Goal: Task Accomplishment & Management: Use online tool/utility

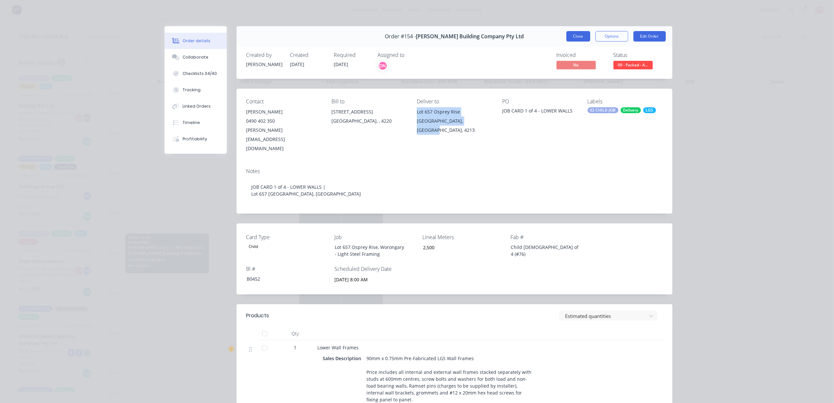
click at [576, 33] on button "Close" at bounding box center [578, 36] width 24 height 10
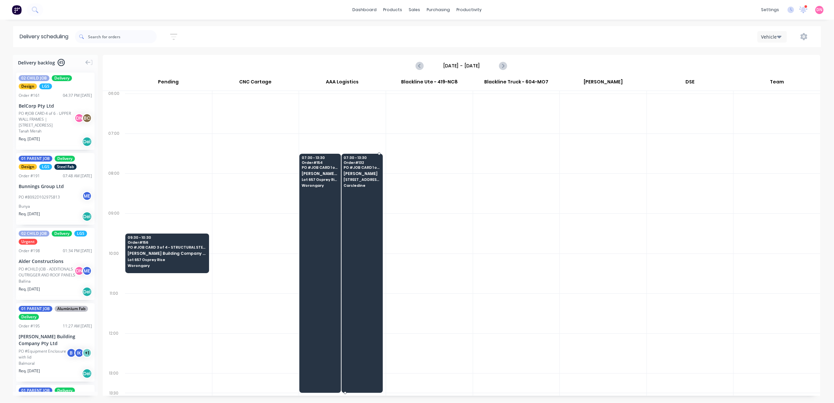
click at [363, 165] on div "07:30 - 13:30 Order # 132 PO # JOB CARD 1 of 6 - LOWER WALL FRAMES | Lot 3, #6 …" at bounding box center [362, 172] width 41 height 37
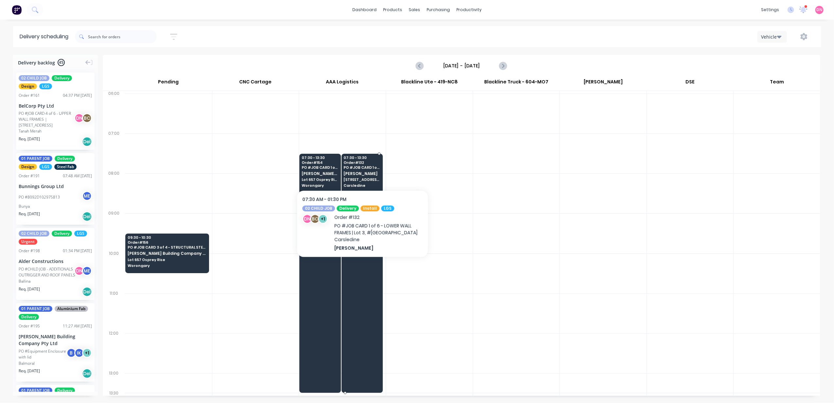
click at [357, 170] on div "07:30 - 13:30 Order # 132 PO # JOB CARD 1 of 6 - LOWER WALL FRAMES | Lot 3, #6 …" at bounding box center [362, 172] width 41 height 37
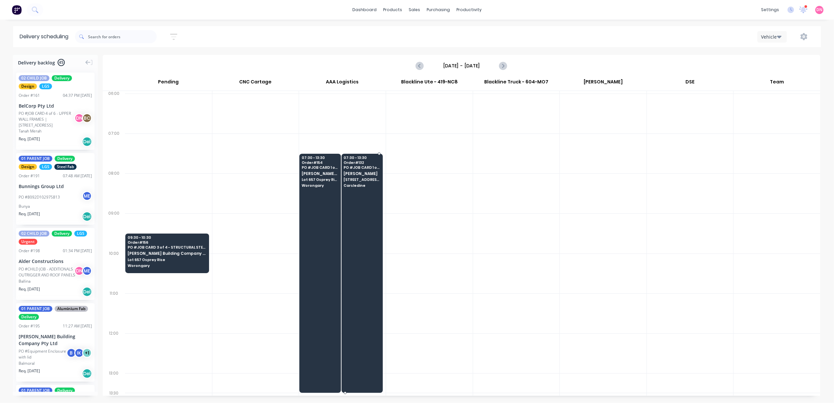
click at [357, 188] on div "07:30 - 13:30 Order # 132 PO # JOB CARD 1 of 6 - LOWER WALL FRAMES | Lot 3, #6 …" at bounding box center [362, 172] width 41 height 37
click at [360, 190] on div "07:30 - 13:30 Order # 132 PO # JOB CARD 1 of 6 - LOWER WALL FRAMES | Lot 3, #6 …" at bounding box center [362, 172] width 41 height 37
click at [364, 216] on div at bounding box center [361, 273] width 41 height 239
click at [363, 216] on div at bounding box center [361, 273] width 41 height 239
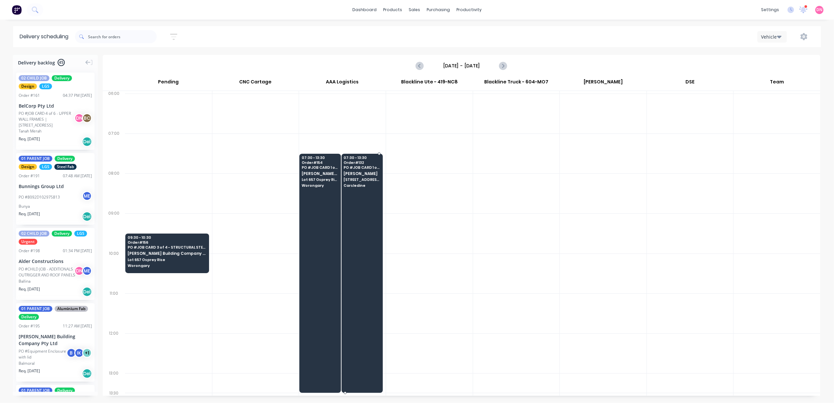
click at [363, 216] on div at bounding box center [361, 273] width 41 height 239
click at [364, 217] on div at bounding box center [361, 273] width 41 height 239
drag, startPoint x: 366, startPoint y: 215, endPoint x: 453, endPoint y: 203, distance: 87.1
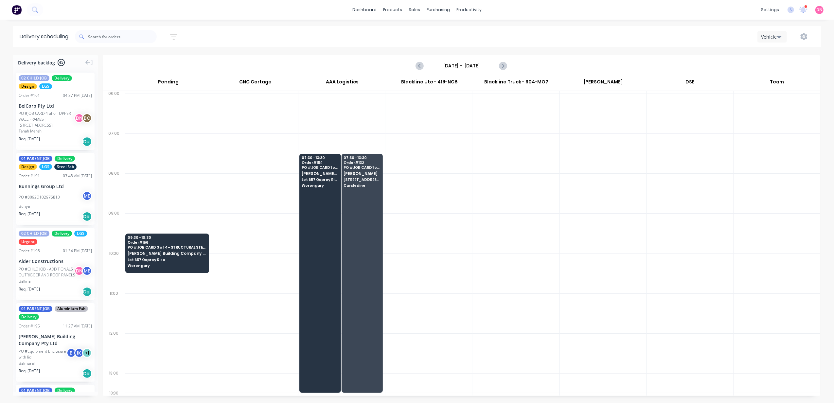
click at [471, 199] on div "09:30 - 10:30 Order # 156 PO # JOB CARD 3 of 4 - STRUCTURAL STEEL Blackwood Bui…" at bounding box center [472, 243] width 695 height 305
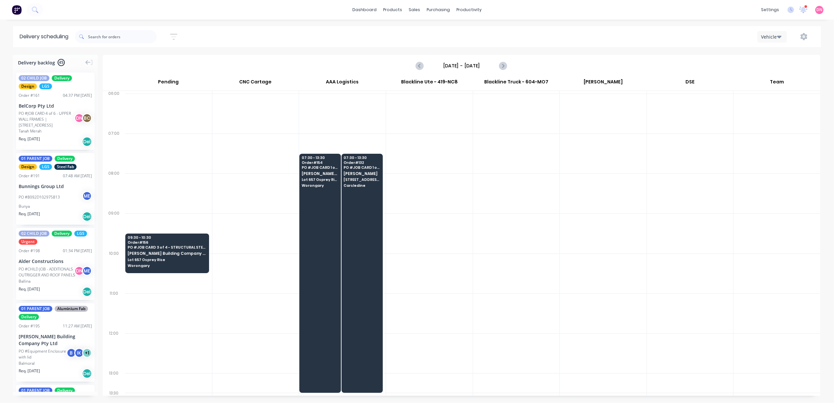
drag, startPoint x: 471, startPoint y: 199, endPoint x: 478, endPoint y: 197, distance: 7.0
click at [476, 201] on div at bounding box center [516, 193] width 87 height 40
click at [328, 131] on div at bounding box center [342, 114] width 87 height 40
drag, startPoint x: 193, startPoint y: 165, endPoint x: 192, endPoint y: 182, distance: 17.3
click at [192, 168] on div at bounding box center [168, 153] width 87 height 40
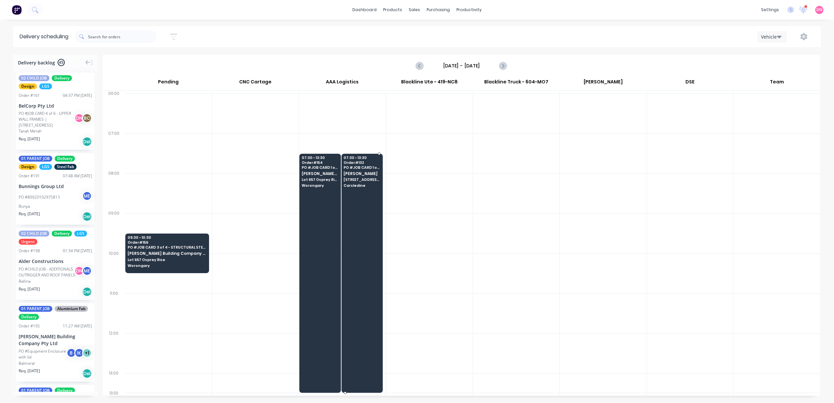
drag, startPoint x: 346, startPoint y: 180, endPoint x: 349, endPoint y: 181, distance: 3.4
click at [349, 181] on span "[STREET_ADDRESS]" at bounding box center [361, 180] width 37 height 4
click at [350, 181] on span "[STREET_ADDRESS]" at bounding box center [361, 180] width 37 height 4
click at [352, 182] on span "[STREET_ADDRESS]" at bounding box center [361, 180] width 37 height 4
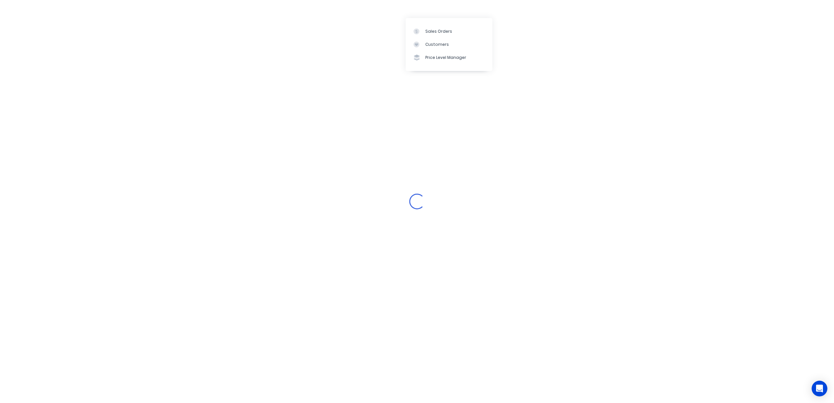
click at [415, 32] on icon at bounding box center [416, 31] width 6 height 6
click at [415, 31] on icon at bounding box center [416, 31] width 6 height 6
click at [414, 29] on icon at bounding box center [416, 31] width 6 height 6
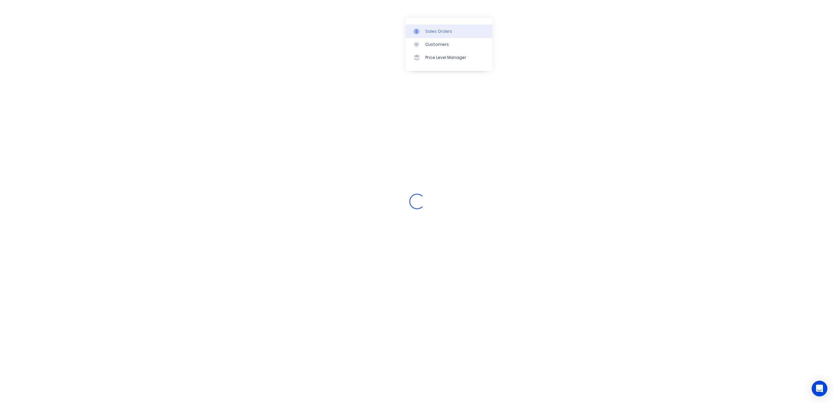
click at [413, 29] on link "Sales Orders" at bounding box center [449, 31] width 87 height 13
click at [412, 29] on link "Sales Orders" at bounding box center [449, 31] width 87 height 13
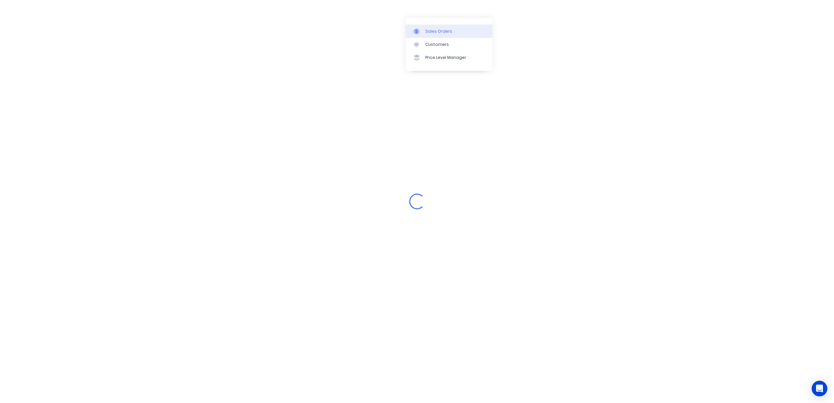
click at [412, 29] on link "Sales Orders" at bounding box center [449, 31] width 87 height 13
drag, startPoint x: 412, startPoint y: 29, endPoint x: 308, endPoint y: 4, distance: 107.2
click at [411, 28] on link "Sales Orders" at bounding box center [449, 31] width 87 height 13
click at [308, 4] on div "Loading..." at bounding box center [417, 201] width 834 height 403
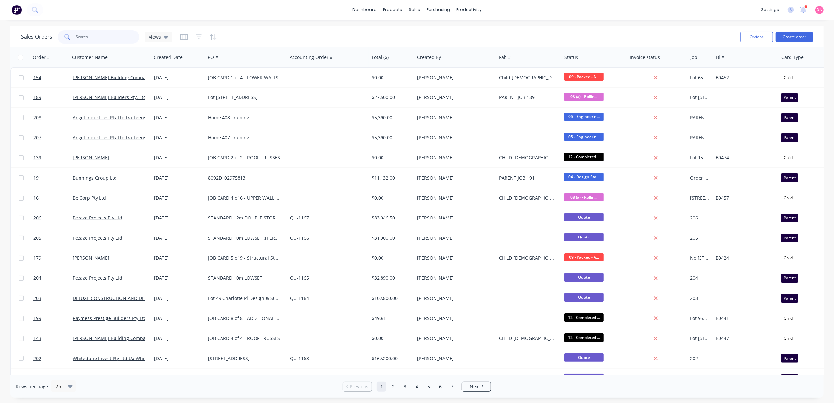
click at [89, 35] on input "text" at bounding box center [108, 36] width 64 height 13
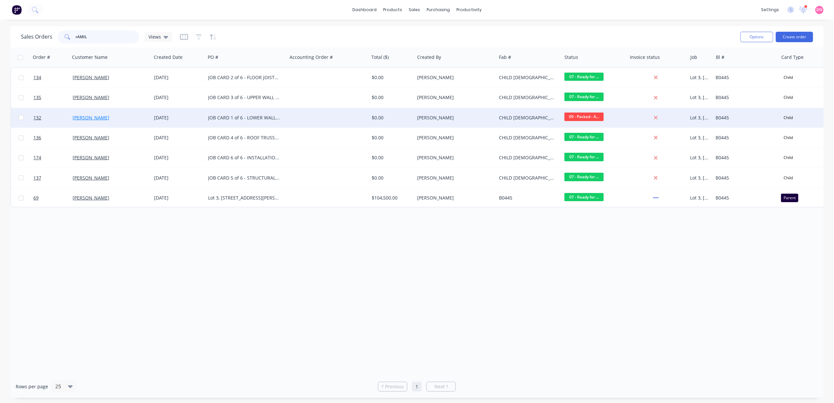
type input "rAMIL"
click at [91, 119] on link "[PERSON_NAME]" at bounding box center [91, 117] width 37 height 6
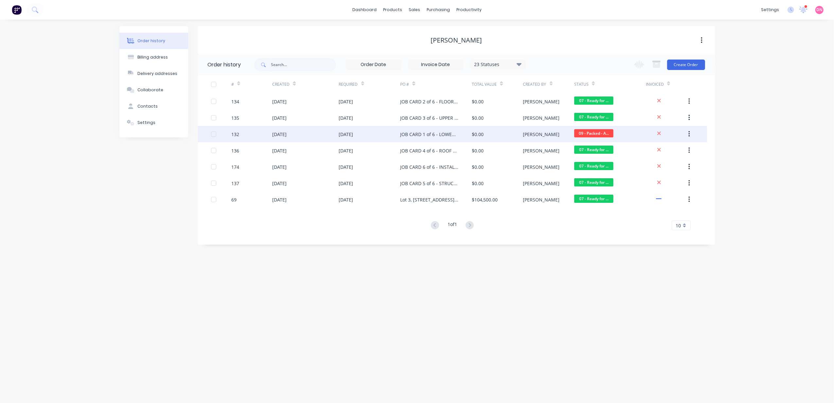
click at [352, 127] on div "06 Oct 2025" at bounding box center [369, 134] width 61 height 16
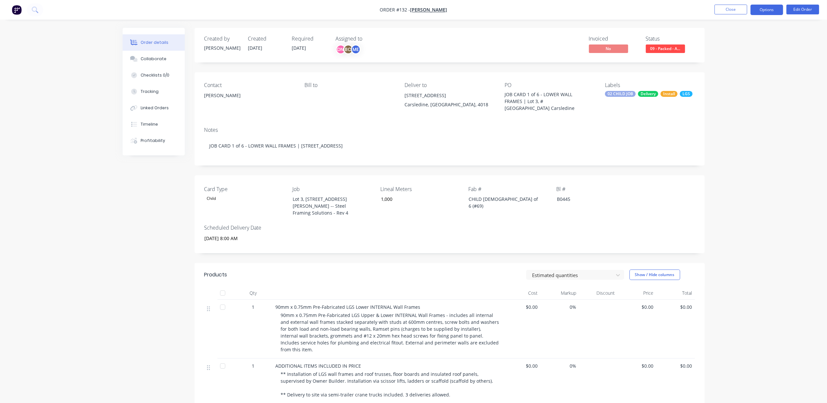
click at [763, 9] on button "Options" at bounding box center [767, 10] width 33 height 10
click at [731, 88] on div "Delivery Docket" at bounding box center [747, 91] width 60 height 9
click at [750, 60] on button "Without pricing" at bounding box center [747, 65] width 72 height 13
click at [739, 86] on button "Delivery Docket" at bounding box center [747, 91] width 72 height 13
click at [742, 77] on div "Custom" at bounding box center [747, 78] width 60 height 9
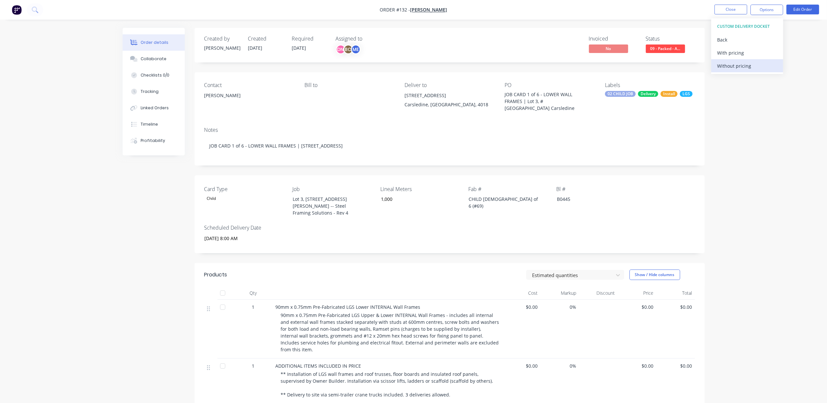
click at [730, 63] on div "Without pricing" at bounding box center [747, 65] width 60 height 9
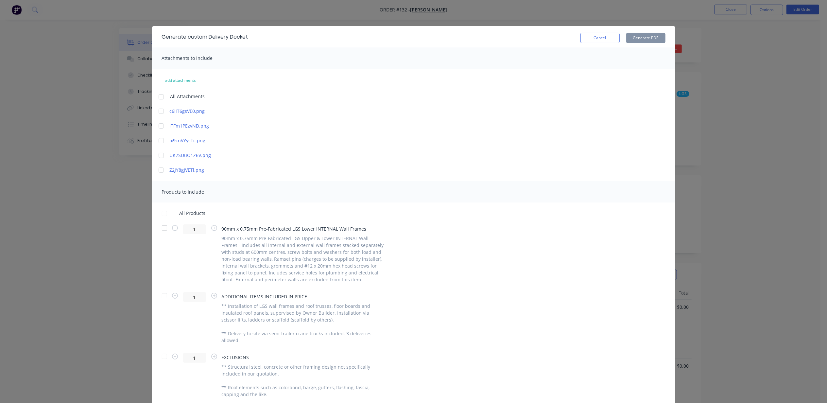
click at [160, 227] on div at bounding box center [164, 227] width 13 height 13
click at [630, 38] on button "Generate PDF" at bounding box center [645, 38] width 39 height 10
click at [590, 40] on button "Cancel" at bounding box center [599, 38] width 39 height 10
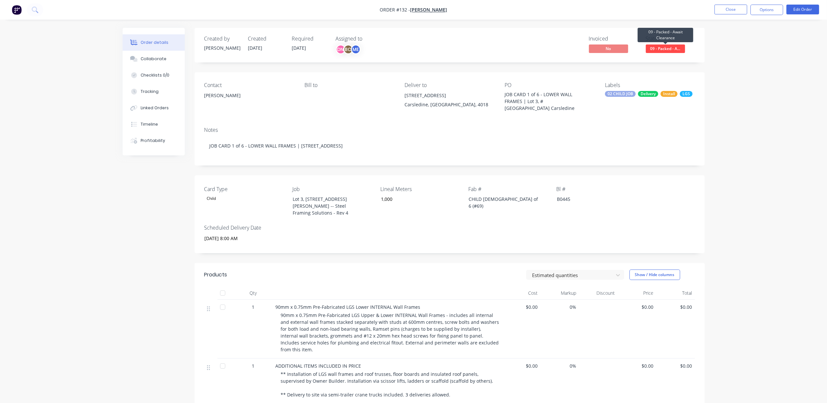
click at [659, 46] on span "09 - Packed - A..." at bounding box center [665, 48] width 39 height 8
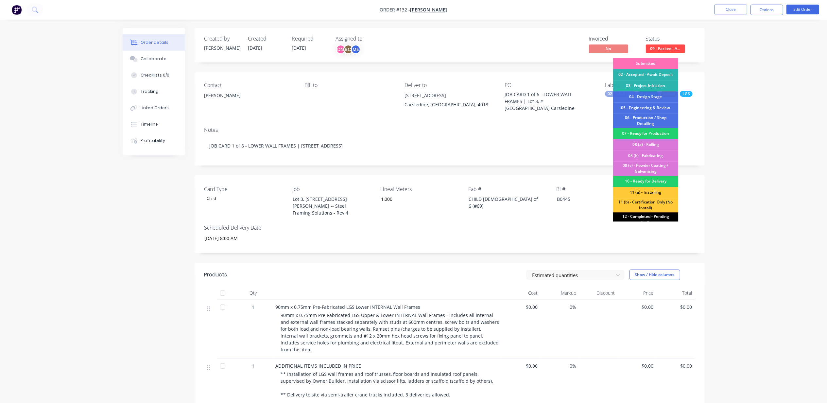
click at [648, 215] on div "12 - Completed - Pending Audit" at bounding box center [645, 219] width 65 height 14
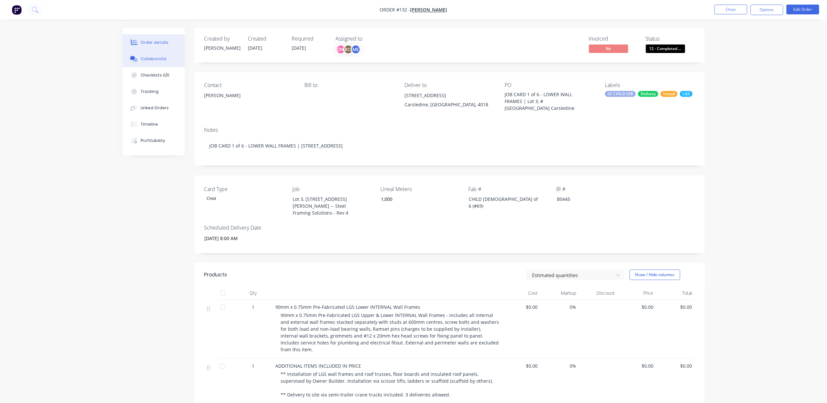
click at [169, 56] on button "Collaborate" at bounding box center [154, 59] width 62 height 16
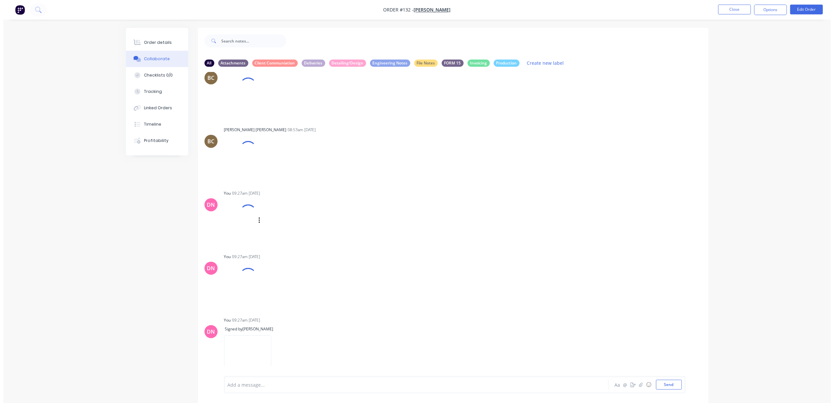
scroll to position [265, 0]
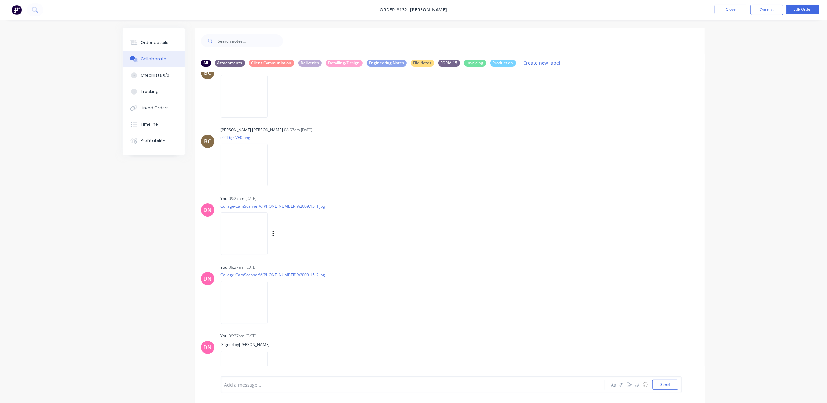
click at [258, 232] on img at bounding box center [244, 233] width 47 height 43
click at [718, 10] on button "Close" at bounding box center [731, 10] width 33 height 10
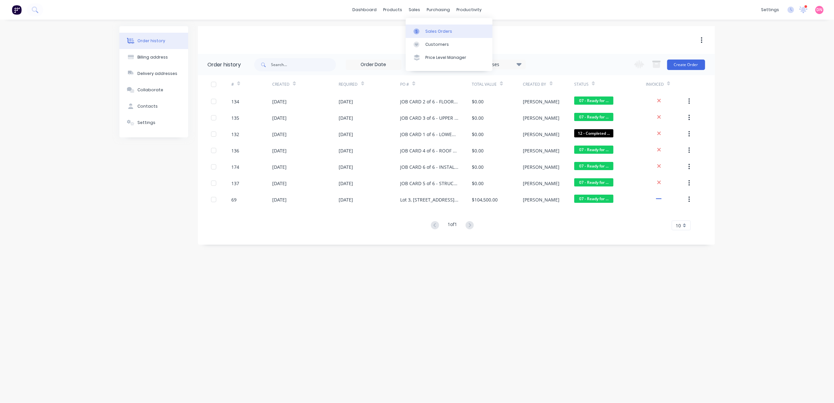
click at [416, 27] on link "Sales Orders" at bounding box center [449, 31] width 87 height 13
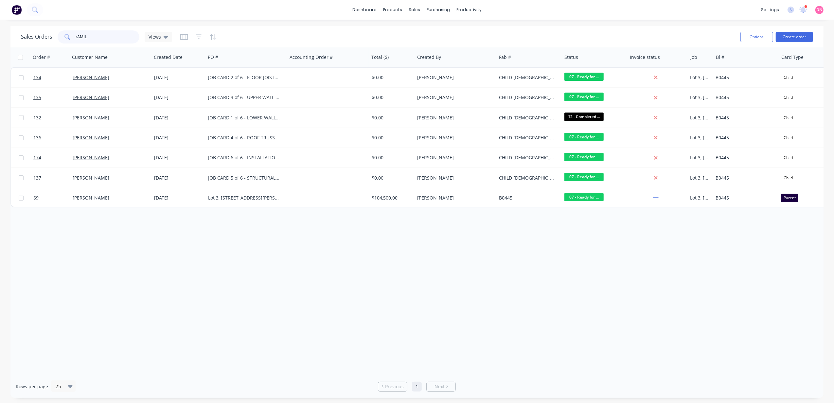
drag, startPoint x: 103, startPoint y: 39, endPoint x: 8, endPoint y: 23, distance: 96.6
click at [5, 31] on div "Sales Orders rAMIL Views Options Create order Order # Customer Name Created Dat…" at bounding box center [417, 212] width 834 height 372
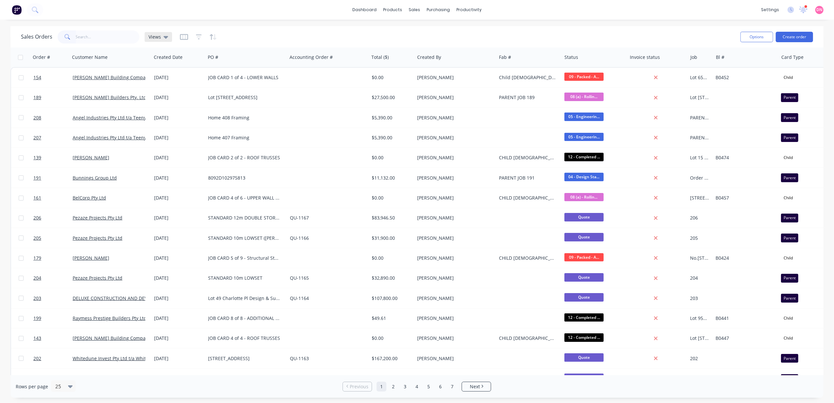
click at [166, 37] on icon at bounding box center [166, 37] width 5 height 3
click at [191, 119] on button "02 FOCUSED VIEW" at bounding box center [184, 119] width 75 height 8
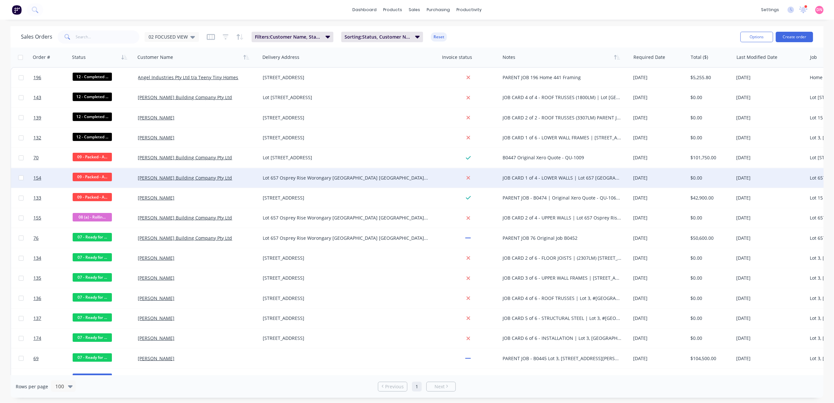
click at [105, 178] on span "09 - Packed - A..." at bounding box center [92, 177] width 39 height 8
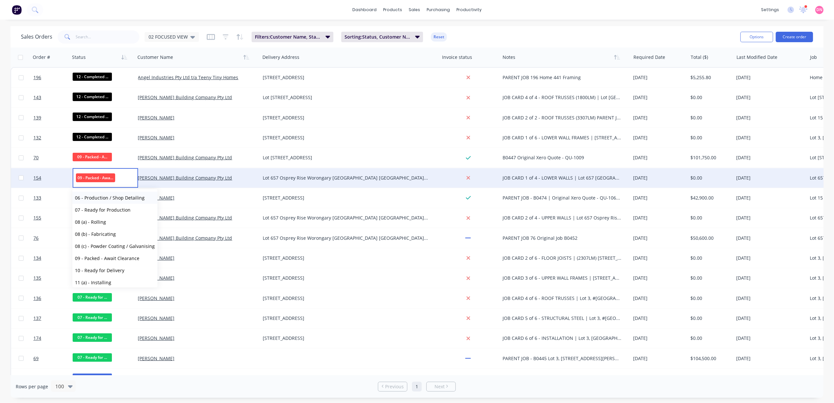
scroll to position [125, 0]
click at [124, 240] on span "12 - Completed - Pending Audit" at bounding box center [109, 242] width 69 height 6
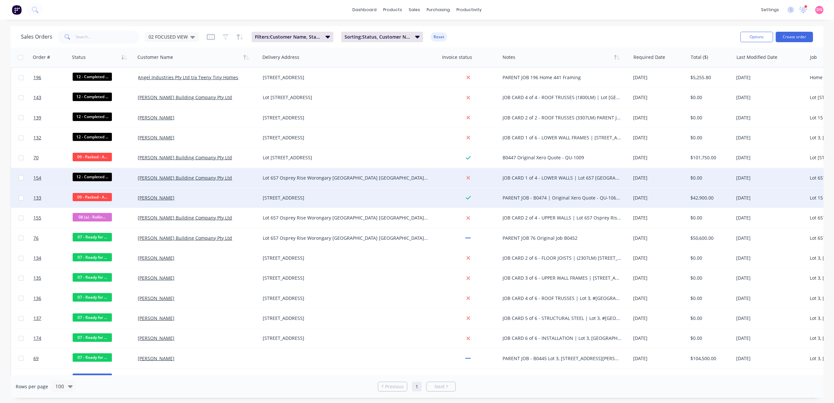
click at [105, 195] on span "09 - Packed - A..." at bounding box center [92, 197] width 39 height 8
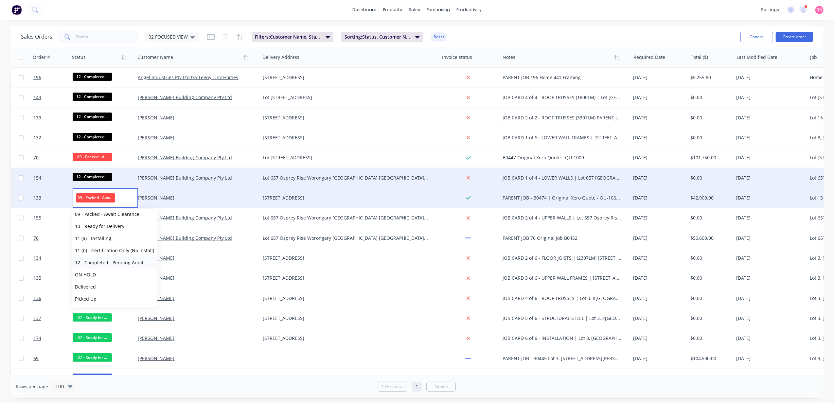
click at [122, 264] on span "12 - Completed - Pending Audit" at bounding box center [109, 262] width 69 height 6
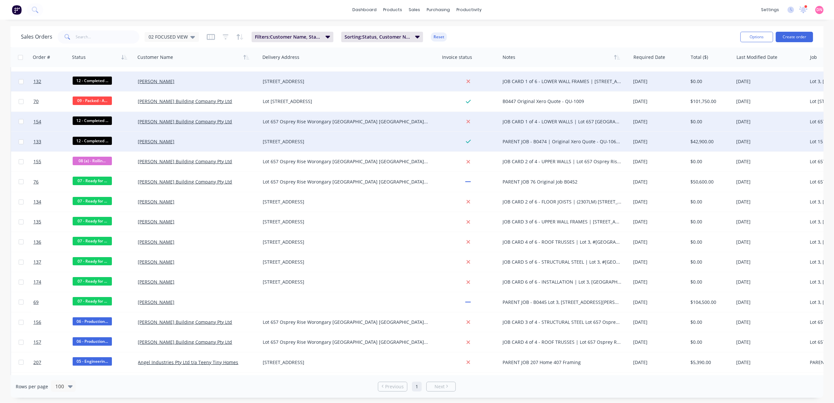
scroll to position [0, 0]
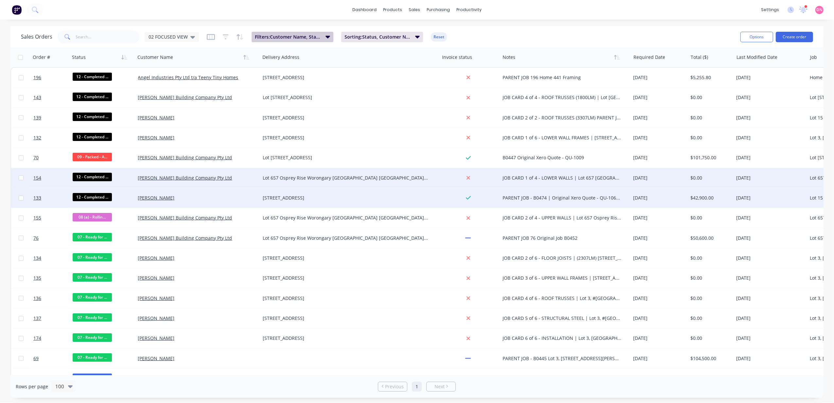
click at [299, 32] on button "Filters: Customer Name, Status, Card Type" at bounding box center [292, 37] width 82 height 10
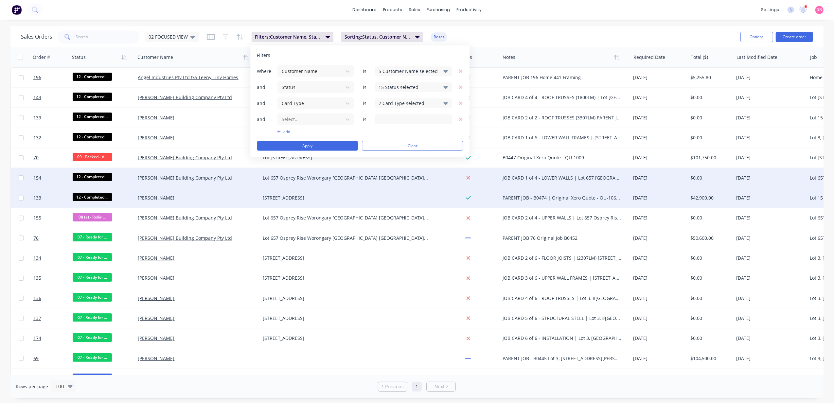
click at [397, 68] on div "5 Customer Name selected" at bounding box center [407, 71] width 59 height 7
type input "LEO"
click at [388, 120] on div at bounding box center [385, 119] width 13 height 13
click at [379, 136] on div "Where Customer Name is 6 Customer Name selected and Status is 15 Status selecte…" at bounding box center [360, 108] width 206 height 86
click at [344, 149] on button "Apply" at bounding box center [307, 146] width 101 height 10
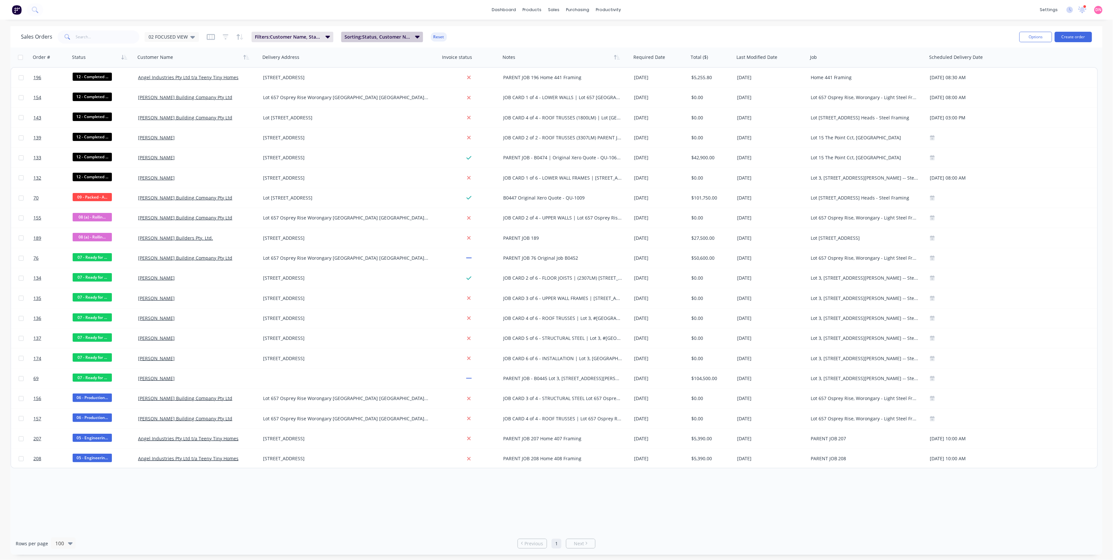
click at [398, 36] on span "Sorting: Status, Customer Name, Notes" at bounding box center [377, 37] width 67 height 7
click at [194, 37] on div "02 FOCUSED VIEW" at bounding box center [172, 37] width 54 height 10
click at [172, 94] on button "None (Default)" at bounding box center [184, 93] width 75 height 8
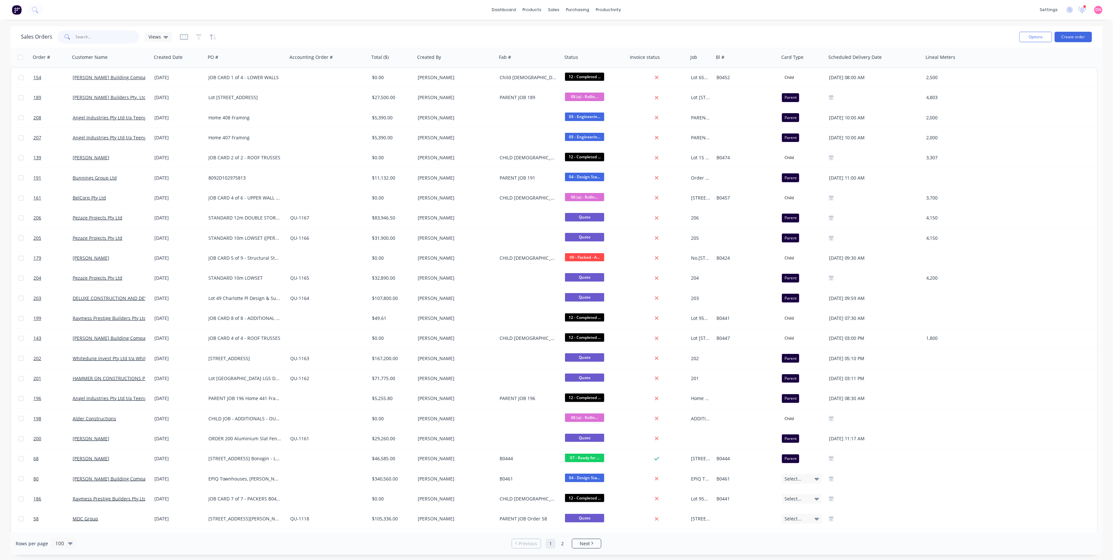
click at [101, 39] on input "text" at bounding box center [108, 36] width 64 height 13
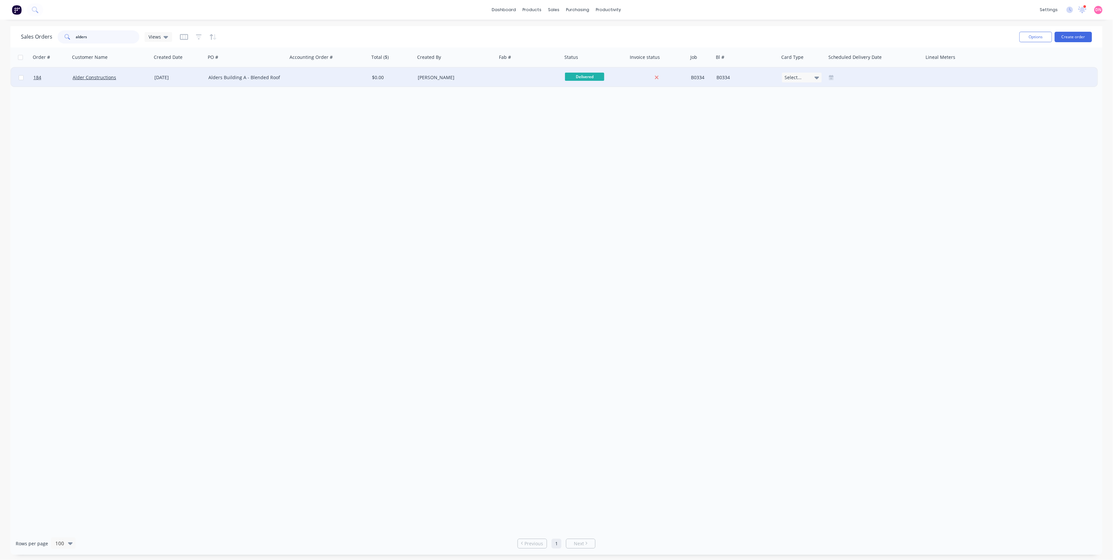
type input "alders"
click at [199, 76] on div "09 Sep 2025" at bounding box center [178, 77] width 49 height 7
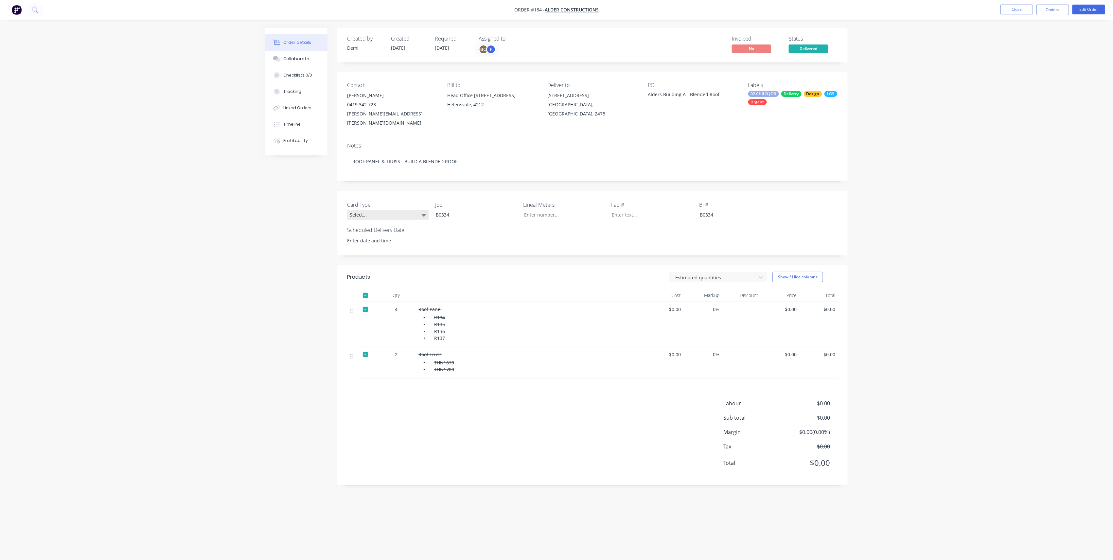
click at [403, 210] on div "Select..." at bounding box center [388, 215] width 82 height 10
click at [551, 231] on div "Card Type Select... Job B0334 Lineal Meters Fab # Bl # B0334 Scheduled Delivery…" at bounding box center [592, 223] width 510 height 64
click at [814, 52] on span "Delivered" at bounding box center [807, 48] width 39 height 8
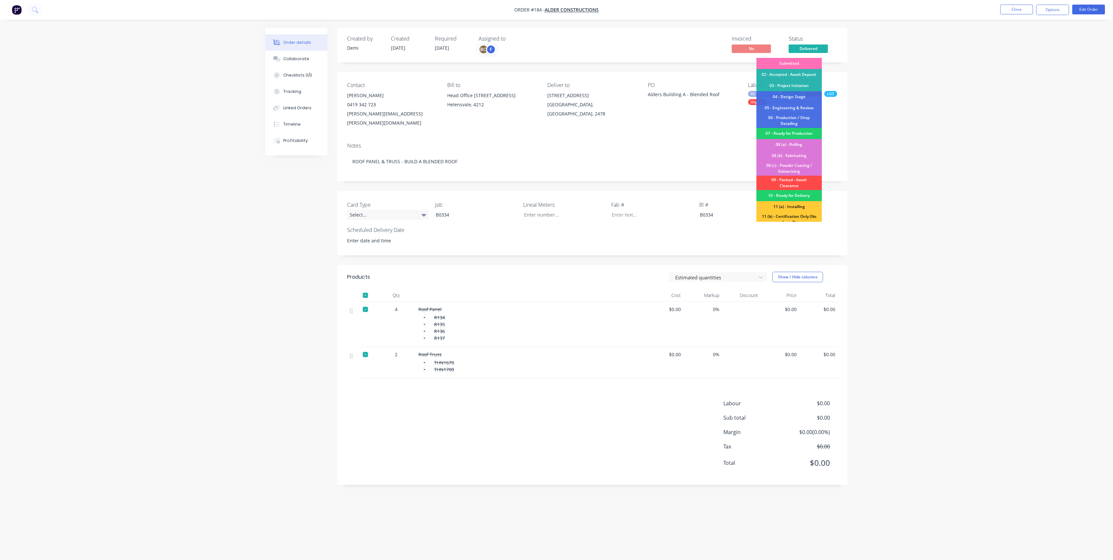
click at [782, 178] on div "09 - Packed - Await Clearance" at bounding box center [788, 183] width 65 height 14
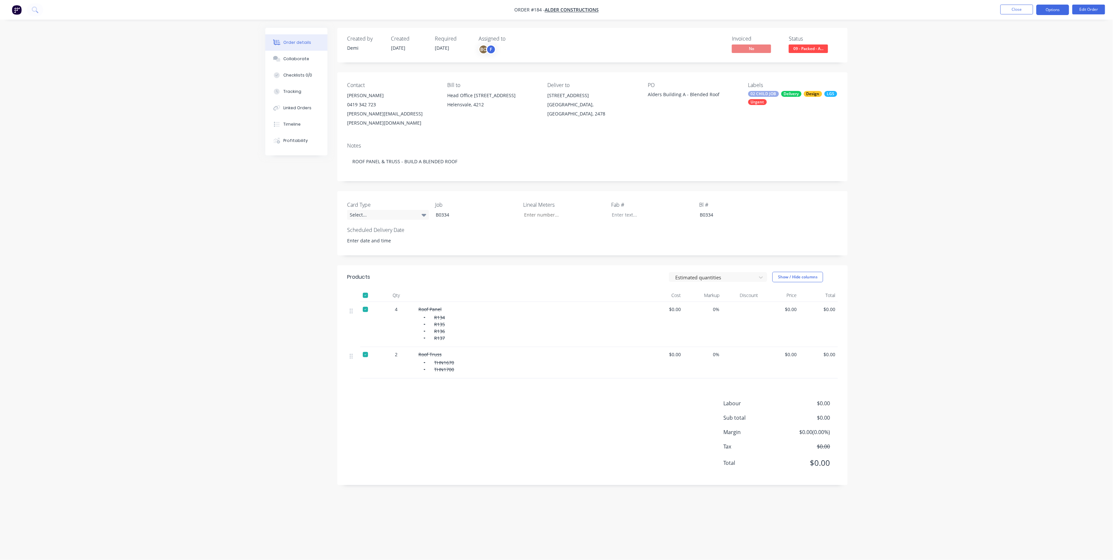
click at [833, 10] on button "Options" at bounding box center [1052, 10] width 33 height 10
click at [833, 7] on button "Edit Order" at bounding box center [1088, 10] width 33 height 10
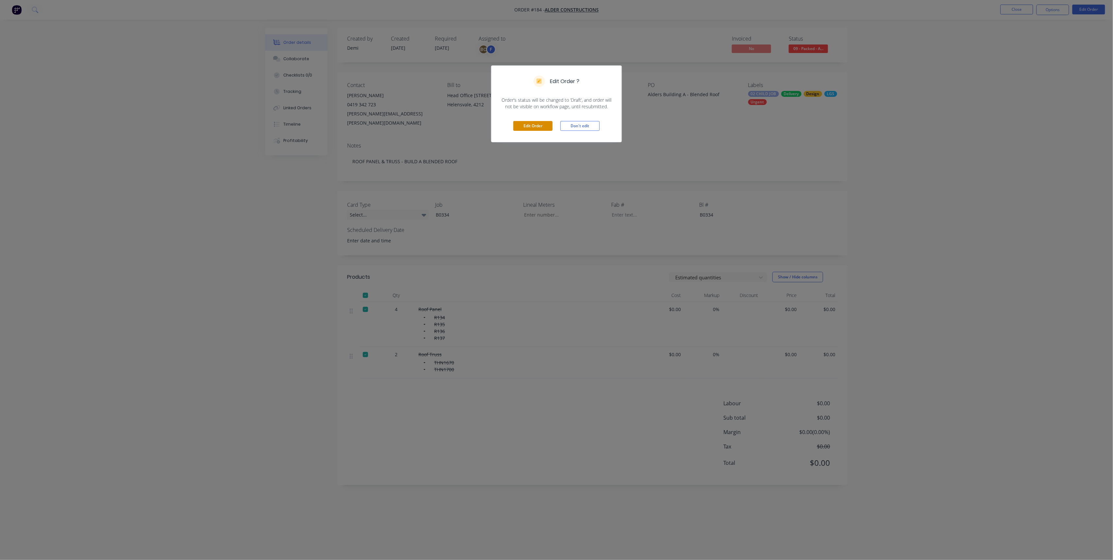
click at [539, 122] on button "Edit Order" at bounding box center [532, 126] width 39 height 10
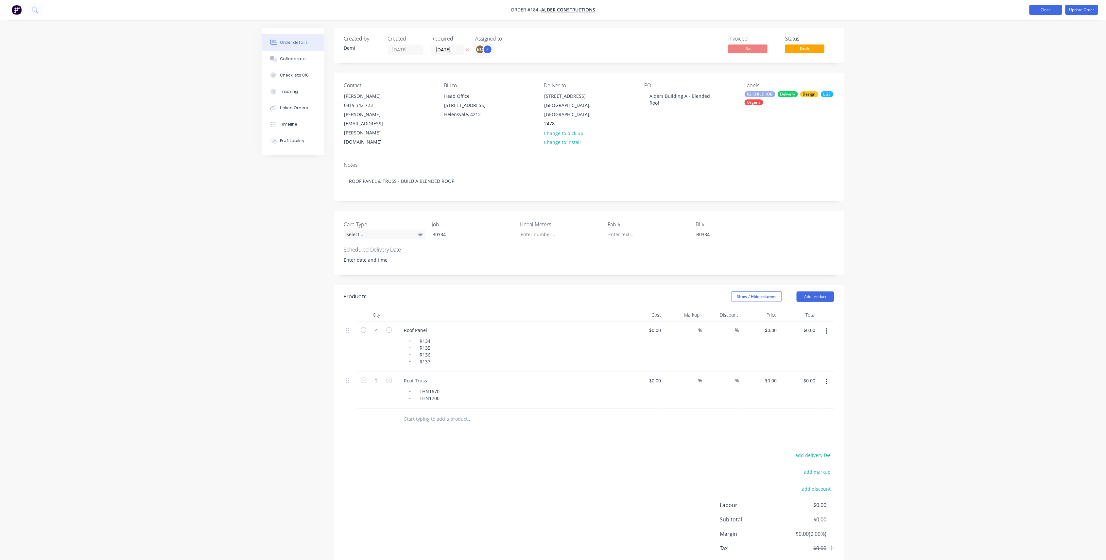
click at [833, 6] on button "Close" at bounding box center [1046, 10] width 33 height 10
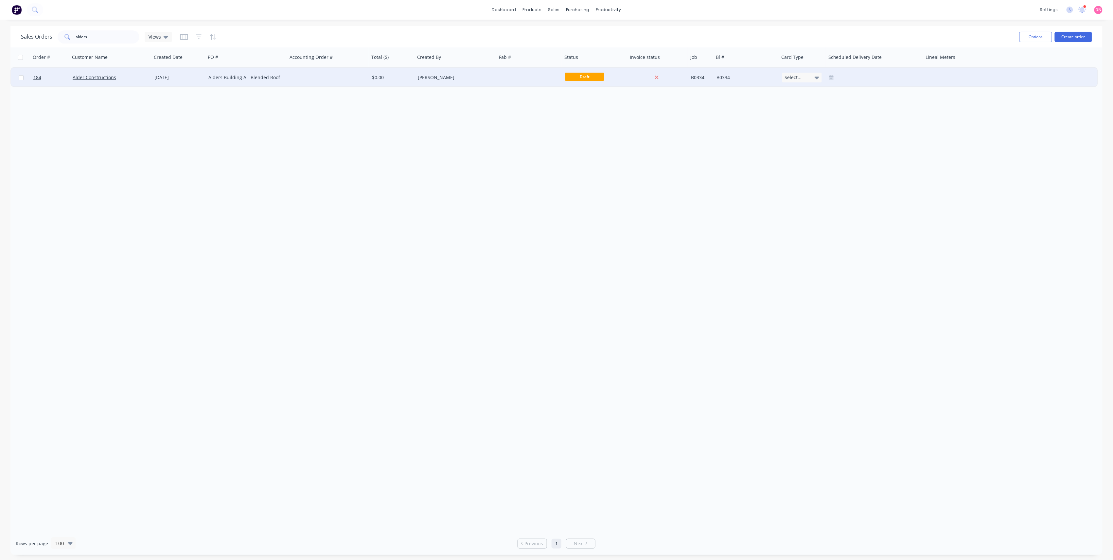
click at [601, 80] on span "Draft" at bounding box center [584, 77] width 39 height 8
drag, startPoint x: 547, startPoint y: 76, endPoint x: 551, endPoint y: 78, distance: 3.5
click at [551, 78] on div at bounding box center [529, 78] width 65 height 20
click at [606, 80] on div "Draft" at bounding box center [593, 78] width 57 height 10
click at [601, 77] on span "Draft" at bounding box center [584, 77] width 39 height 8
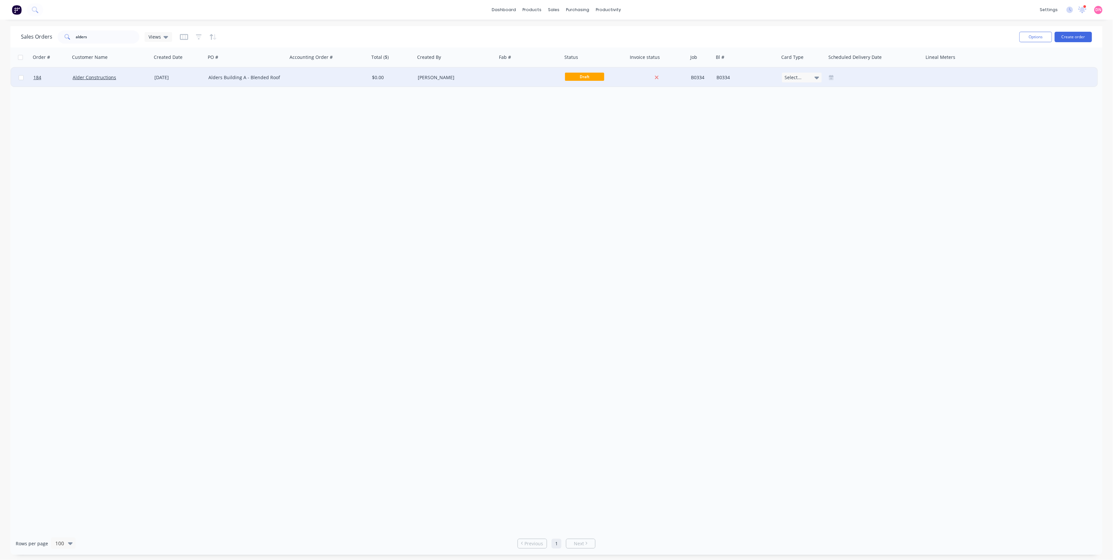
click at [601, 77] on span "Draft" at bounding box center [584, 77] width 39 height 8
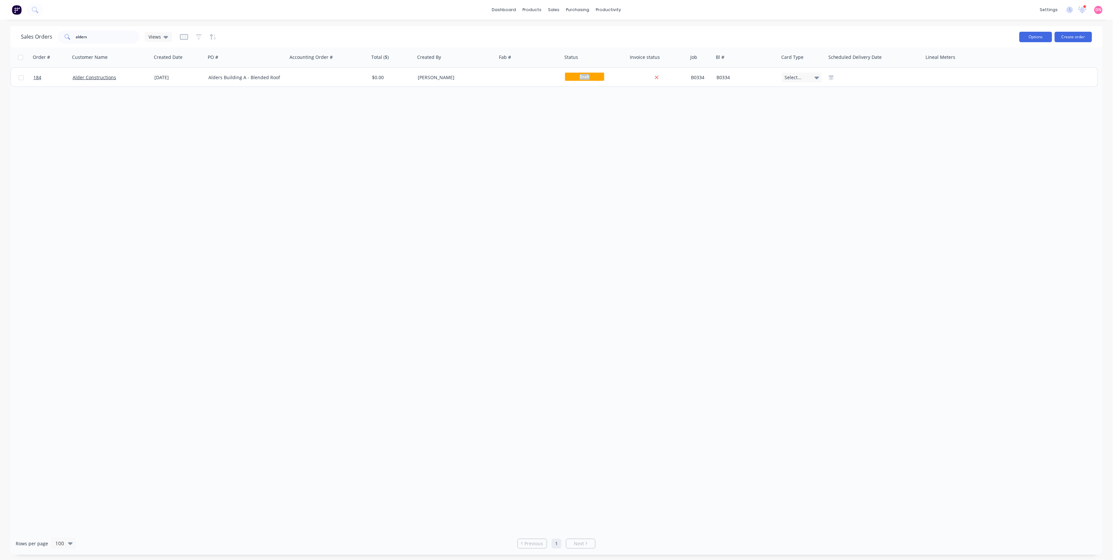
click at [833, 39] on button "Options" at bounding box center [1035, 37] width 33 height 10
drag, startPoint x: 487, startPoint y: 114, endPoint x: 433, endPoint y: 101, distance: 54.9
click at [487, 116] on div "Order # Customer Name Created Date PO # Accounting Order # Total ($) Created By…" at bounding box center [556, 289] width 1092 height 485
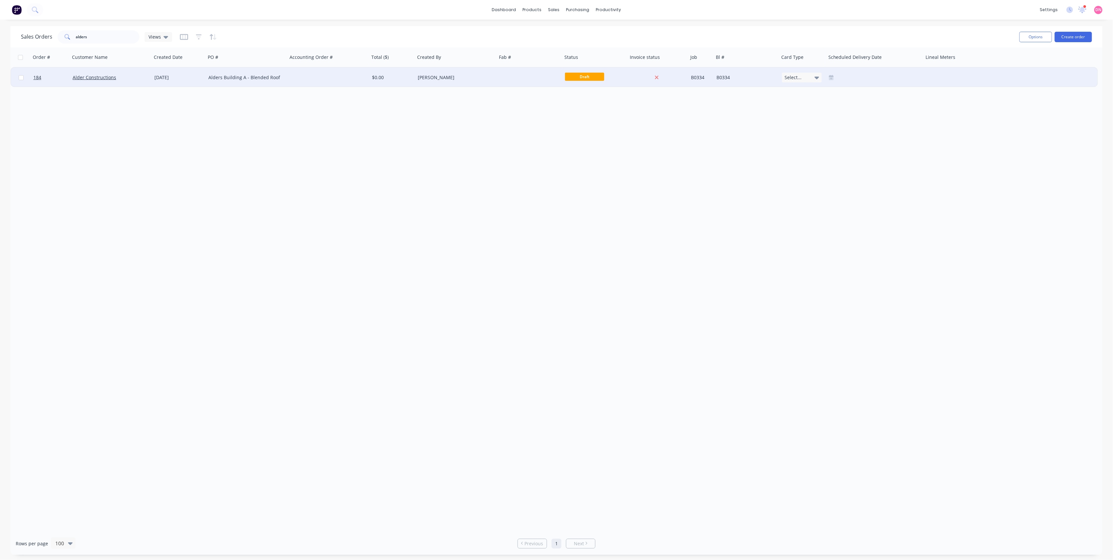
click at [274, 85] on div "Alders Building A - Blended Roof" at bounding box center [247, 78] width 82 height 20
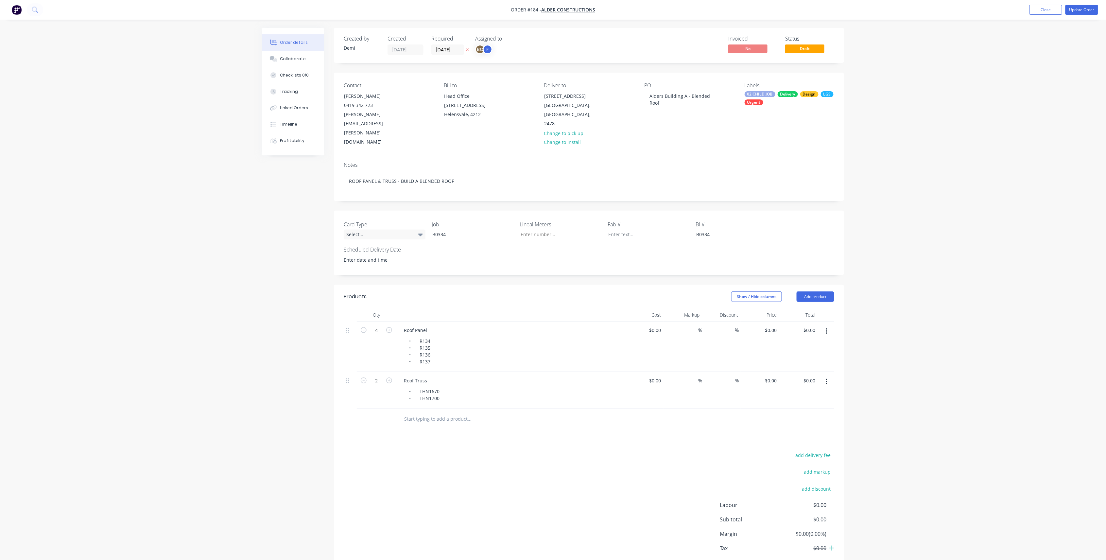
click at [810, 47] on span "Draft" at bounding box center [804, 48] width 39 height 8
click at [833, 11] on button "Update Order" at bounding box center [1081, 10] width 33 height 10
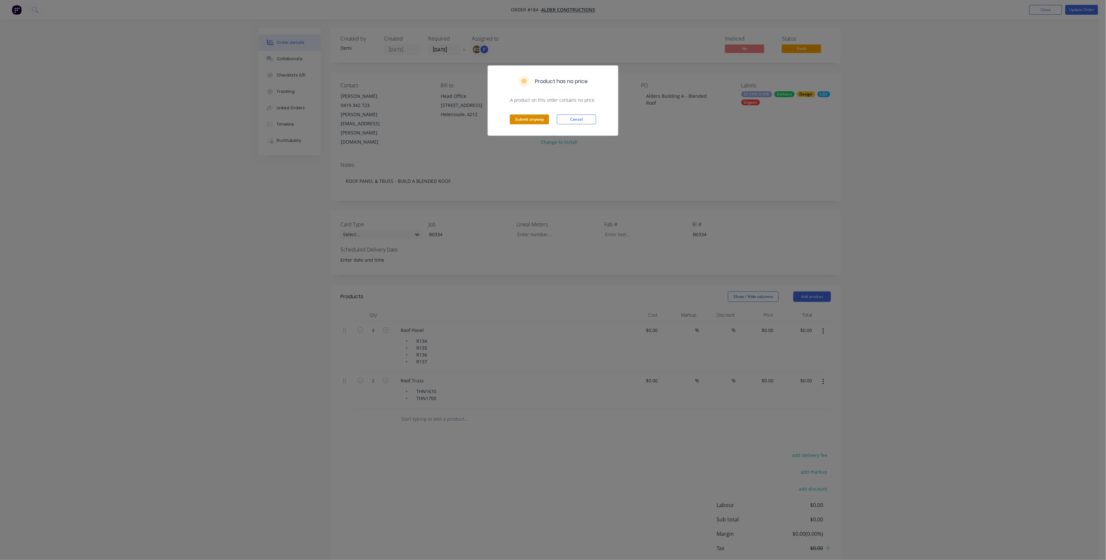
click at [545, 118] on button "Submit anyway" at bounding box center [529, 119] width 39 height 10
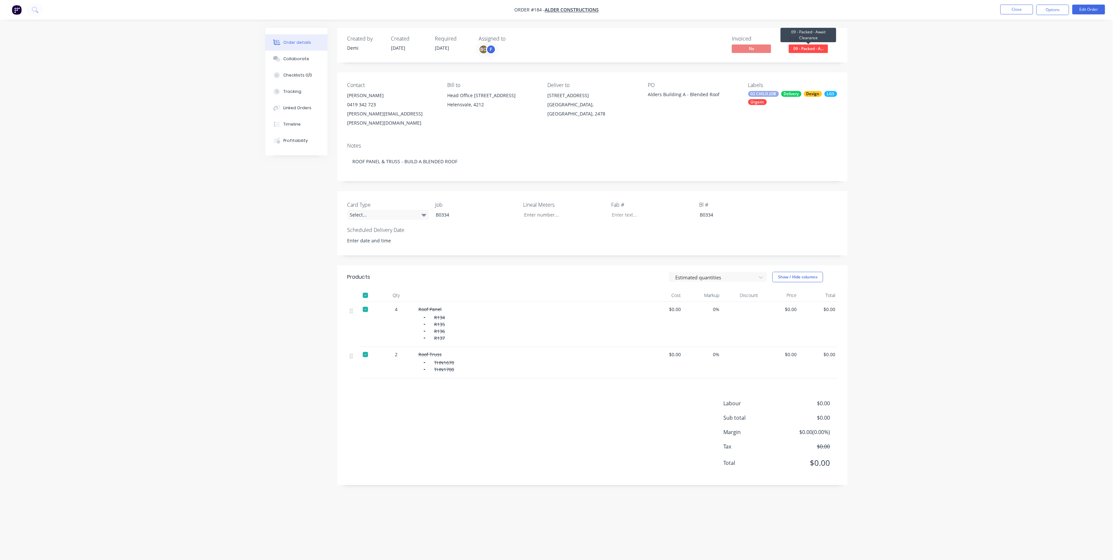
click at [822, 46] on span "09 - Packed - A..." at bounding box center [807, 48] width 39 height 8
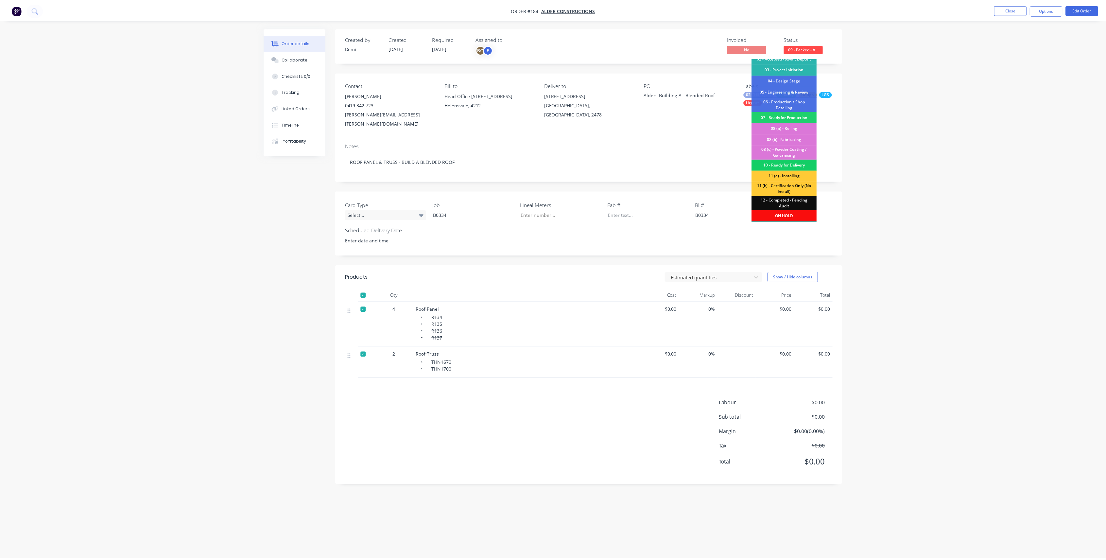
scroll to position [39, 0]
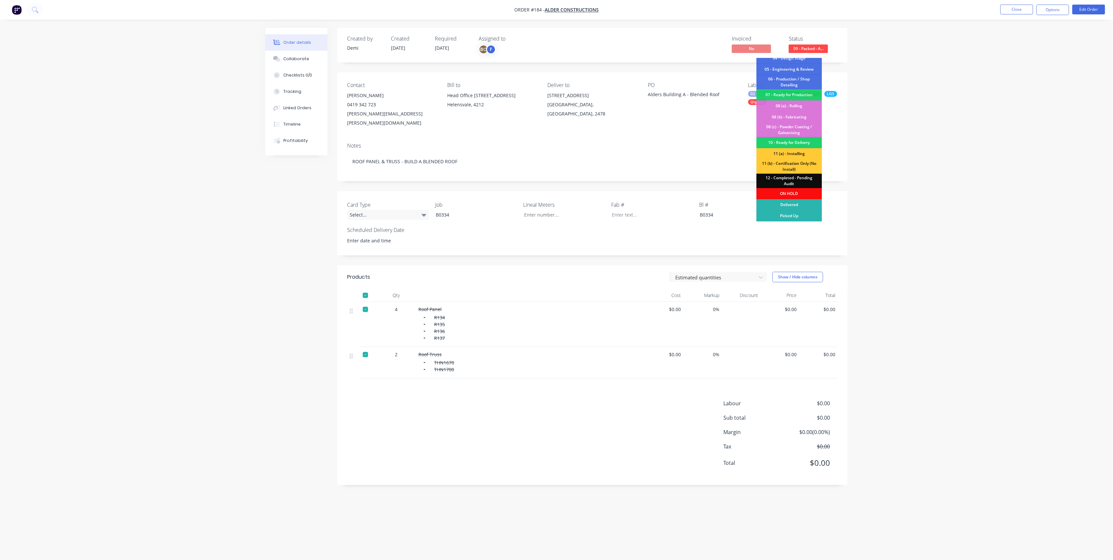
click at [789, 178] on div "12 - Completed - Pending Audit" at bounding box center [788, 181] width 65 height 14
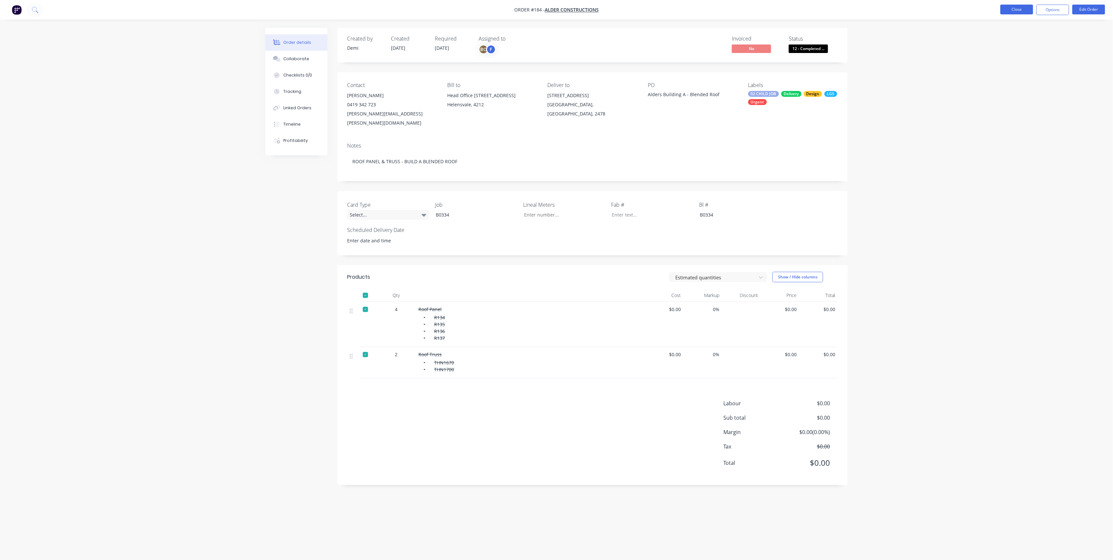
click at [833, 5] on button "Close" at bounding box center [1016, 10] width 33 height 10
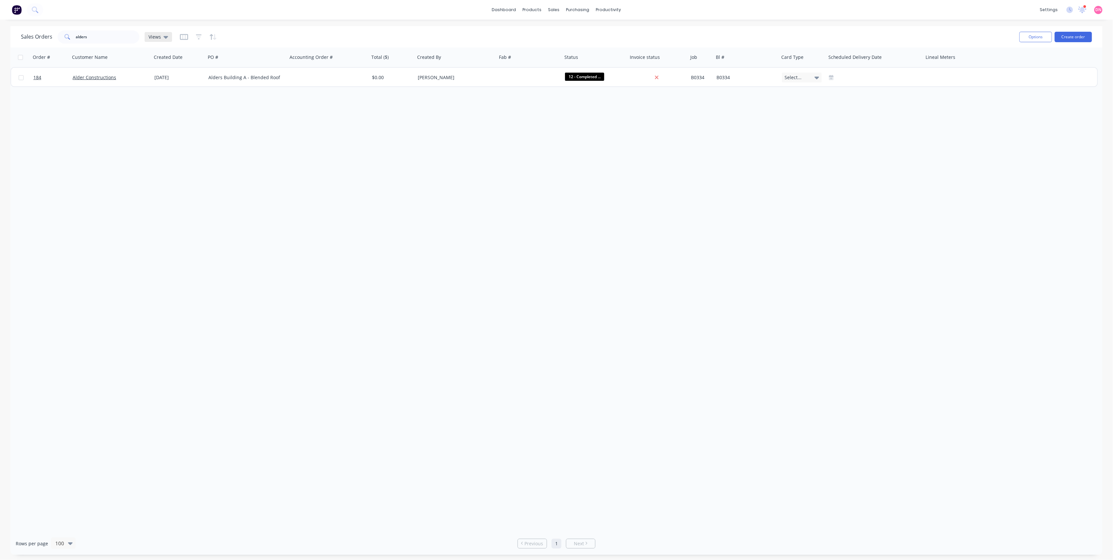
click at [160, 34] on div "Views" at bounding box center [158, 37] width 20 height 6
click at [161, 34] on div "Views" at bounding box center [158, 37] width 20 height 6
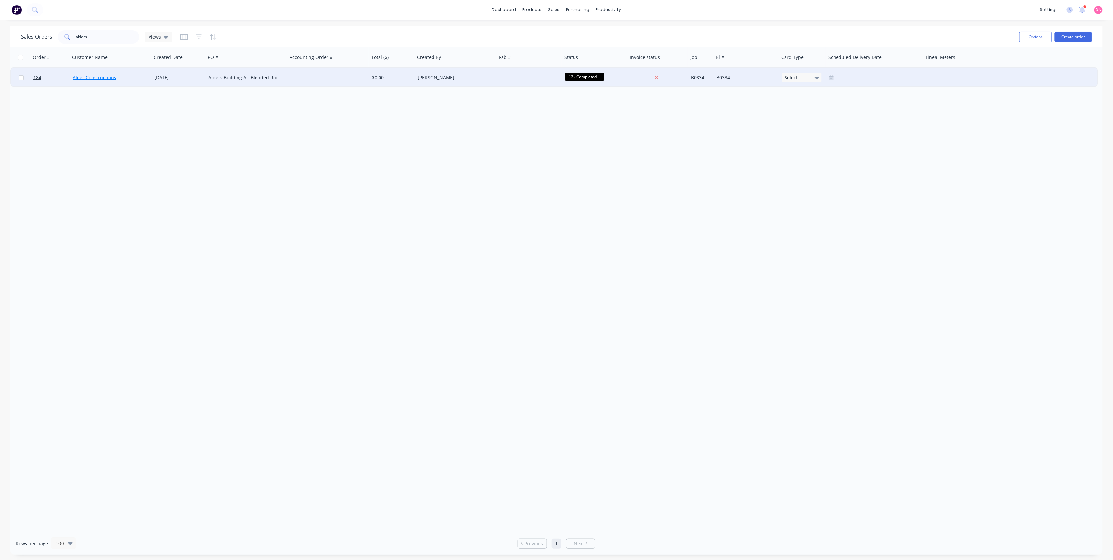
click at [90, 79] on link "Alder Constructions" at bounding box center [94, 77] width 43 height 6
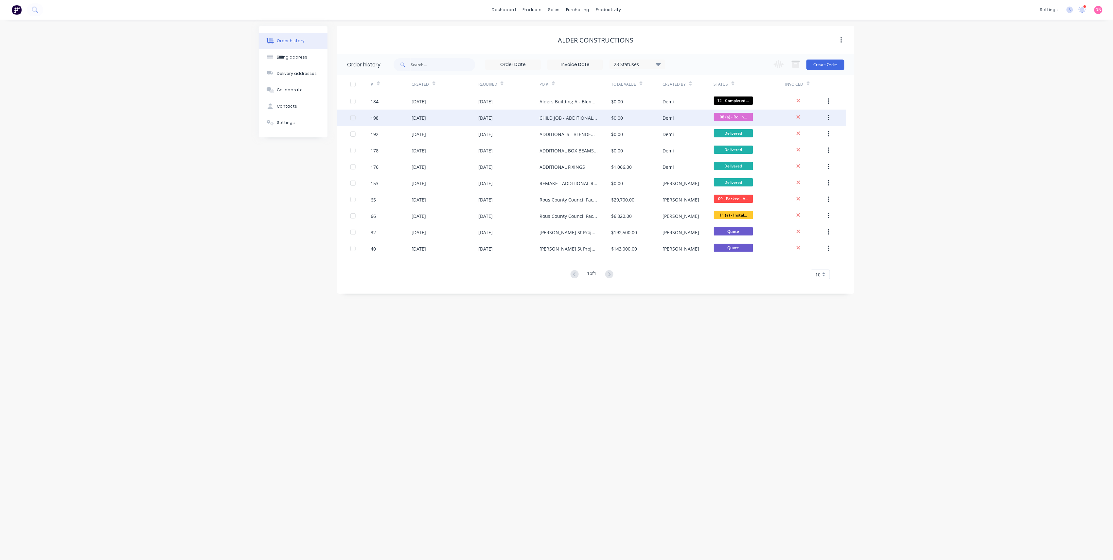
click at [527, 114] on div "02 Oct 2025" at bounding box center [508, 118] width 61 height 16
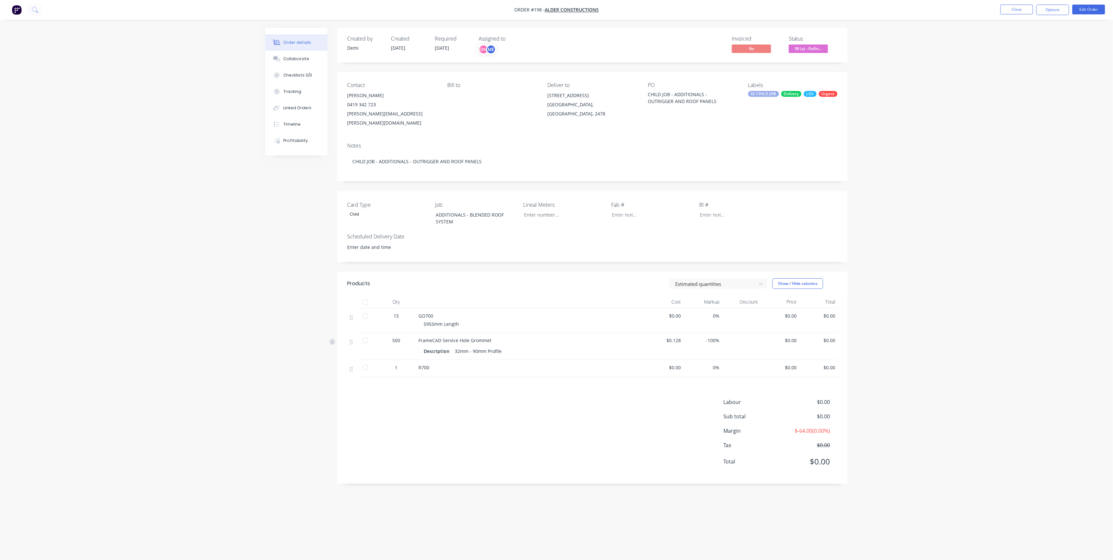
click at [805, 53] on button "08 (a) - Rollin..." at bounding box center [807, 49] width 39 height 10
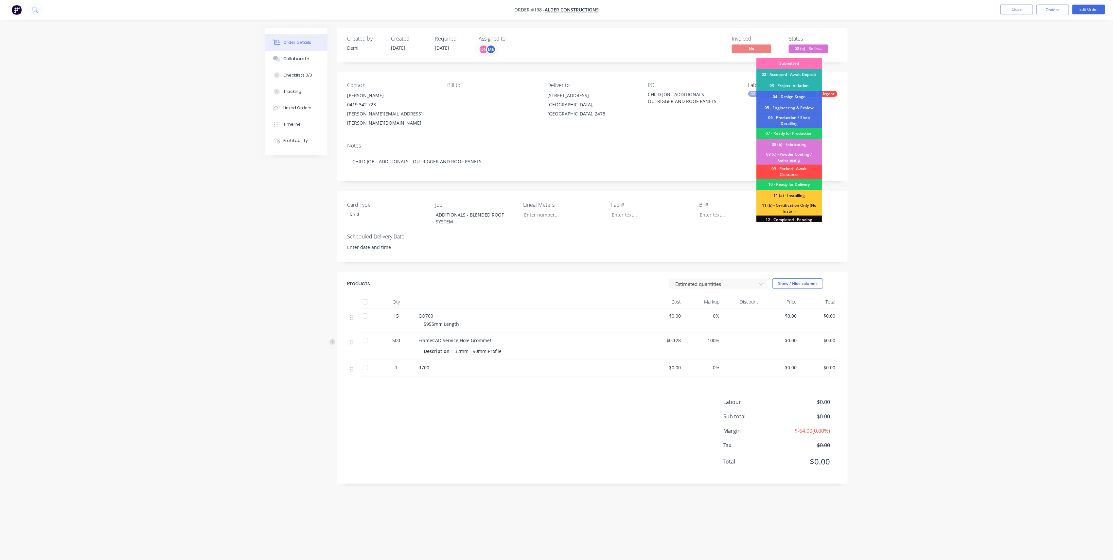
click at [787, 165] on div "09 - Packed - Await Clearance" at bounding box center [788, 171] width 65 height 14
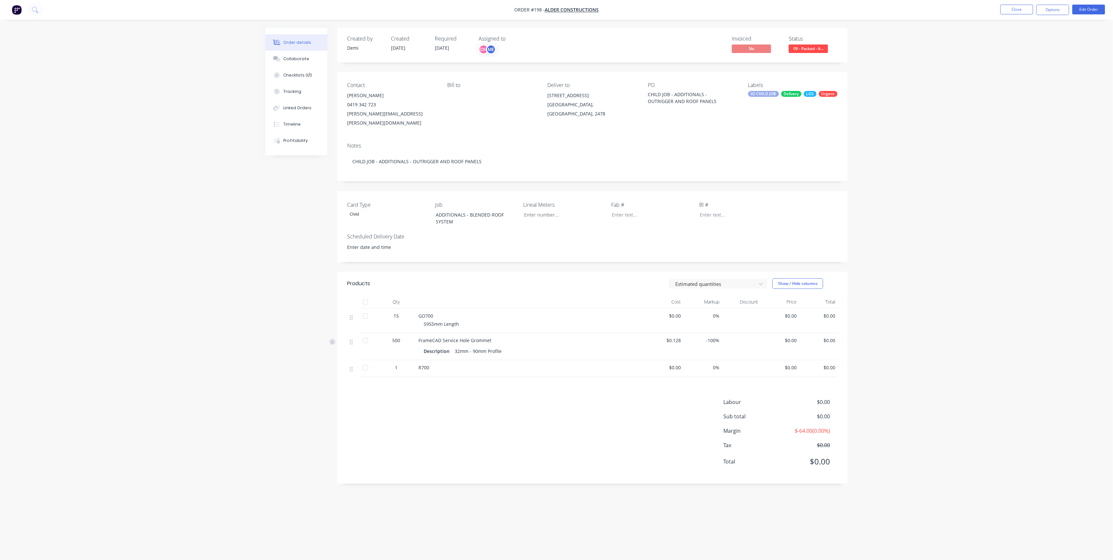
click at [398, 360] on div "1" at bounding box center [395, 368] width 39 height 17
click at [833, 13] on button "Edit Order" at bounding box center [1088, 10] width 33 height 10
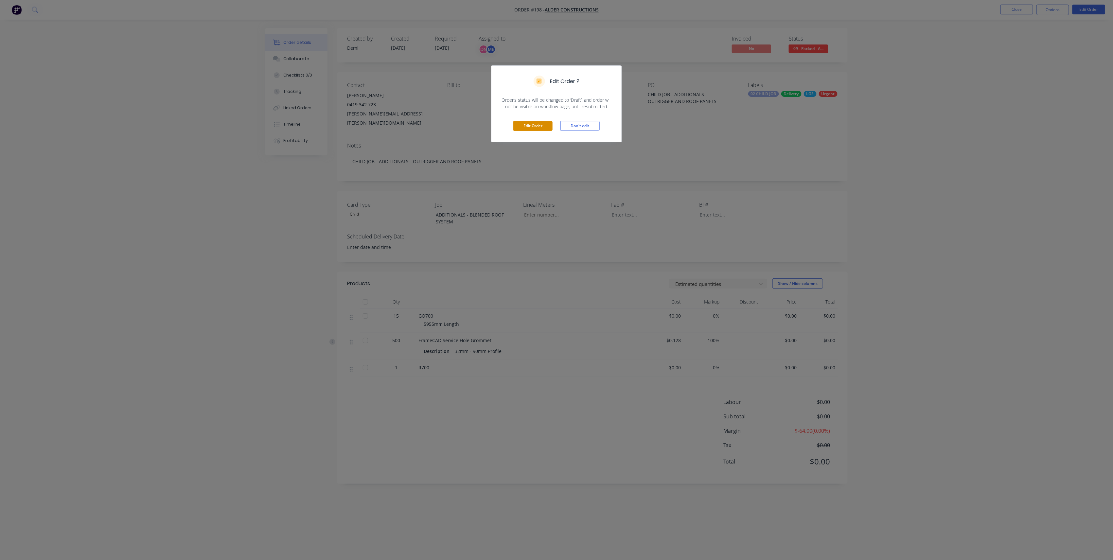
click at [536, 123] on button "Edit Order" at bounding box center [532, 126] width 39 height 10
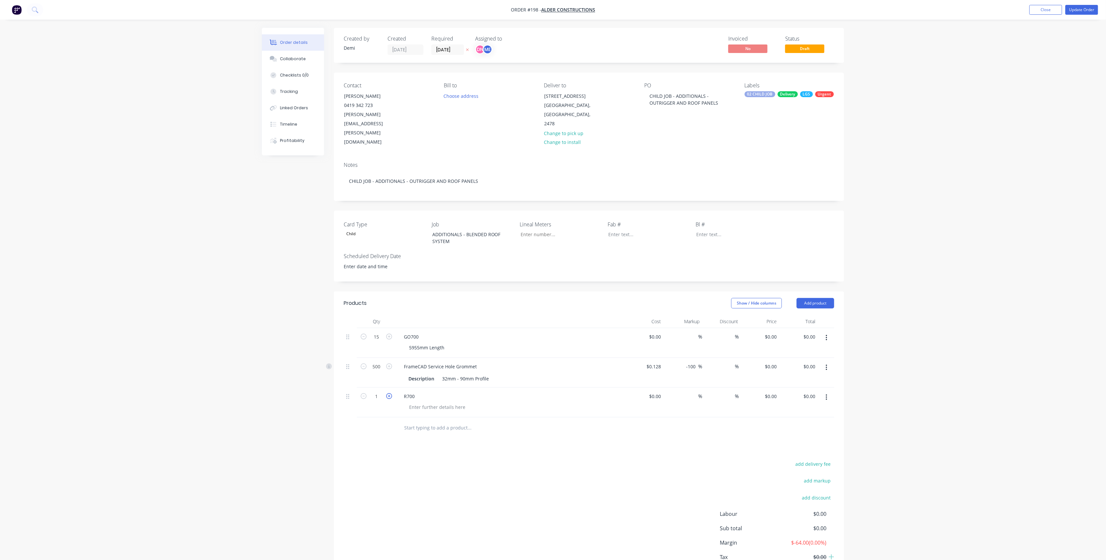
click at [388, 393] on icon "button" at bounding box center [389, 396] width 6 height 6
type input "2"
click at [424, 403] on input "text" at bounding box center [469, 427] width 131 height 13
click at [804, 298] on button "Add product" at bounding box center [816, 303] width 38 height 10
click at [795, 326] on button "Basic product" at bounding box center [803, 332] width 62 height 13
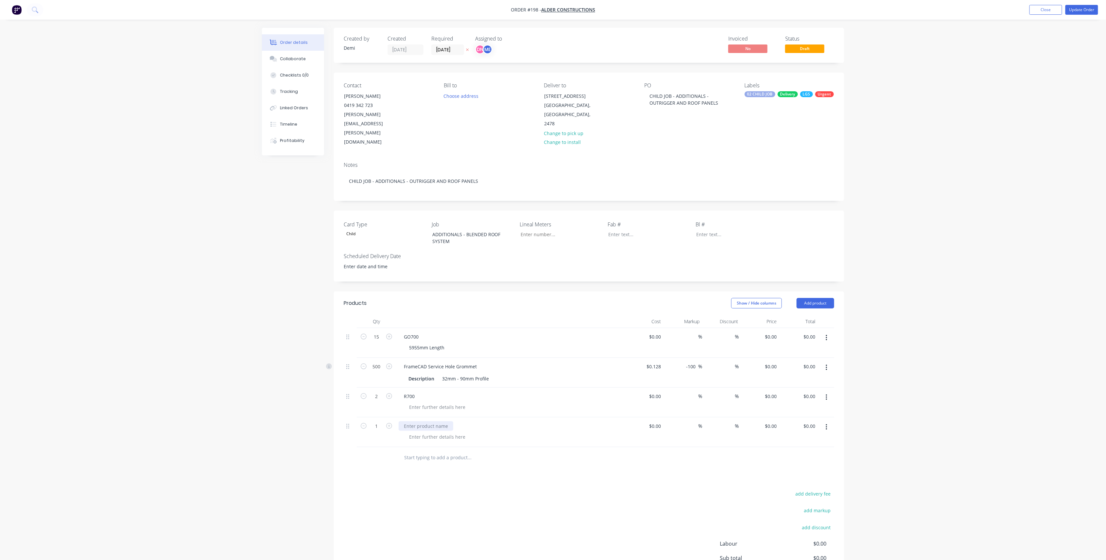
click at [429, 403] on div at bounding box center [426, 425] width 55 height 9
drag, startPoint x: 415, startPoint y: 400, endPoint x: 394, endPoint y: 399, distance: 20.6
click at [394, 403] on div "1 R700 Extra Box Channel (Facia) $0.00 $0.00 % % $0.00 $0.00 $0.00 $0.00" at bounding box center [589, 432] width 491 height 30
click at [412, 391] on div "R700" at bounding box center [409, 395] width 21 height 9
click at [416, 391] on div "R700" at bounding box center [409, 395] width 21 height 9
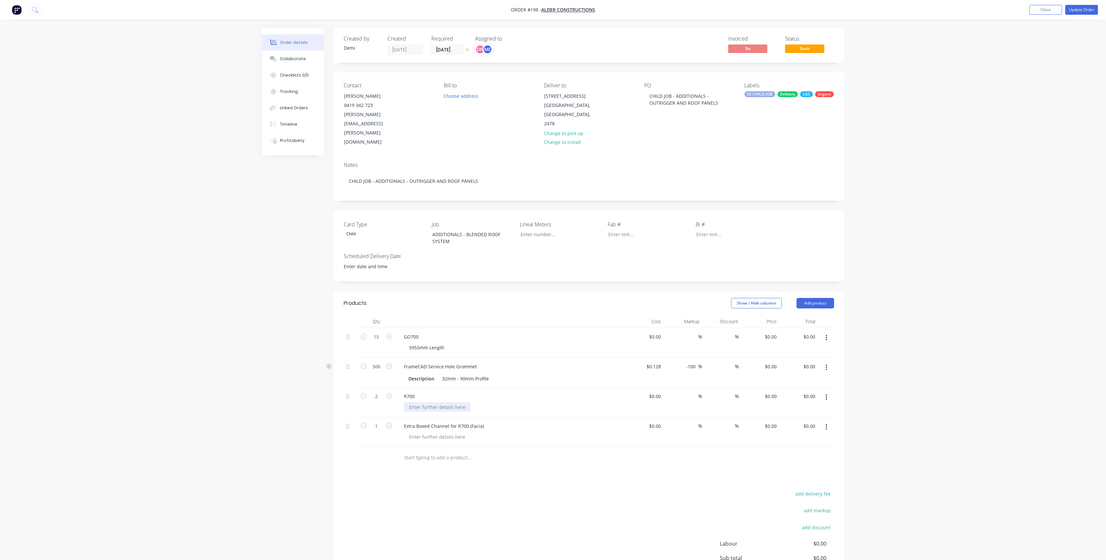
click at [416, 402] on div at bounding box center [437, 406] width 67 height 9
click at [421, 402] on div at bounding box center [437, 406] width 67 height 9
click at [472, 403] on div "Products Show / Hide columns Add product Qty Cost Markup Discount Price Total 1…" at bounding box center [589, 458] width 510 height 334
click at [427, 402] on div at bounding box center [437, 406] width 67 height 9
click at [601, 403] on div "Products Show / Hide columns Add product Qty Cost Markup Discount Price Total 1…" at bounding box center [589, 458] width 510 height 334
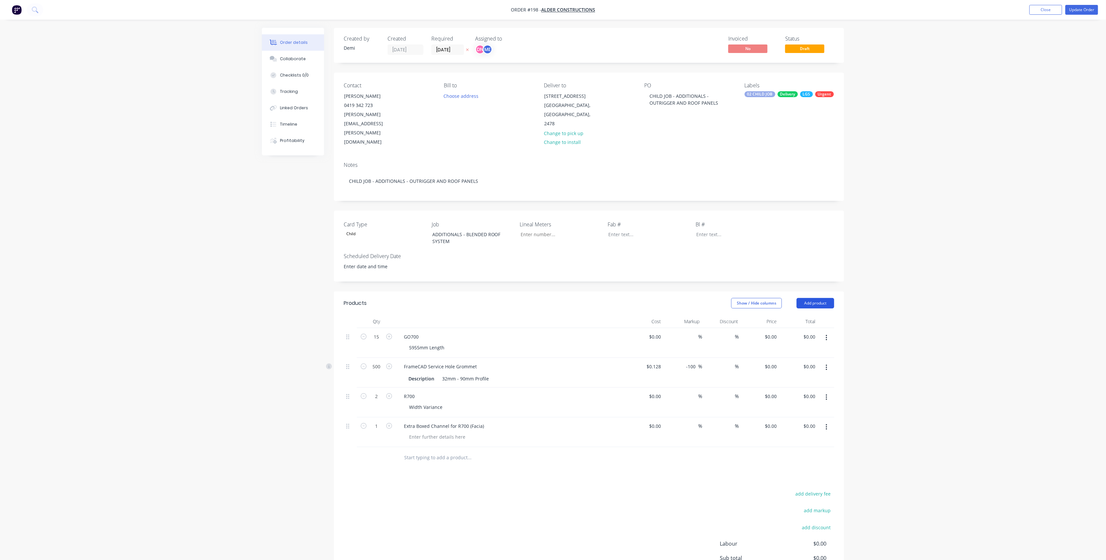
click at [826, 298] on button "Add product" at bounding box center [816, 303] width 38 height 10
click at [807, 328] on div "Basic product" at bounding box center [803, 332] width 50 height 9
click at [426, 403] on div at bounding box center [426, 455] width 55 height 9
click at [828, 403] on button "button" at bounding box center [826, 457] width 15 height 12
click at [798, 403] on div "Delete" at bounding box center [803, 513] width 50 height 9
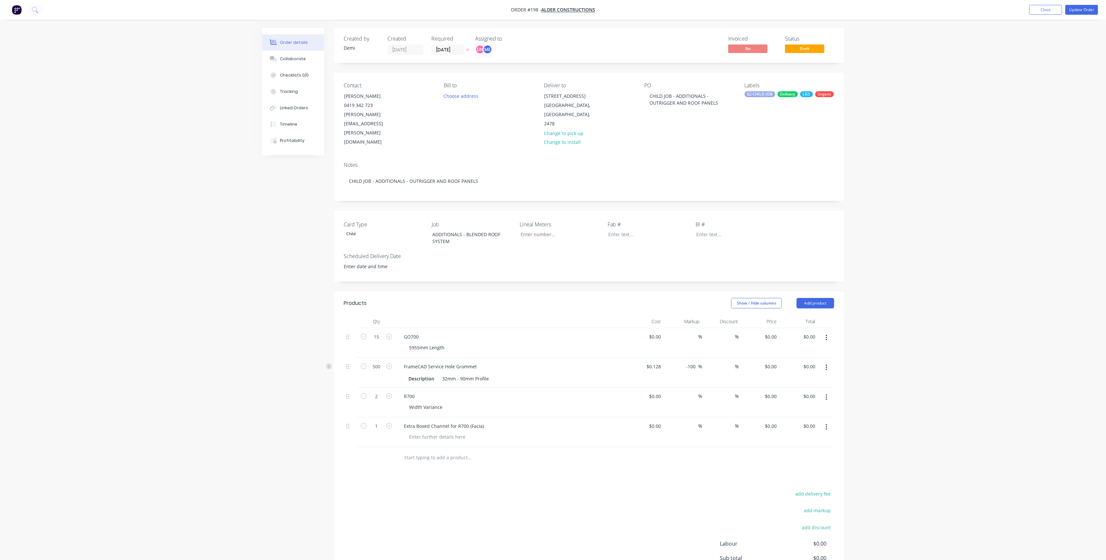
click at [420, 403] on input "text" at bounding box center [469, 457] width 131 height 13
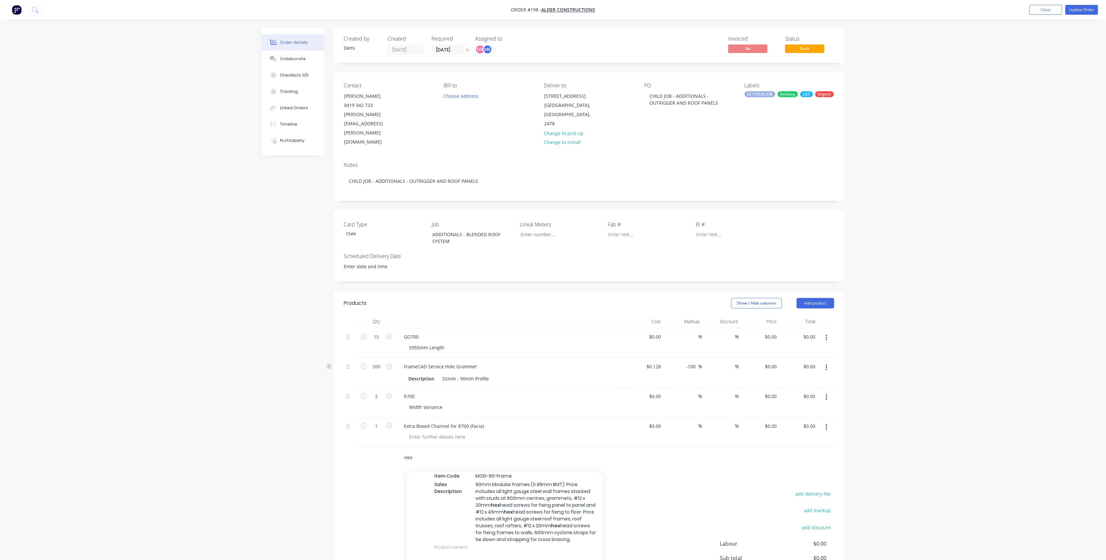
scroll to position [1439, 0]
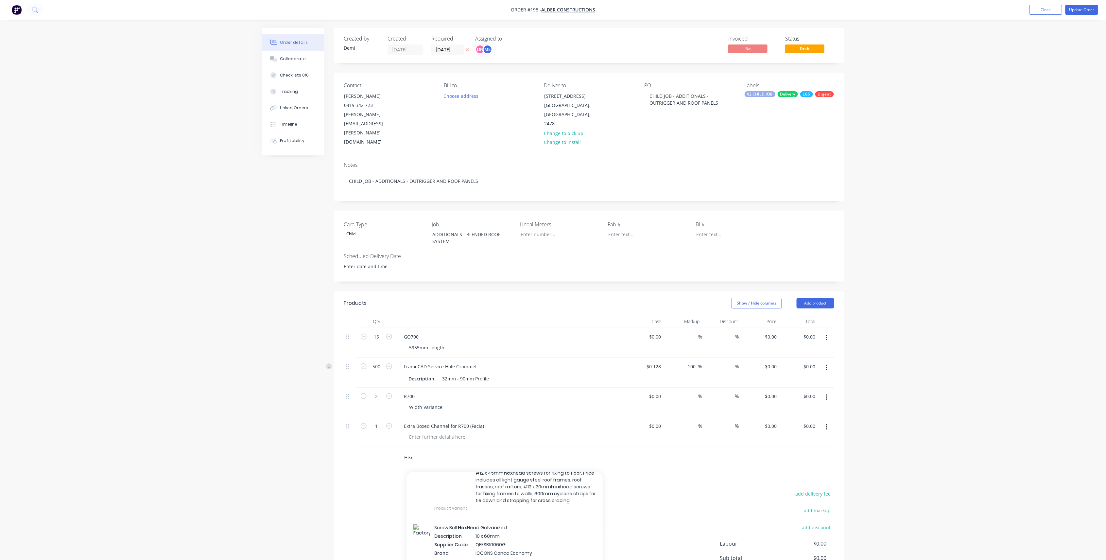
click at [445, 403] on input "Hex" at bounding box center [469, 457] width 131 height 13
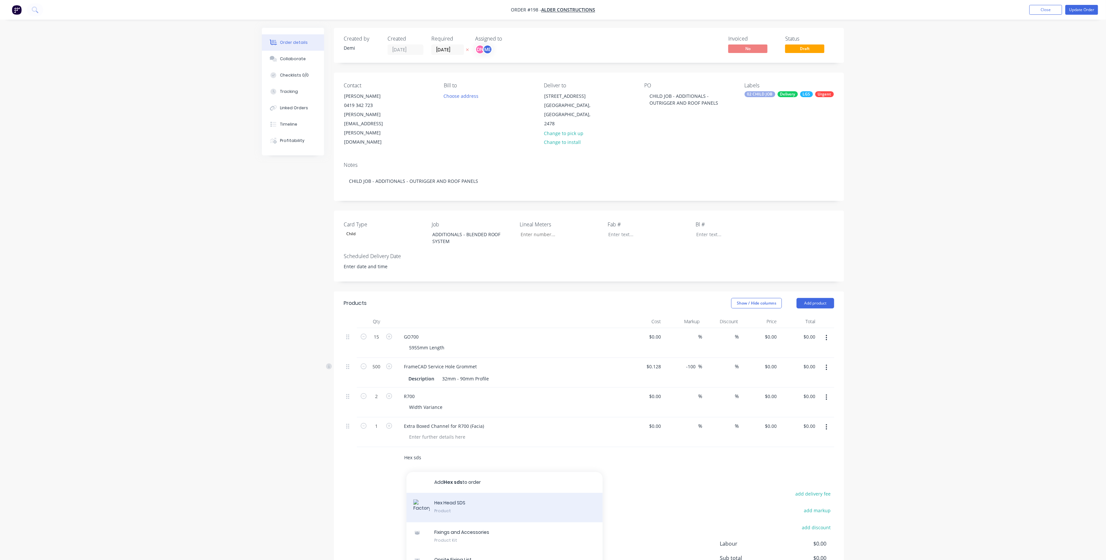
type input "Hex sds"
click at [441, 403] on div "Hex Head SDS Product" at bounding box center [505, 507] width 196 height 29
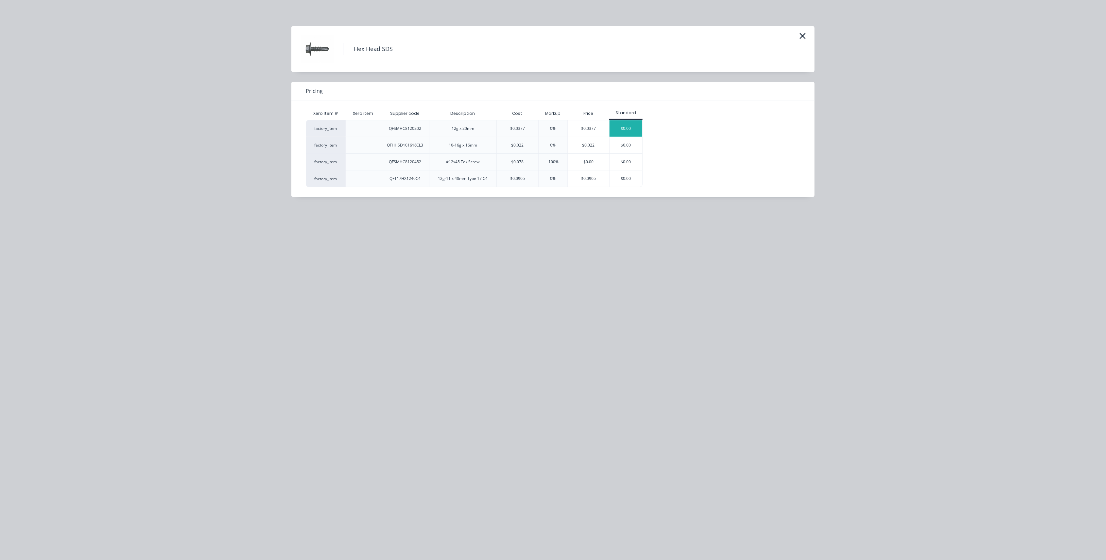
click at [623, 124] on div "$0.00" at bounding box center [626, 128] width 33 height 16
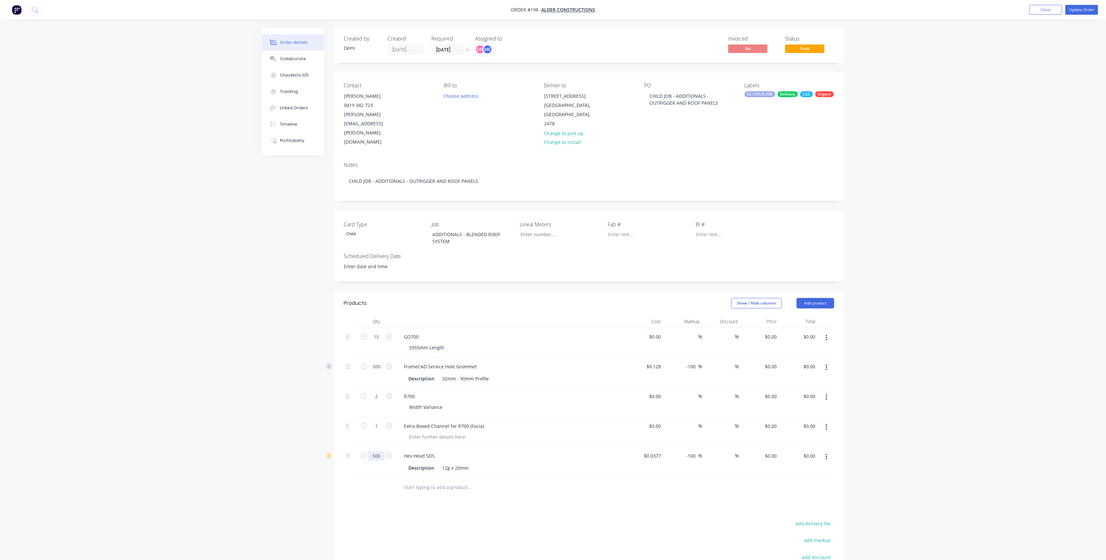
type input "500"
click at [460, 403] on input "text" at bounding box center [469, 487] width 131 height 13
type input "Cyclone strap"
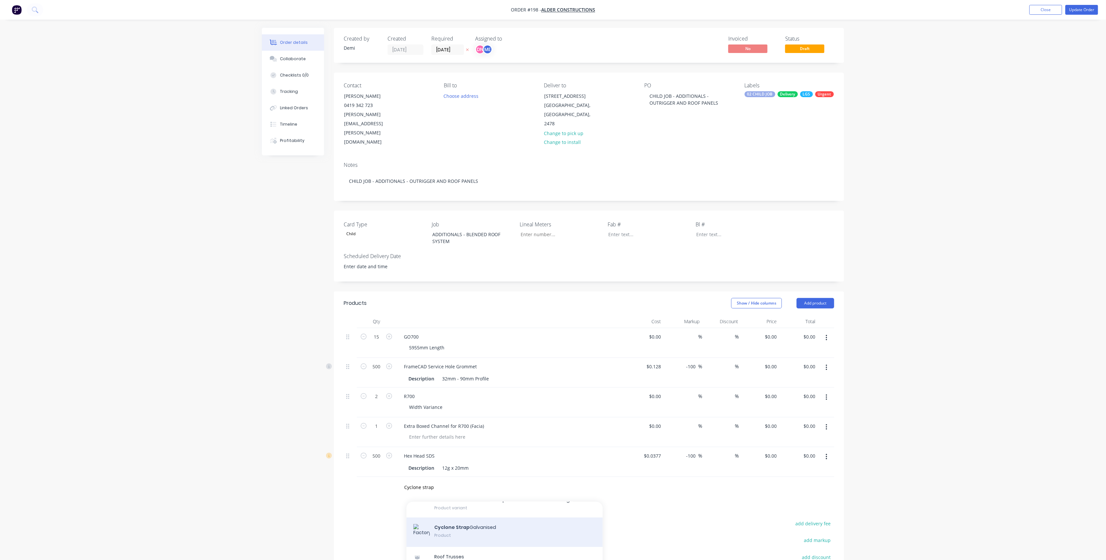
click at [505, 403] on div "Cyclone Strap Galvanised Product" at bounding box center [505, 531] width 196 height 29
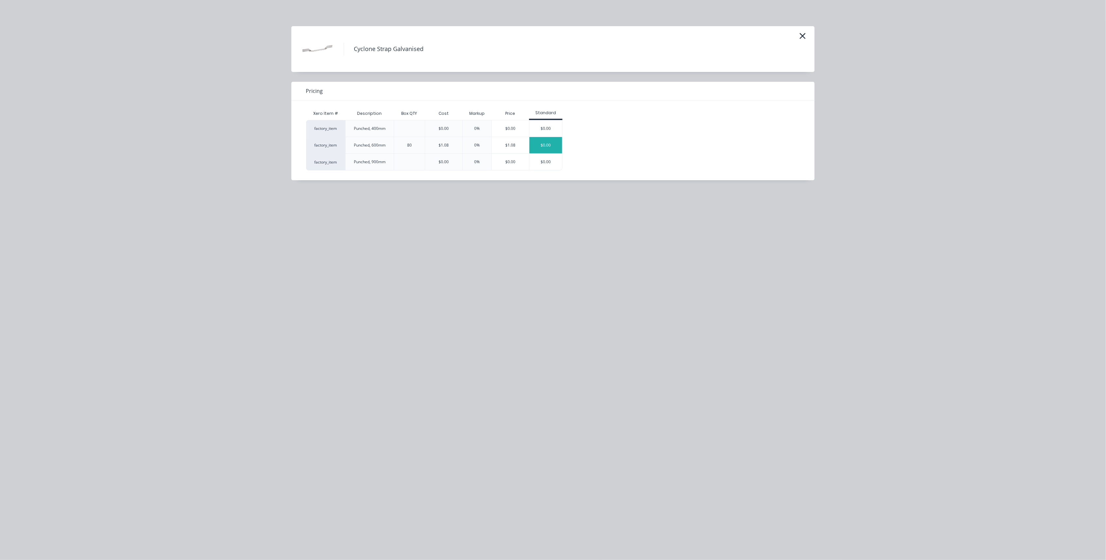
click at [554, 147] on div "$0.00" at bounding box center [545, 145] width 33 height 16
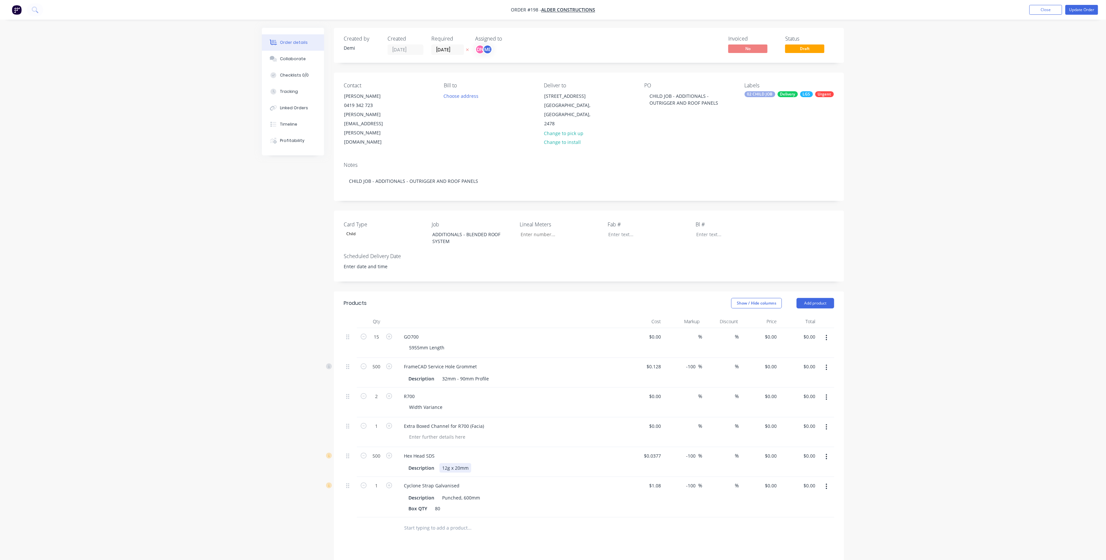
click at [519, 403] on div "Hex Head SDS Description 12g x 20mm" at bounding box center [510, 462] width 229 height 30
drag, startPoint x: 442, startPoint y: 480, endPoint x: 411, endPoint y: 482, distance: 31.5
click at [411, 403] on div "Box QTY 80" at bounding box center [509, 508] width 207 height 9
type input "30"
click at [598, 403] on div "Products Show / Hide columns Add product Qty Cost Markup Discount Price Total 1…" at bounding box center [589, 493] width 510 height 404
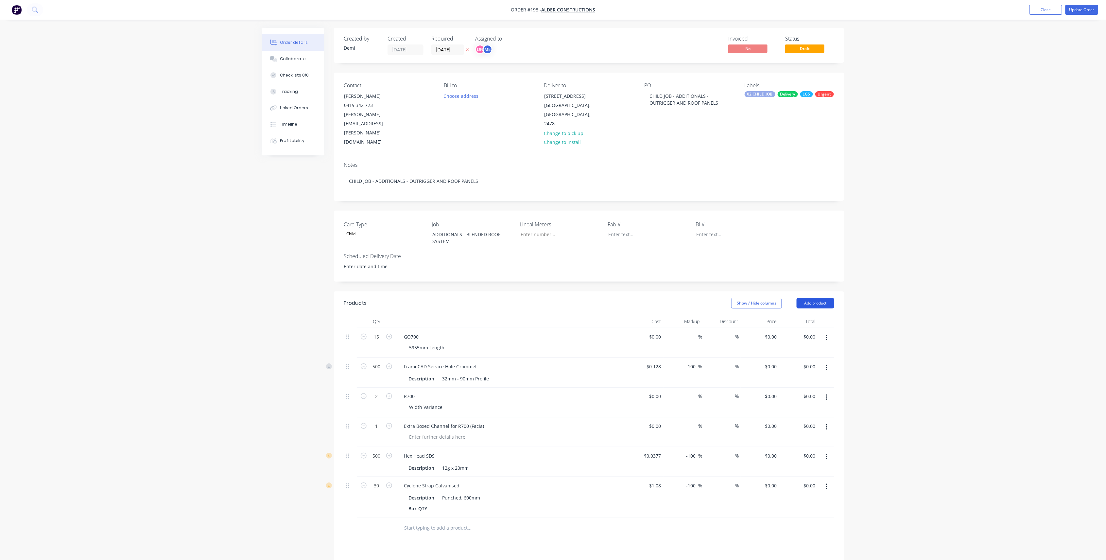
click at [822, 298] on button "Add product" at bounding box center [816, 303] width 38 height 10
click at [817, 393] on div "Notes (Internal)" at bounding box center [803, 397] width 50 height 9
drag, startPoint x: 823, startPoint y: 497, endPoint x: 823, endPoint y: 438, distance: 59.2
click at [823, 403] on div "15 GO700 5955mm Length $0.00 $0.00 % % $0.00 $0.00 $0.00 $0.00 500 FrameCAD Ser…" at bounding box center [589, 433] width 491 height 210
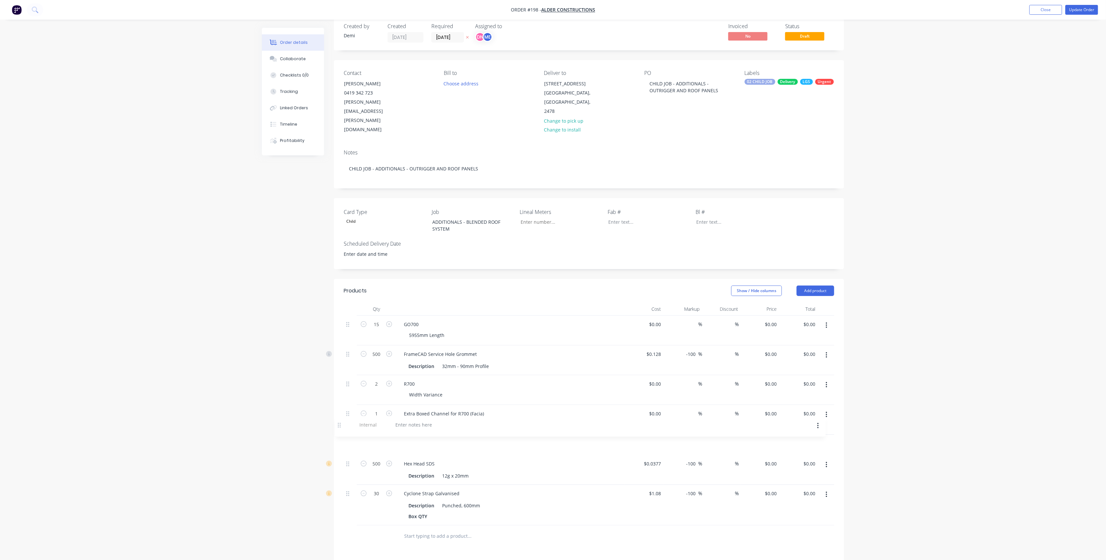
scroll to position [17, 0]
drag, startPoint x: 351, startPoint y: 502, endPoint x: 343, endPoint y: 425, distance: 77.6
click at [343, 403] on div "Qty Cost Markup Discount Price Total 15 GO700 5955mm Length $0.00 $0.00 % % $0.…" at bounding box center [589, 420] width 510 height 244
click at [422, 403] on div at bounding box center [422, 438] width 47 height 9
click at [519, 403] on div "Cyclone Strap Galvanised Description Punched, 600mm Box QTY" at bounding box center [510, 500] width 229 height 41
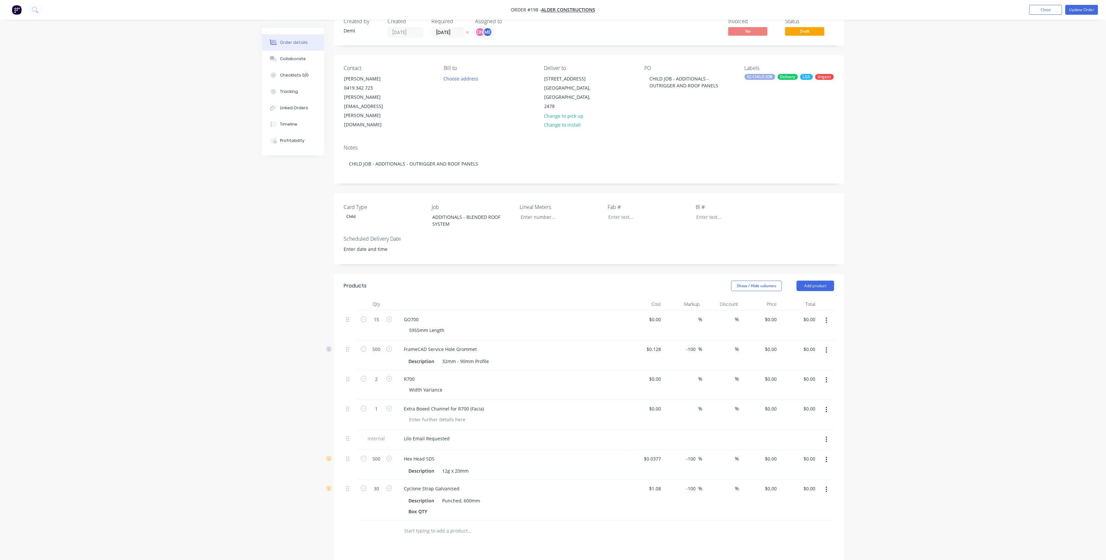
click at [455, 27] on label "[DATE]" at bounding box center [447, 32] width 33 height 10
click at [455, 27] on input "[DATE]" at bounding box center [448, 32] width 32 height 10
click at [496, 79] on div "9" at bounding box center [493, 78] width 10 height 10
type input "[DATE]"
click at [668, 78] on div "CHILD JOB - ADDITIONALS - OUTRIGGER AND ROOF PANELS" at bounding box center [685, 82] width 82 height 16
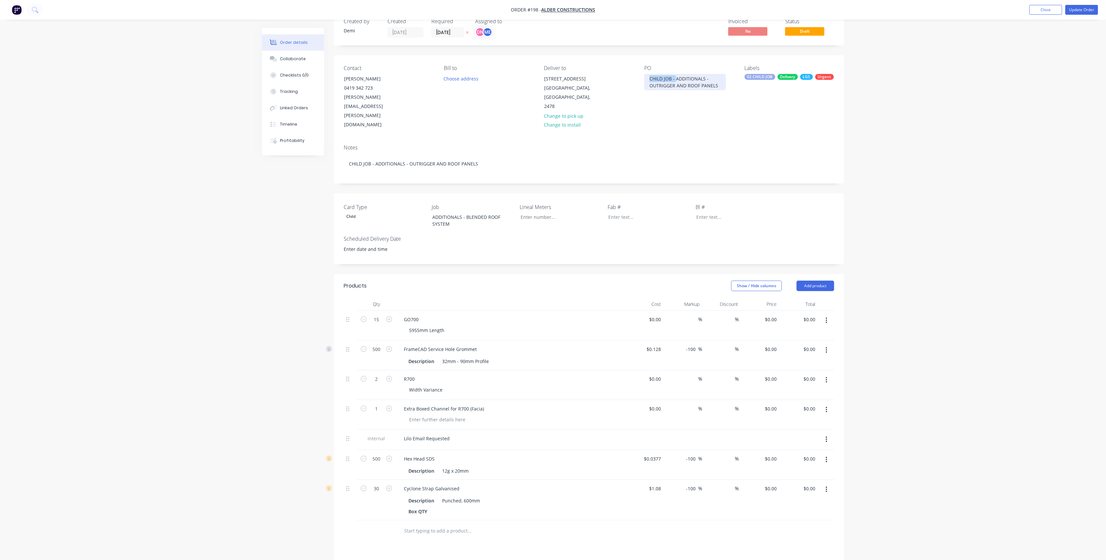
drag, startPoint x: 676, startPoint y: 78, endPoint x: 608, endPoint y: 74, distance: 68.2
click at [608, 74] on div "Contact Brad Perske 0419 342 723 brad.perske@aldercon.com.au Bill to Choose add…" at bounding box center [589, 97] width 510 height 84
click at [679, 76] on div "ADDITIONALS - OUTRIGGER AND ROOF PANELS" at bounding box center [685, 82] width 82 height 16
click at [710, 78] on div "ADDITIONALS - OUTRIGGER AND ROOF PANELS" at bounding box center [685, 82] width 82 height 16
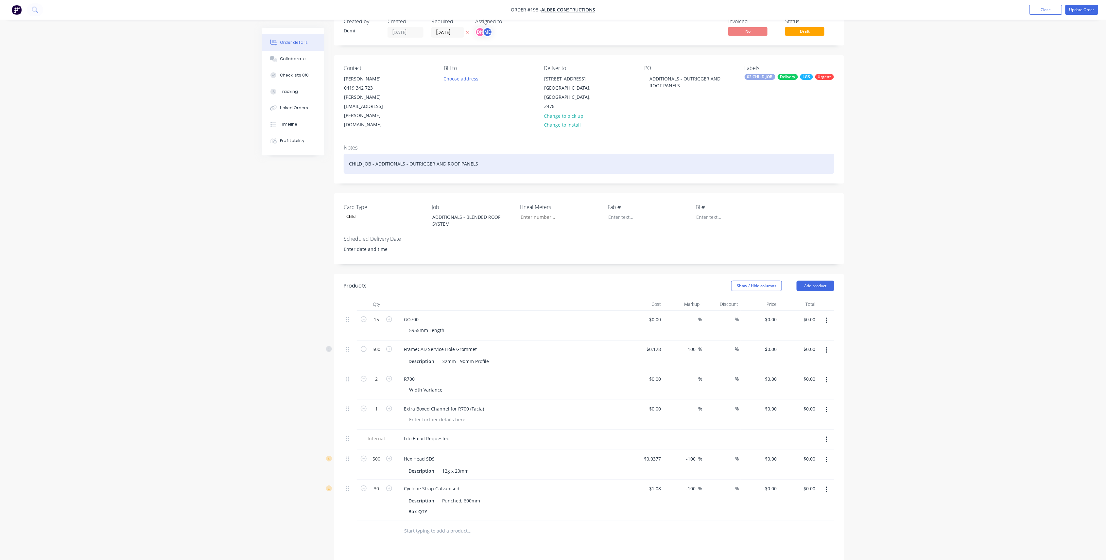
click at [375, 154] on div "CHILD JOB - ADDITIONALS - OUTRIGGER AND ROOF PANELS" at bounding box center [589, 164] width 491 height 20
drag, startPoint x: 375, startPoint y: 136, endPoint x: 311, endPoint y: 138, distance: 64.1
click at [309, 138] on div "Order details Collaborate Checklists 0/0 Tracking Linked Orders Timeline Profit…" at bounding box center [552, 359] width 595 height 698
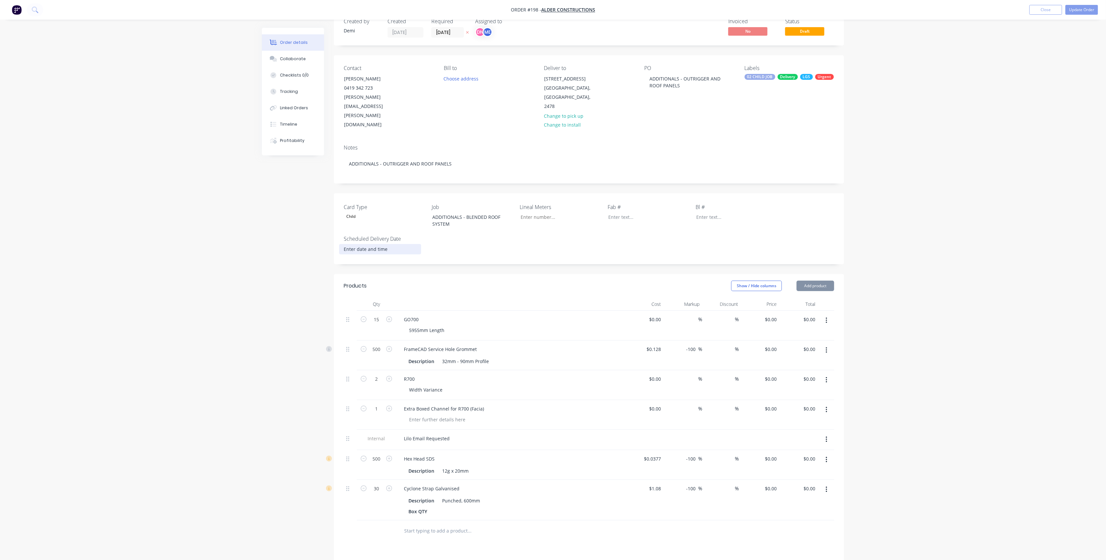
click at [385, 244] on input at bounding box center [379, 249] width 81 height 10
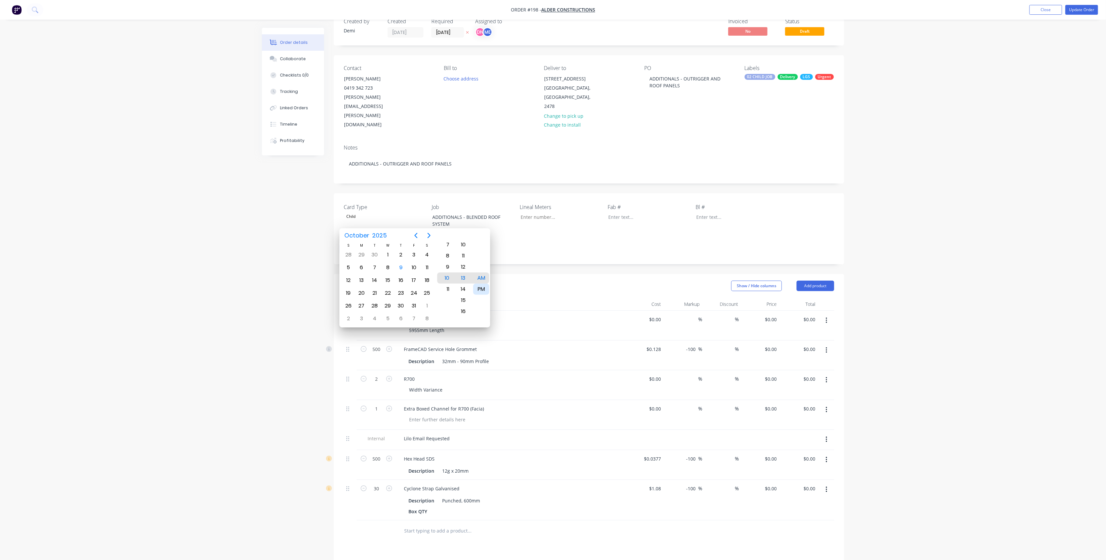
click at [479, 292] on div "PM" at bounding box center [481, 289] width 16 height 11
click at [445, 290] on div "1" at bounding box center [445, 289] width 16 height 11
click at [484, 276] on div "PM" at bounding box center [481, 277] width 16 height 11
click at [530, 274] on header "Products Show / Hide columns Add product" at bounding box center [589, 286] width 510 height 24
click at [393, 244] on input at bounding box center [379, 249] width 81 height 10
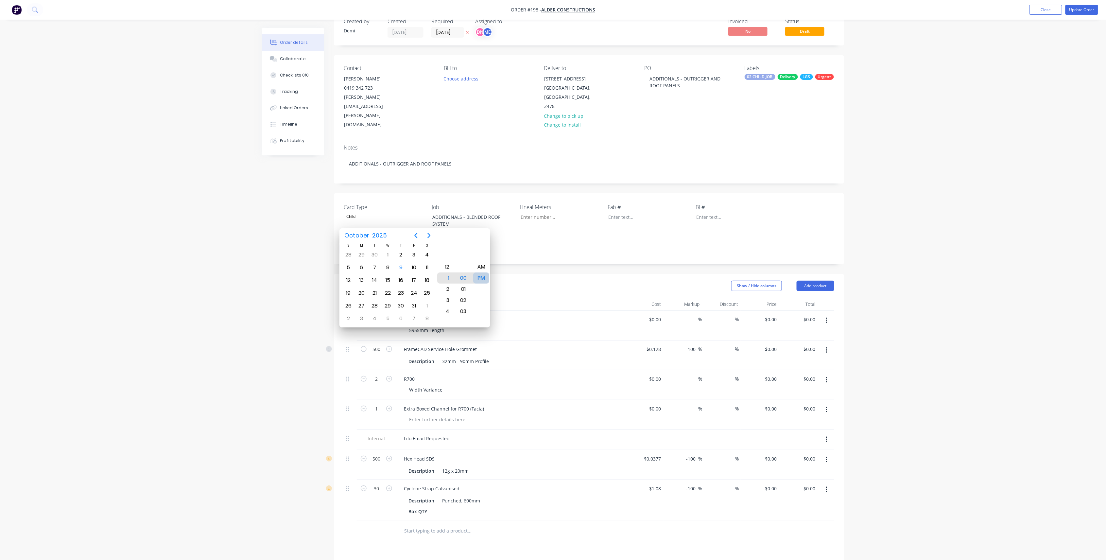
click at [482, 279] on div "PM" at bounding box center [481, 277] width 16 height 11
click at [399, 272] on div "9" at bounding box center [400, 267] width 13 height 12
type input "09/10/2025 1:00 PM"
click at [481, 277] on div "PM" at bounding box center [481, 277] width 16 height 11
click at [549, 298] on div at bounding box center [510, 304] width 229 height 13
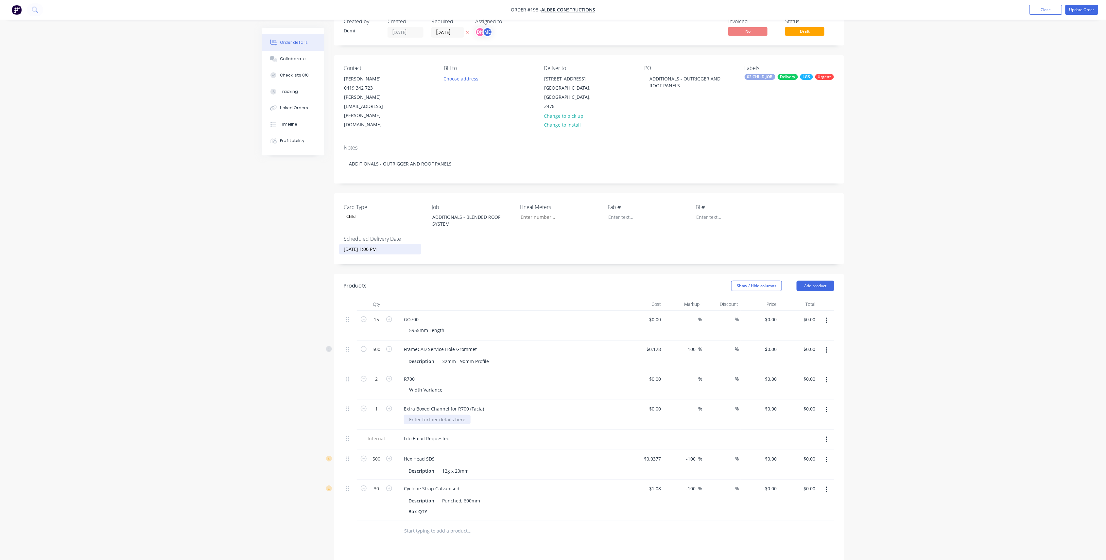
click at [431, 403] on div at bounding box center [437, 419] width 67 height 9
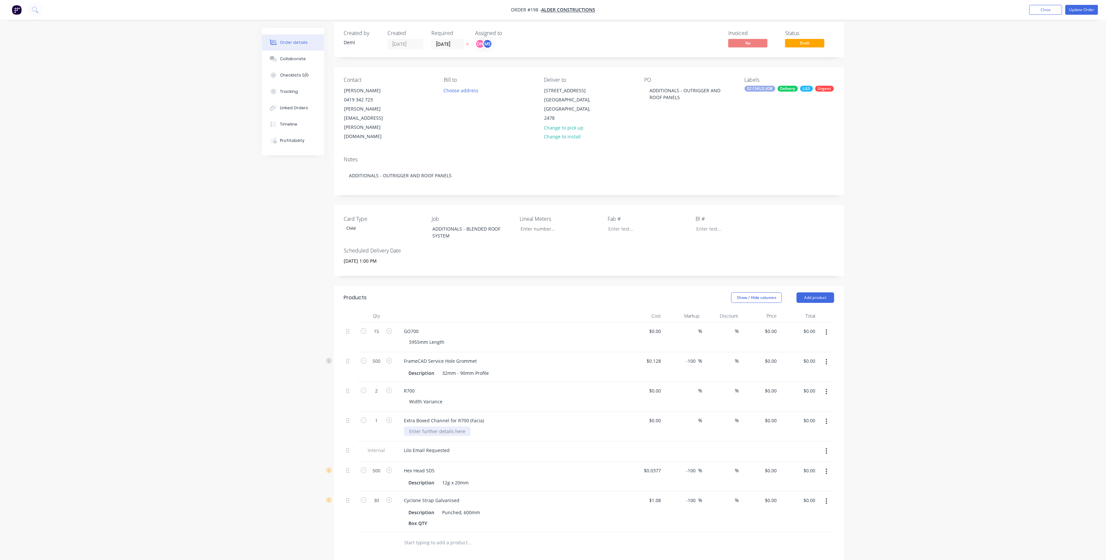
scroll to position [0, 0]
click at [825, 298] on button "Add product" at bounding box center [816, 303] width 38 height 10
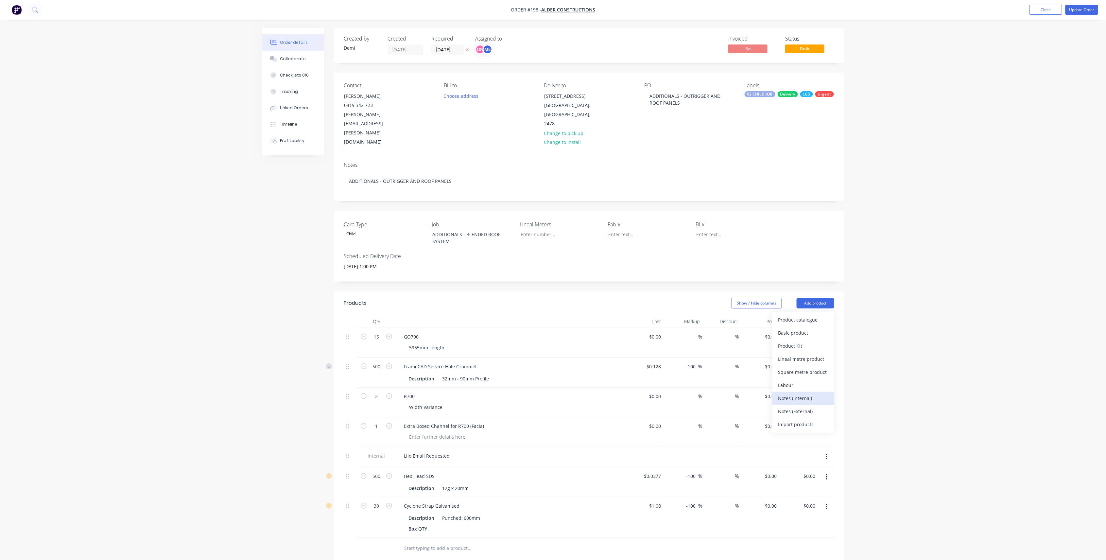
click at [807, 393] on div "Notes (Internal)" at bounding box center [803, 397] width 50 height 9
click at [424, 403] on div at bounding box center [422, 546] width 47 height 9
click at [567, 403] on div "Hex Head SDS" at bounding box center [511, 475] width 224 height 9
click at [438, 403] on div "BLACKLINE TRUK DELIVERY - BOBBY 9/10/25 10:30AM" at bounding box center [472, 546] width 146 height 9
click at [544, 403] on div "Description Punched, 600mm" at bounding box center [509, 517] width 207 height 9
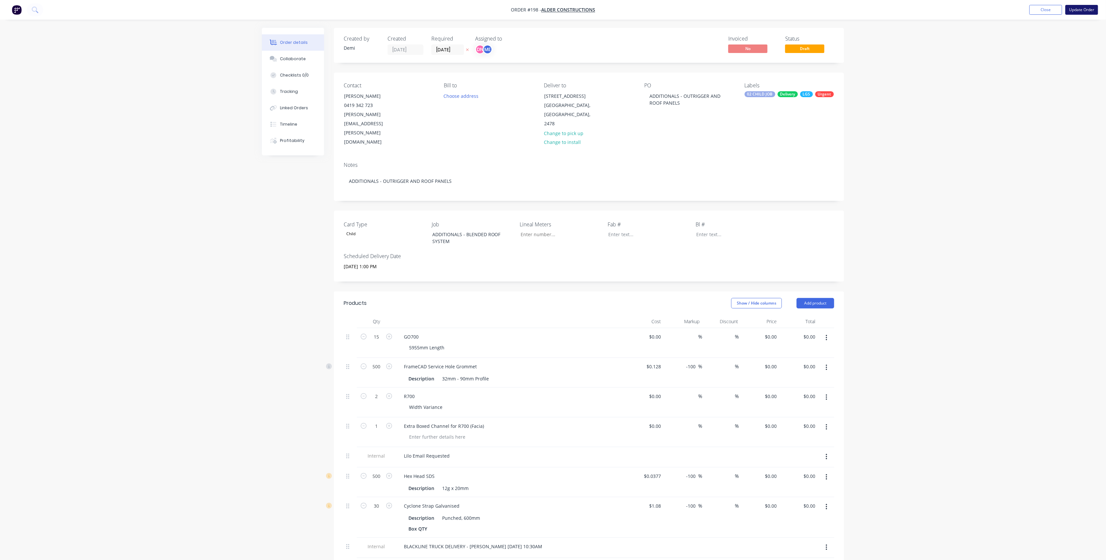
click at [833, 9] on button "Update Order" at bounding box center [1081, 10] width 33 height 10
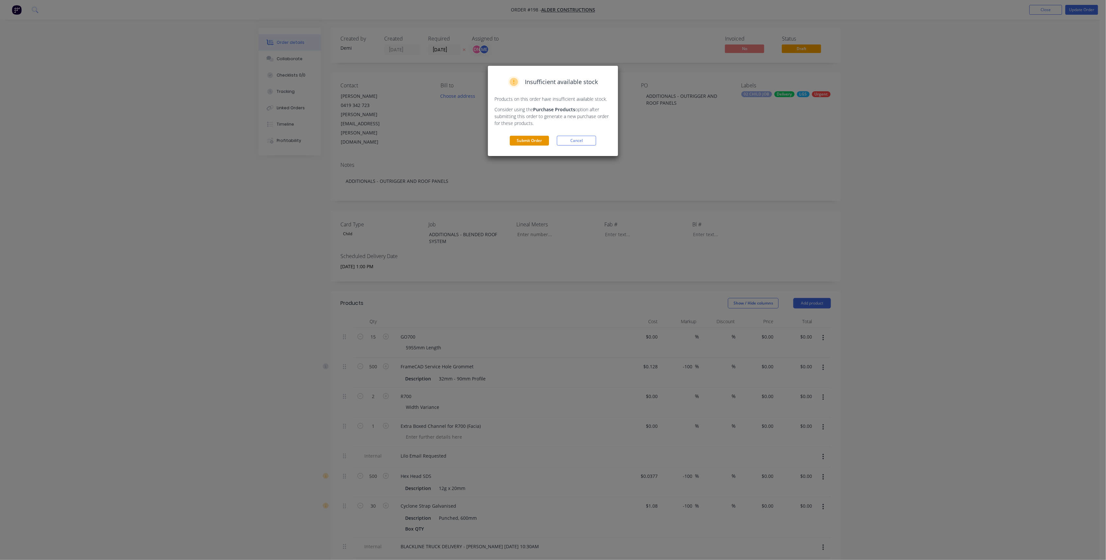
click at [535, 136] on button "Submit Order" at bounding box center [529, 141] width 39 height 10
click at [546, 122] on button "Submit anyway" at bounding box center [529, 119] width 39 height 10
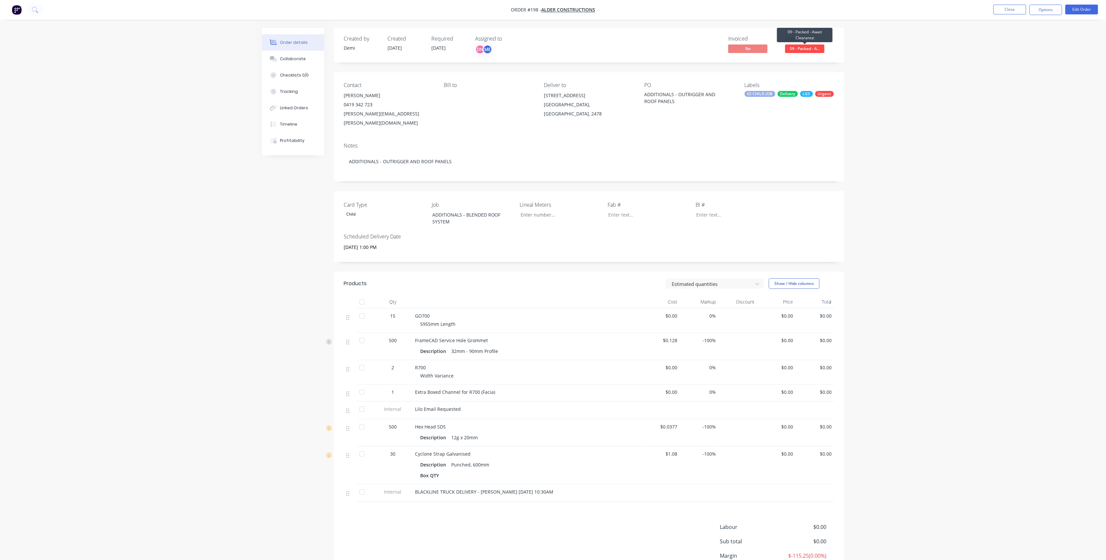
click at [794, 46] on span "09 - Packed - A..." at bounding box center [804, 48] width 39 height 8
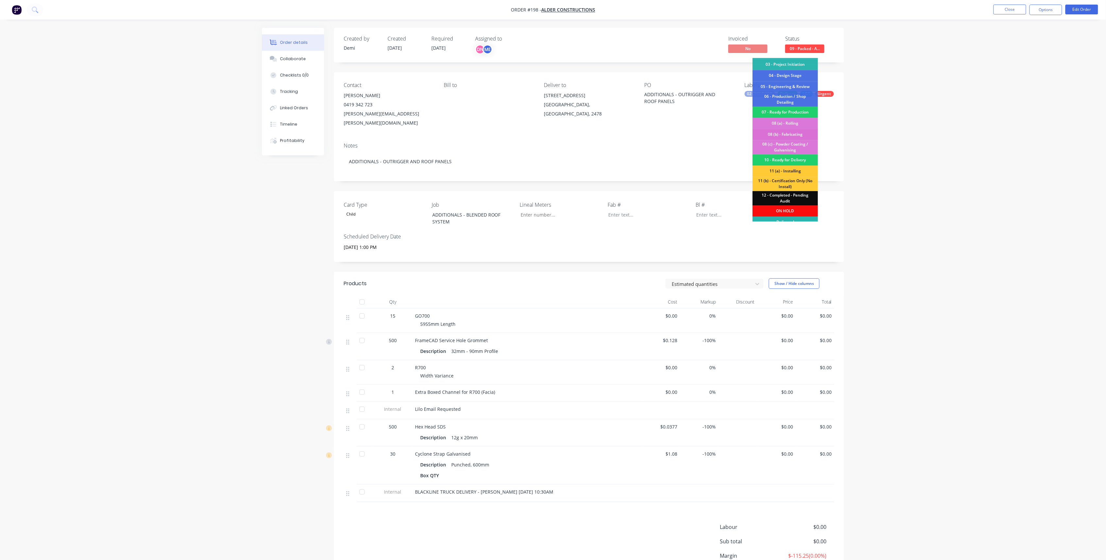
scroll to position [39, 0]
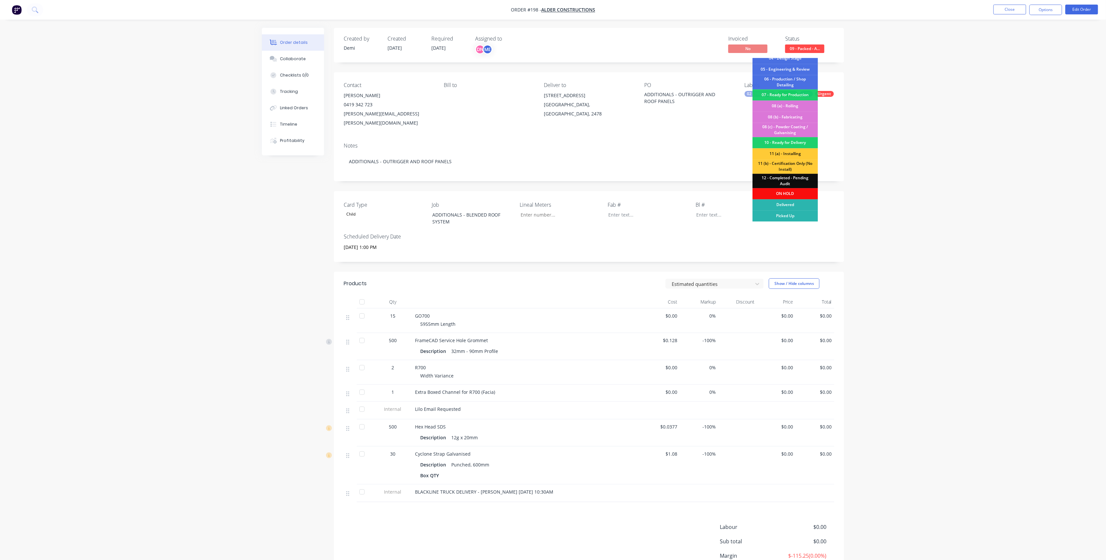
click at [833, 190] on div "Order details Collaborate Checklists 0/0 Tracking Linked Orders Timeline Profit…" at bounding box center [553, 309] width 1106 height 618
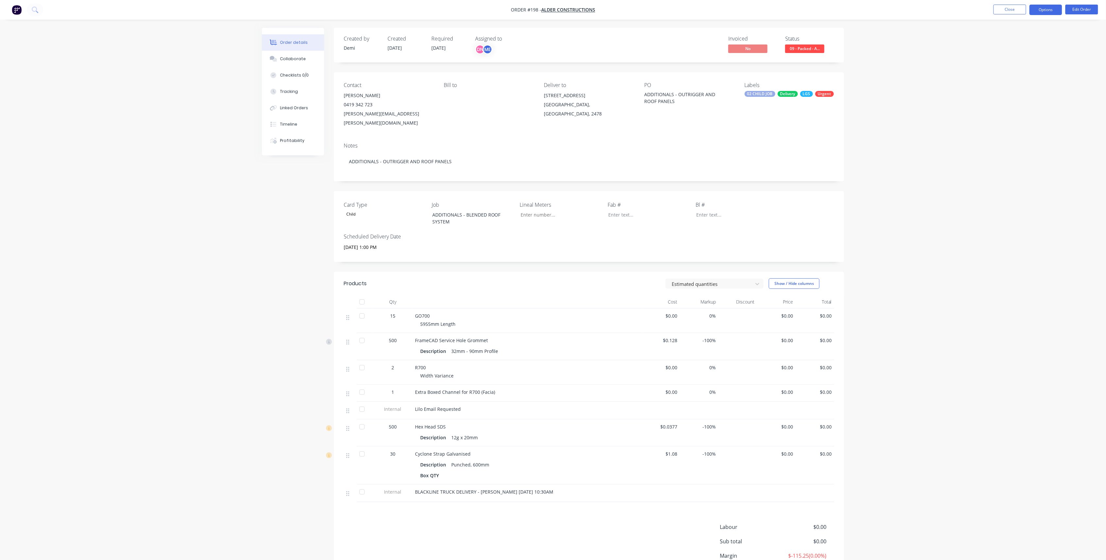
click at [833, 9] on button "Options" at bounding box center [1046, 10] width 33 height 10
click at [833, 92] on div "Delivery Docket" at bounding box center [1026, 91] width 60 height 9
click at [833, 65] on div "Without pricing" at bounding box center [1026, 65] width 60 height 9
click at [345, 361] on div at bounding box center [350, 372] width 13 height 25
drag, startPoint x: 350, startPoint y: 360, endPoint x: 349, endPoint y: 322, distance: 37.9
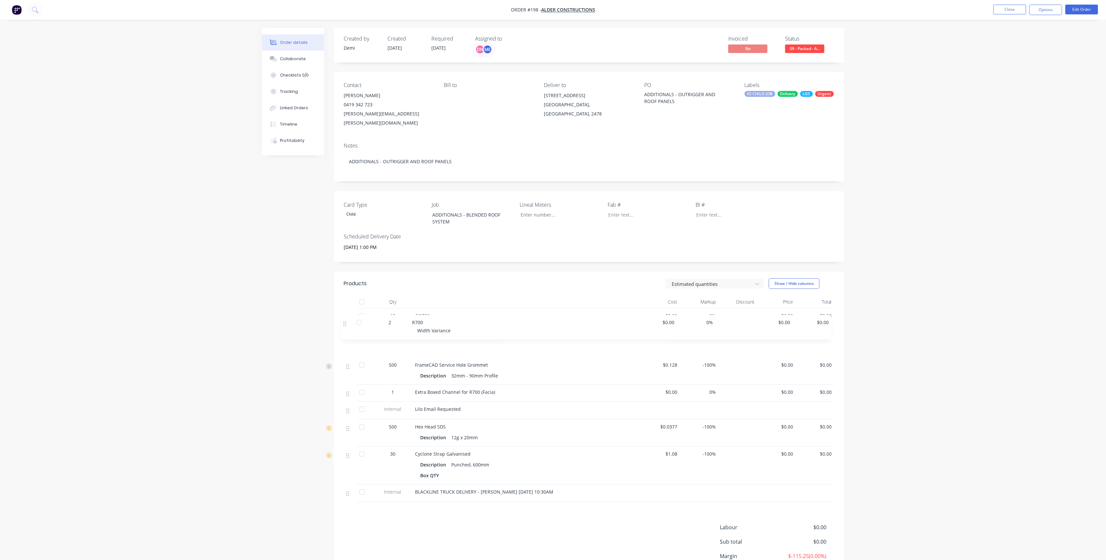
click at [349, 322] on div "15 GO700 5955mm Length $0.00 0% $0.00 $0.00 500 FrameCAD Service Hole Grommet D…" at bounding box center [589, 405] width 491 height 194
click at [424, 337] on span "R700" at bounding box center [420, 340] width 11 height 6
drag, startPoint x: 349, startPoint y: 385, endPoint x: 343, endPoint y: 360, distance: 24.8
click at [344, 360] on div "15 GO700 5955mm Length $0.00 0% $0.00 $0.00 2 R700 Width Variance $0.00 0% $0.0…" at bounding box center [589, 405] width 491 height 194
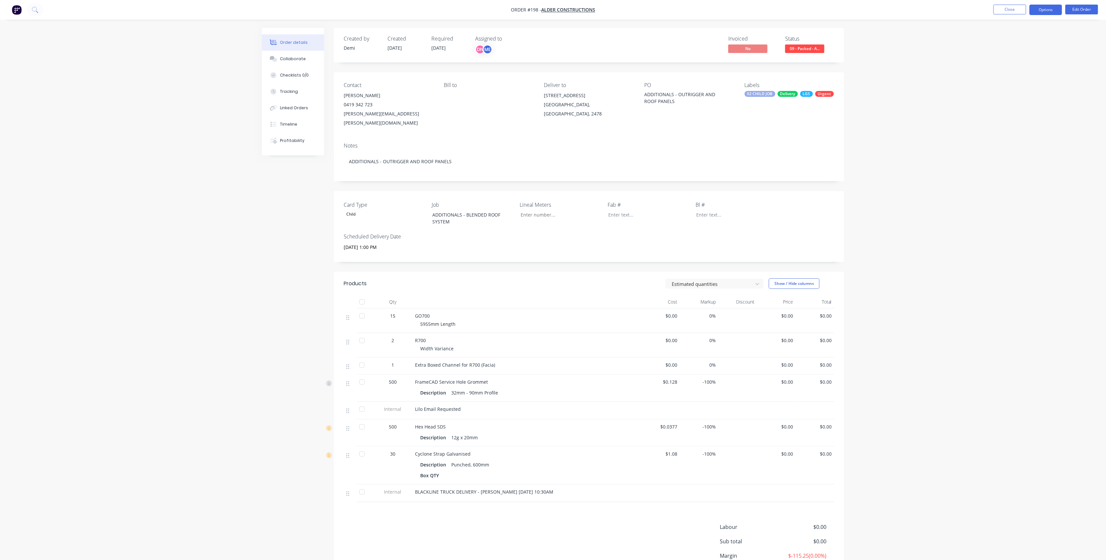
click at [833, 7] on button "Options" at bounding box center [1046, 10] width 33 height 10
click at [833, 96] on div "Delivery Docket" at bounding box center [1026, 91] width 60 height 9
click at [833, 68] on div "Without pricing" at bounding box center [1026, 65] width 60 height 9
click at [819, 54] on button "09 - Packed - A..." at bounding box center [804, 49] width 39 height 10
click at [312, 61] on button "Collaborate" at bounding box center [293, 59] width 62 height 16
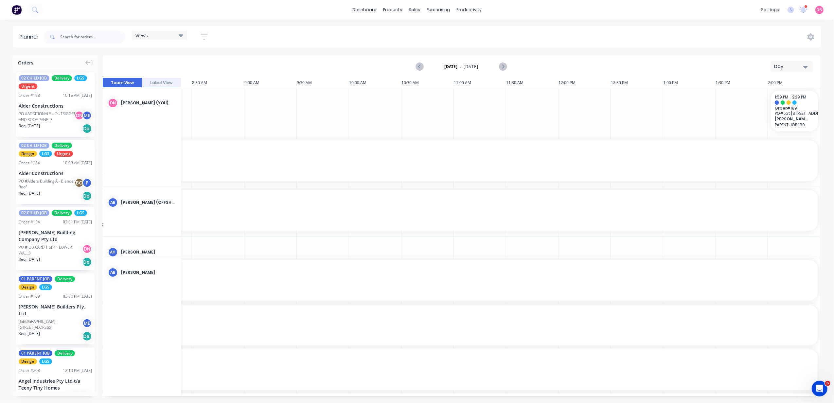
click at [114, 26] on header "Planner Views Save new view None (Default) edit DESIGN TEAM (INTERNAL) edit ENG…" at bounding box center [416, 36] width 807 height 21
click at [158, 33] on div "Views" at bounding box center [159, 35] width 48 height 6
click at [166, 130] on div "PRODUCTION - DEMI edit" at bounding box center [177, 135] width 82 height 13
click at [166, 132] on button "PRODUCTION - DEMI" at bounding box center [171, 135] width 70 height 8
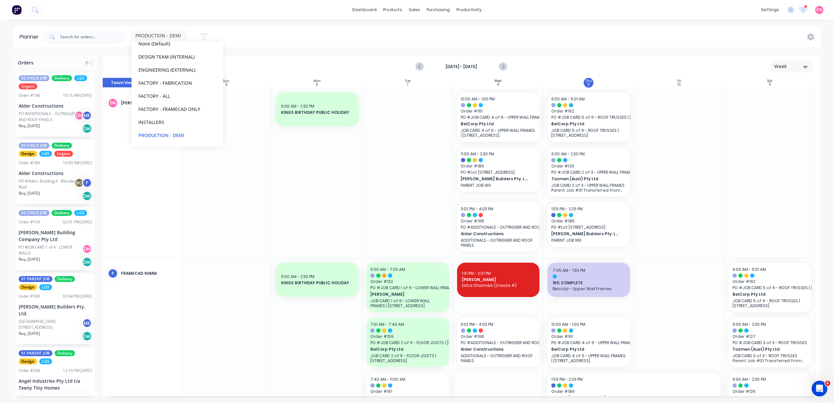
click at [403, 217] on div at bounding box center [407, 173] width 91 height 170
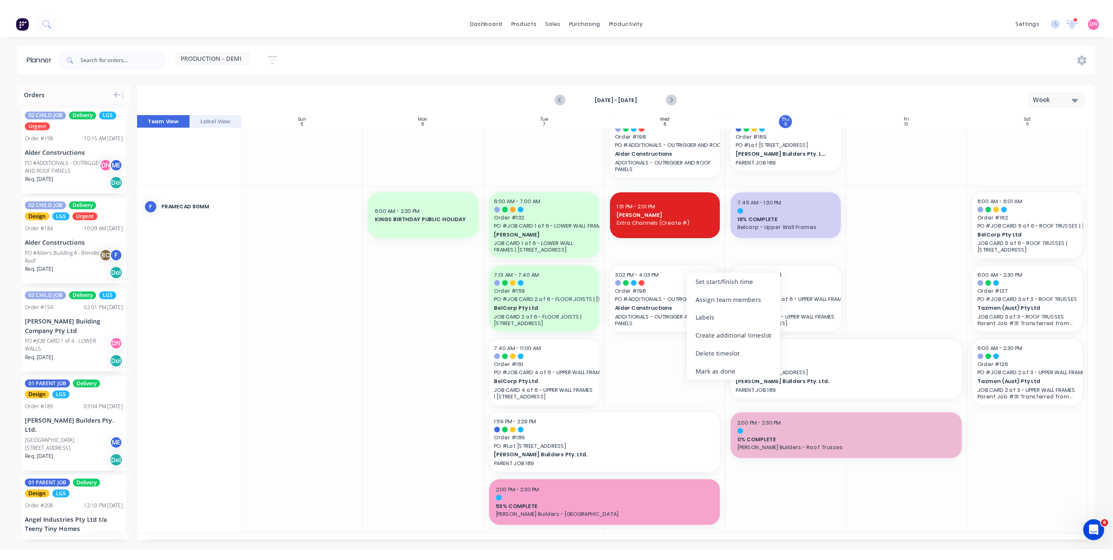
scroll to position [122, 0]
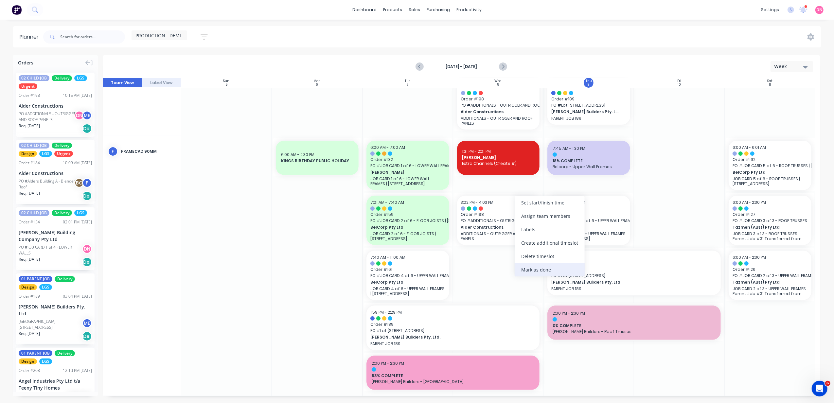
click at [543, 270] on div "Mark as done" at bounding box center [549, 269] width 70 height 13
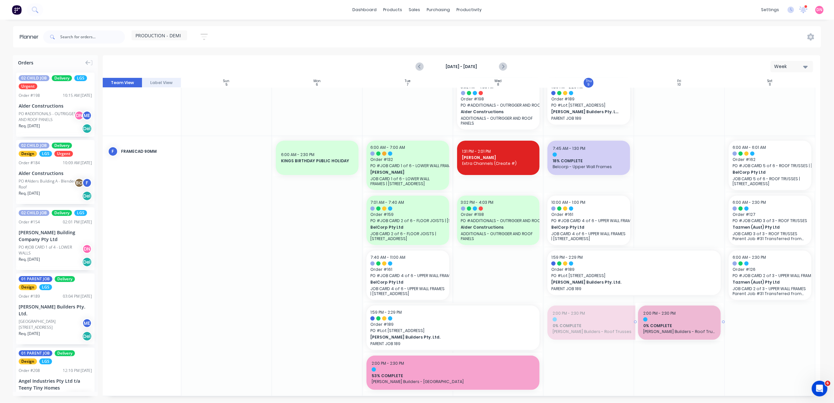
drag, startPoint x: 542, startPoint y: 326, endPoint x: 586, endPoint y: 330, distance: 44.6
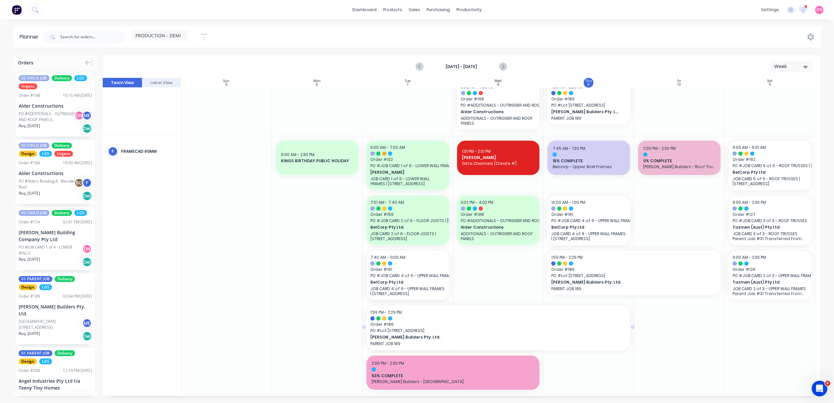
drag, startPoint x: 540, startPoint y: 328, endPoint x: 545, endPoint y: 328, distance: 4.3
drag, startPoint x: 540, startPoint y: 372, endPoint x: 581, endPoint y: 373, distance: 41.2
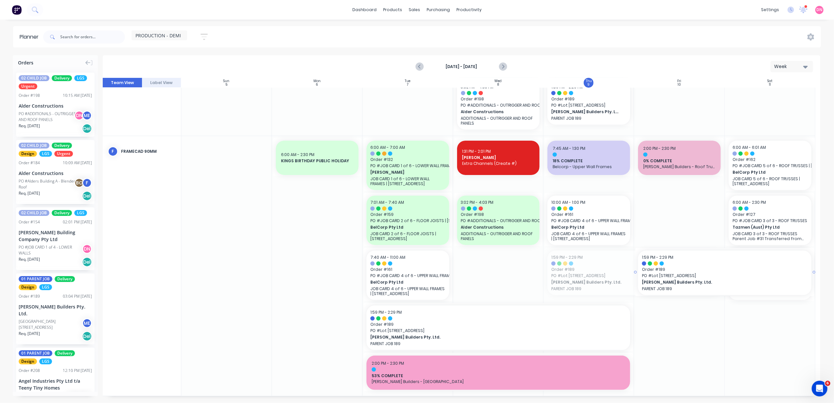
drag, startPoint x: 664, startPoint y: 266, endPoint x: 751, endPoint y: 258, distance: 87.6
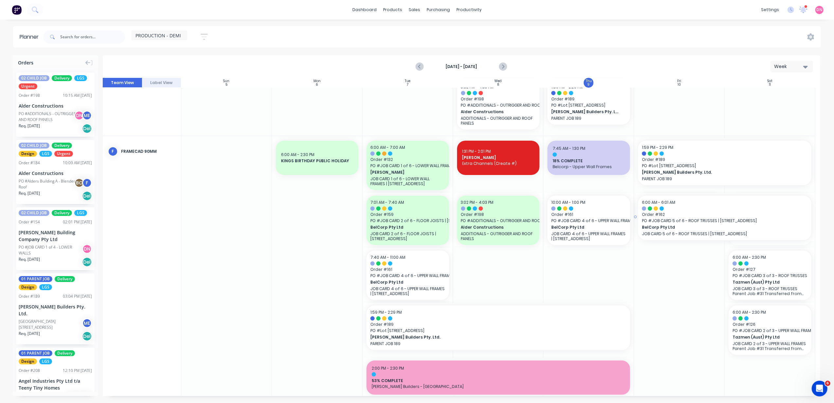
drag, startPoint x: 753, startPoint y: 229, endPoint x: 670, endPoint y: 230, distance: 82.4
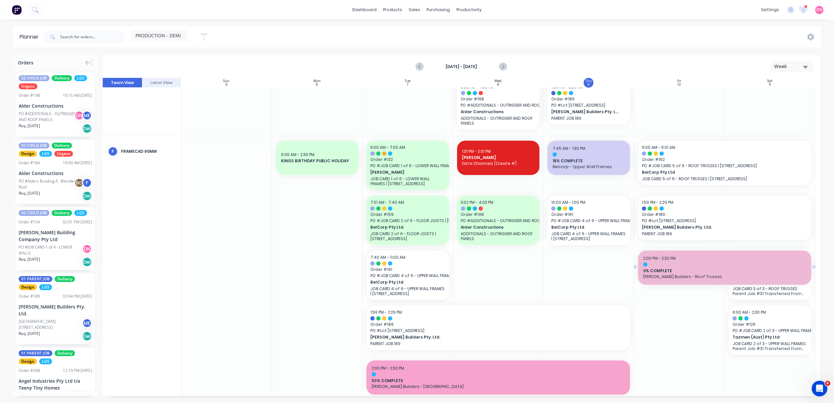
drag, startPoint x: 720, startPoint y: 267, endPoint x: 780, endPoint y: 263, distance: 60.0
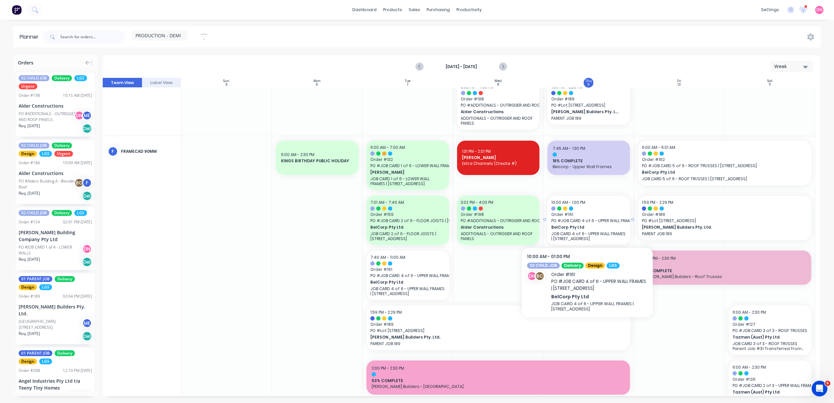
click at [602, 218] on span "PO # JOB CARD 4 of 6 - UPPER WALL FRAMES | 13 Ridge Rd Tanah Merah QLD 4128" at bounding box center [588, 221] width 75 height 6
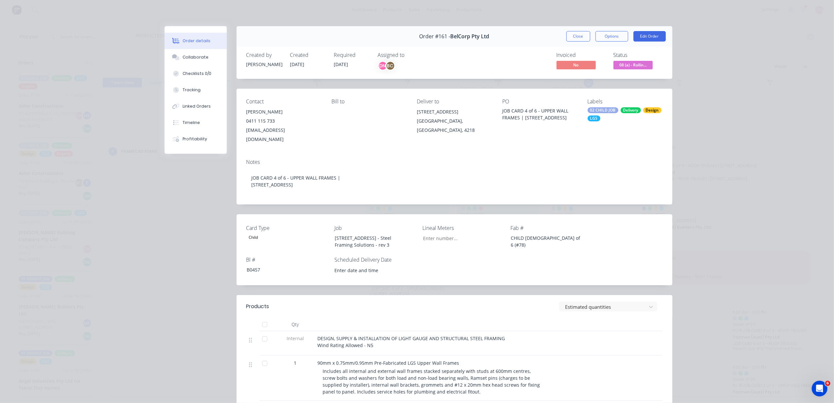
type input "3,700"
click at [577, 32] on button "Close" at bounding box center [578, 36] width 24 height 10
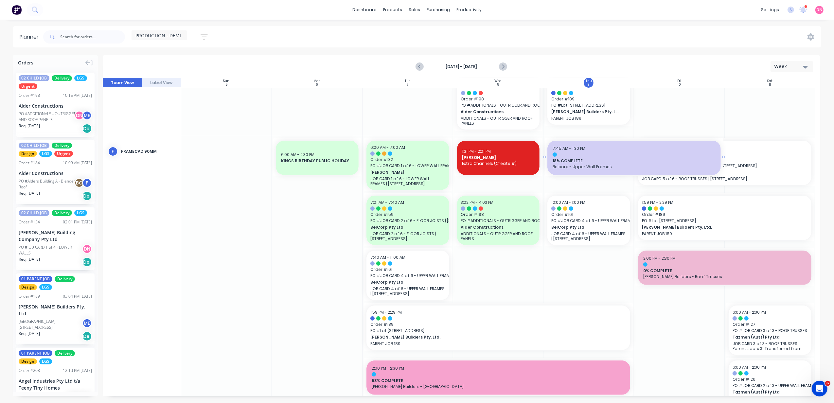
drag, startPoint x: 631, startPoint y: 156, endPoint x: 668, endPoint y: 156, distance: 37.6
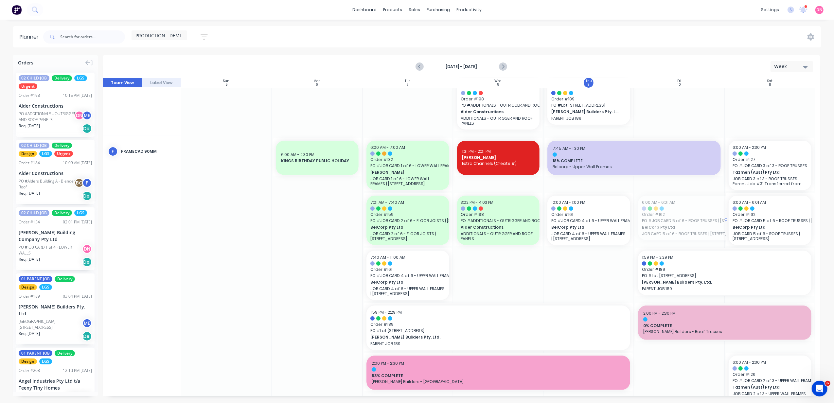
drag, startPoint x: 632, startPoint y: 219, endPoint x: 695, endPoint y: 219, distance: 62.8
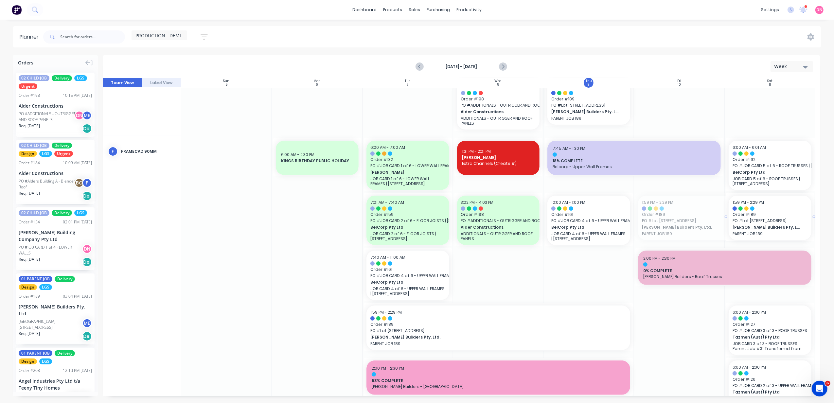
drag, startPoint x: 633, startPoint y: 217, endPoint x: 653, endPoint y: 216, distance: 19.7
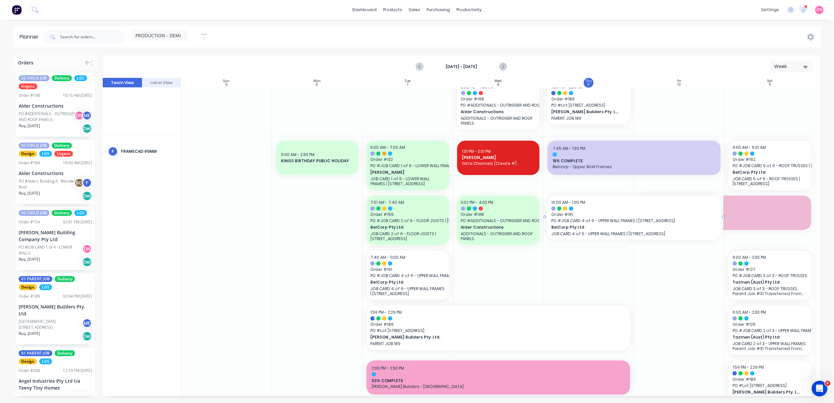
drag, startPoint x: 631, startPoint y: 219, endPoint x: 682, endPoint y: 223, distance: 51.5
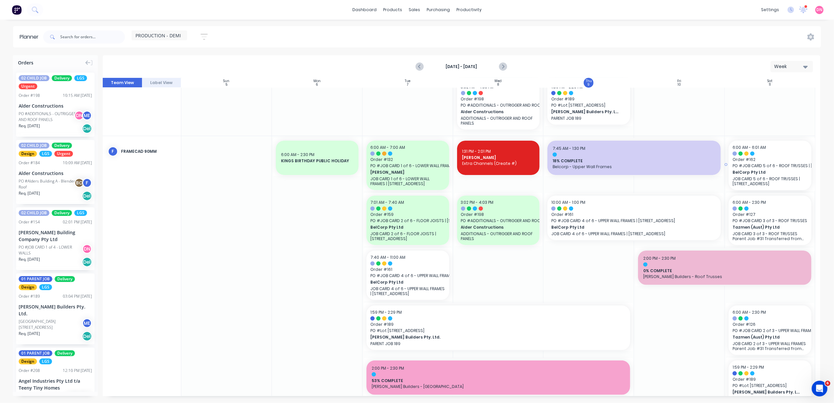
drag, startPoint x: 722, startPoint y: 157, endPoint x: 701, endPoint y: 166, distance: 23.1
drag, startPoint x: 721, startPoint y: 153, endPoint x: 758, endPoint y: 152, distance: 37.3
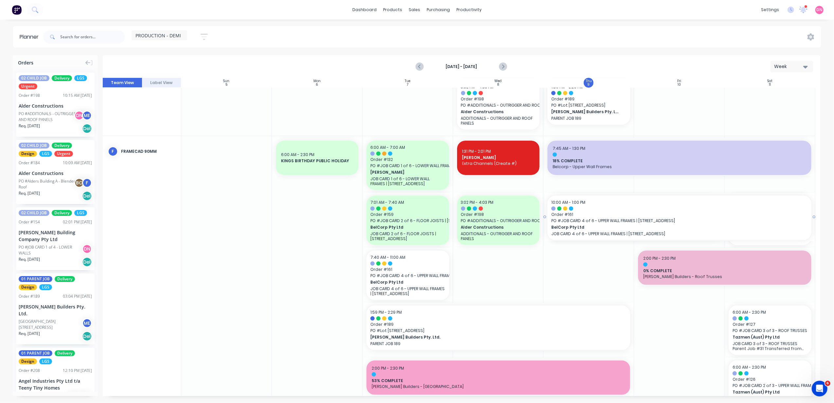
drag, startPoint x: 721, startPoint y: 215, endPoint x: 787, endPoint y: 216, distance: 65.4
click at [598, 157] on div "Set start/finish time" at bounding box center [628, 152] width 70 height 13
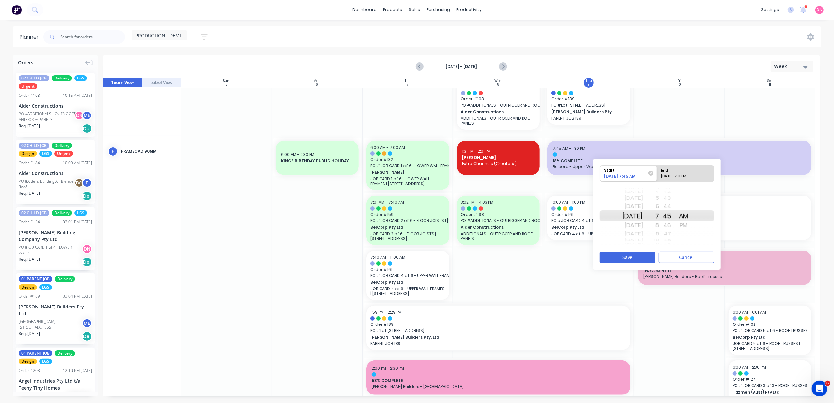
click at [659, 234] on div "9" at bounding box center [651, 234] width 16 height 9
click at [659, 234] on div "11" at bounding box center [651, 234] width 16 height 9
click at [659, 234] on div "1" at bounding box center [651, 234] width 16 height 9
click at [692, 226] on div "PM" at bounding box center [683, 225] width 16 height 10
click at [697, 171] on div "End" at bounding box center [682, 169] width 47 height 8
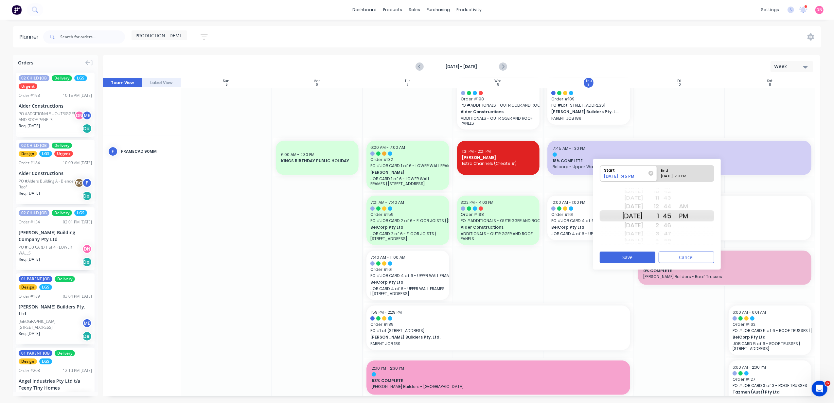
click at [657, 171] on input "End 10/11/2025 1:30 PM" at bounding box center [657, 173] width 0 height 16
radio input "true"
click at [668, 226] on div "31" at bounding box center [667, 225] width 16 height 10
click at [659, 227] on div "2" at bounding box center [651, 225] width 16 height 10
click at [675, 207] on div "30" at bounding box center [667, 206] width 16 height 10
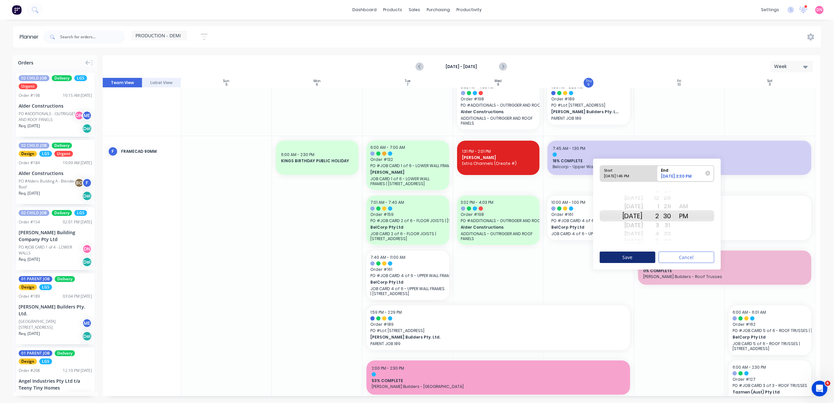
click at [637, 254] on button "Save" at bounding box center [627, 256] width 56 height 11
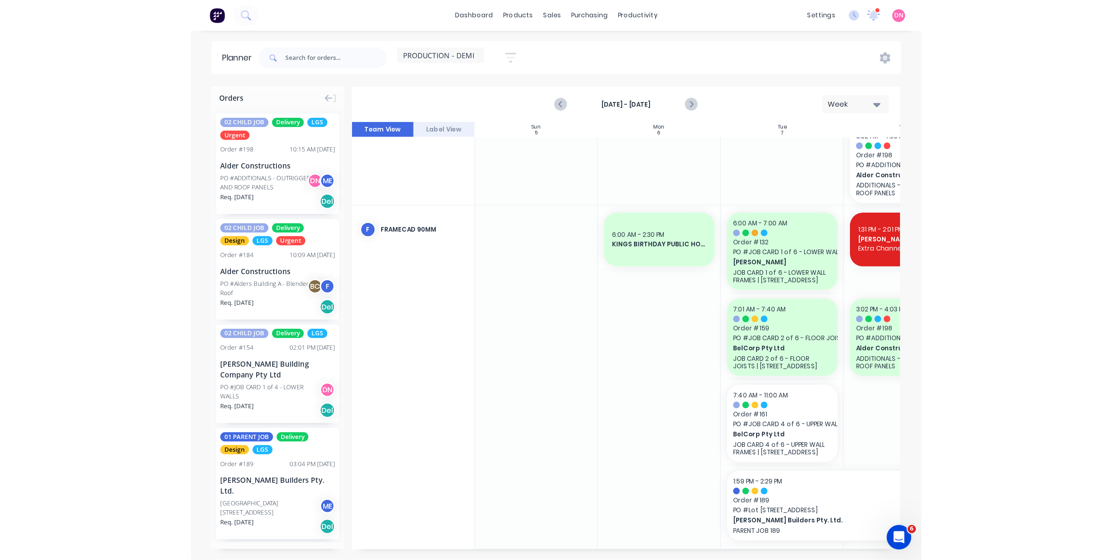
scroll to position [85, 0]
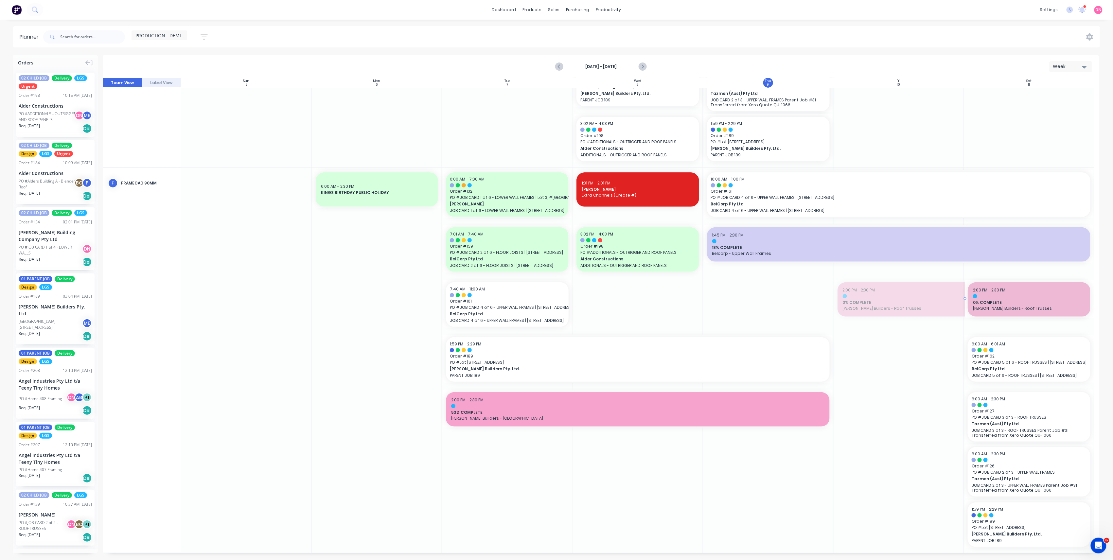
drag, startPoint x: 895, startPoint y: 301, endPoint x: 1039, endPoint y: 303, distance: 143.9
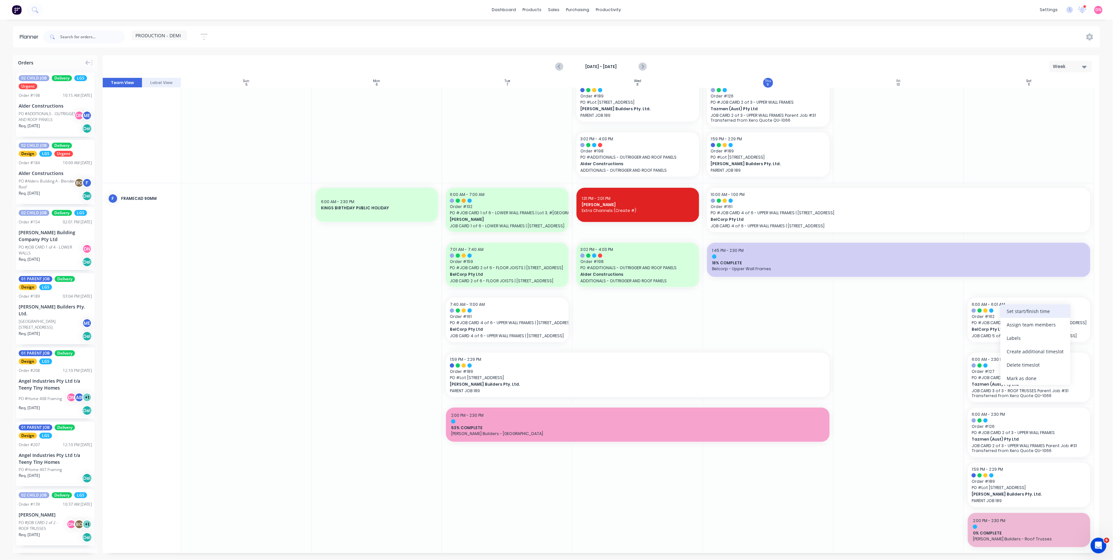
click at [833, 313] on div "Set start/finish time" at bounding box center [1035, 310] width 70 height 13
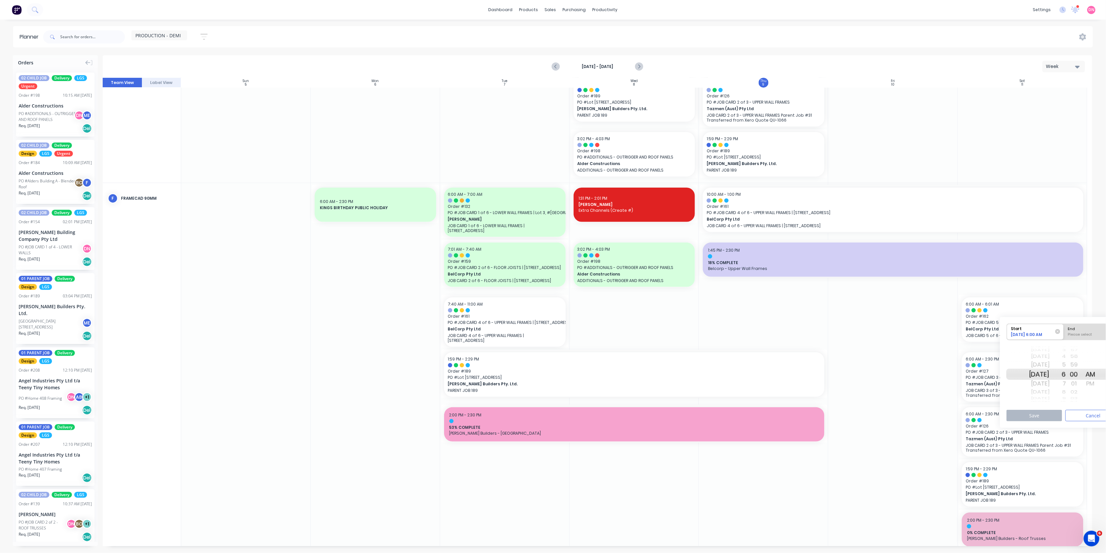
click at [833, 336] on div "Please select" at bounding box center [1092, 336] width 53 height 8
click at [833, 336] on input "End Please select" at bounding box center [1064, 332] width 0 height 16
radio input "true"
click at [833, 394] on div "[DATE]" at bounding box center [1039, 392] width 21 height 9
click at [833, 403] on button "Save" at bounding box center [1035, 415] width 56 height 11
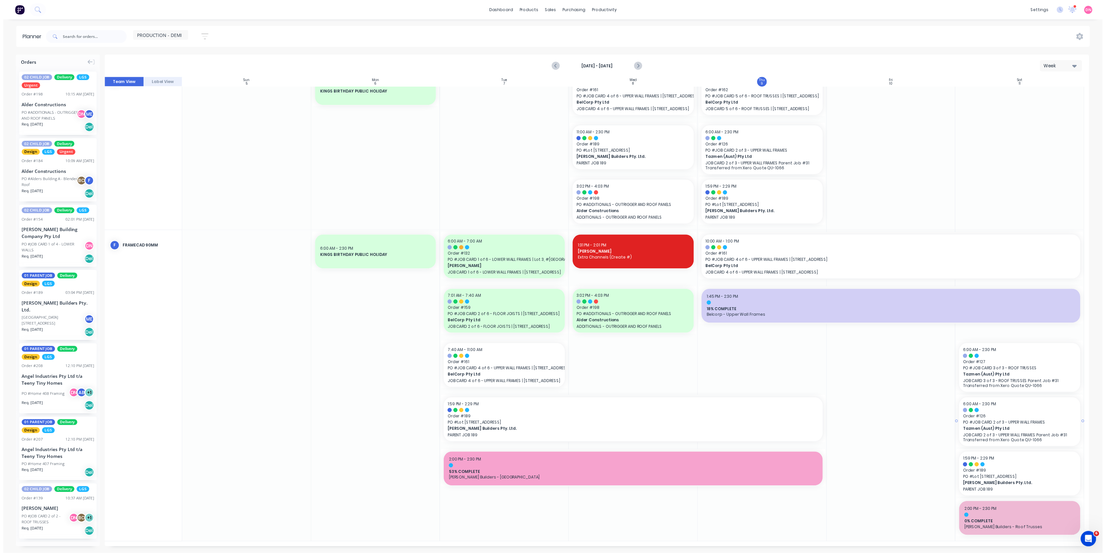
scroll to position [15, 0]
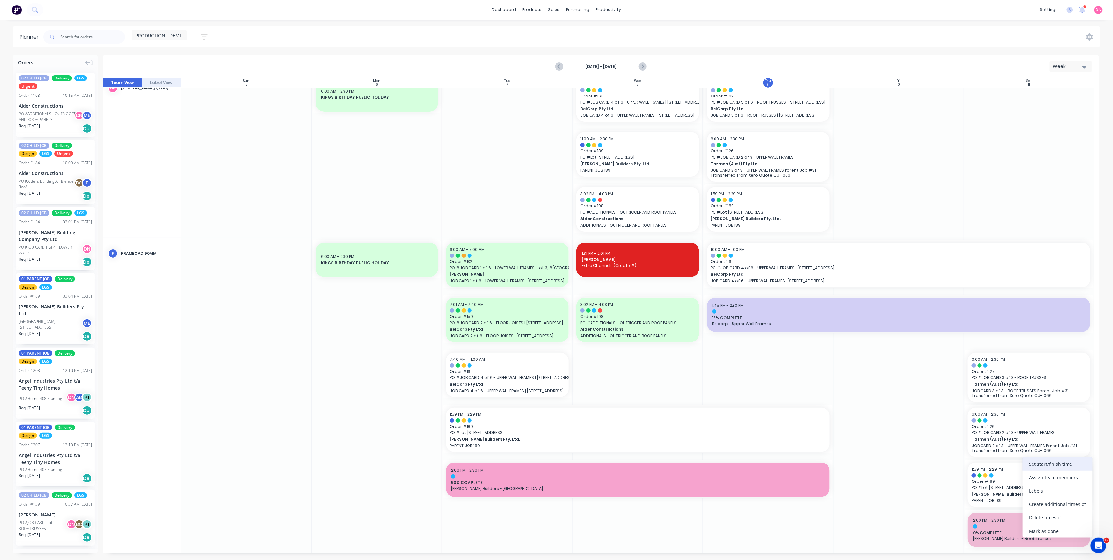
click at [833, 403] on div "Set start/finish time" at bounding box center [1057, 463] width 70 height 13
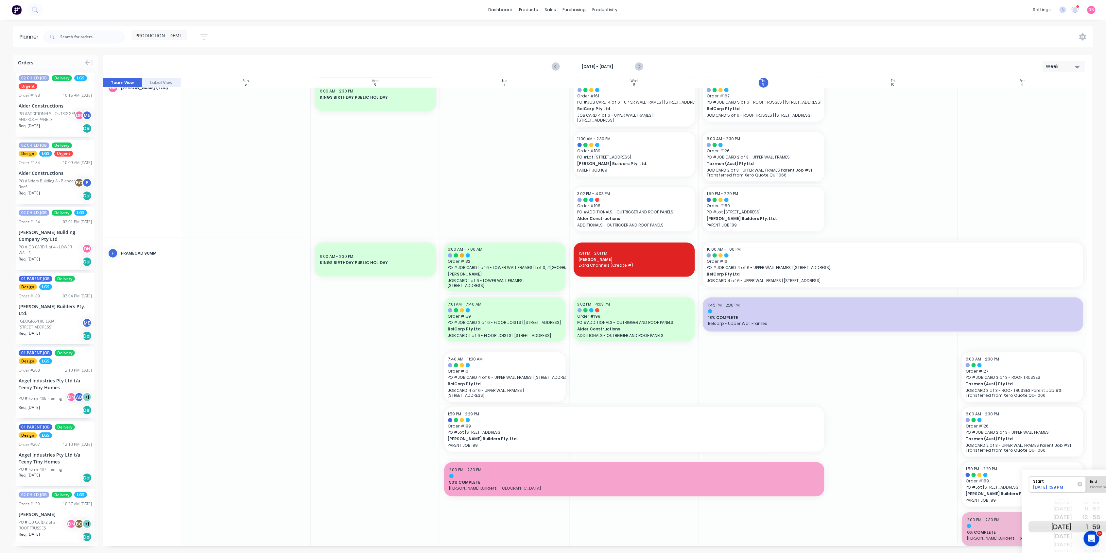
click at [833, 403] on div "[DATE]" at bounding box center [1061, 527] width 21 height 11
click at [833, 403] on div "End" at bounding box center [1114, 481] width 53 height 8
click at [833, 403] on input "End Please select" at bounding box center [1086, 485] width 0 height 16
radio input "true"
click at [833, 403] on div "[DATE]" at bounding box center [1061, 536] width 21 height 10
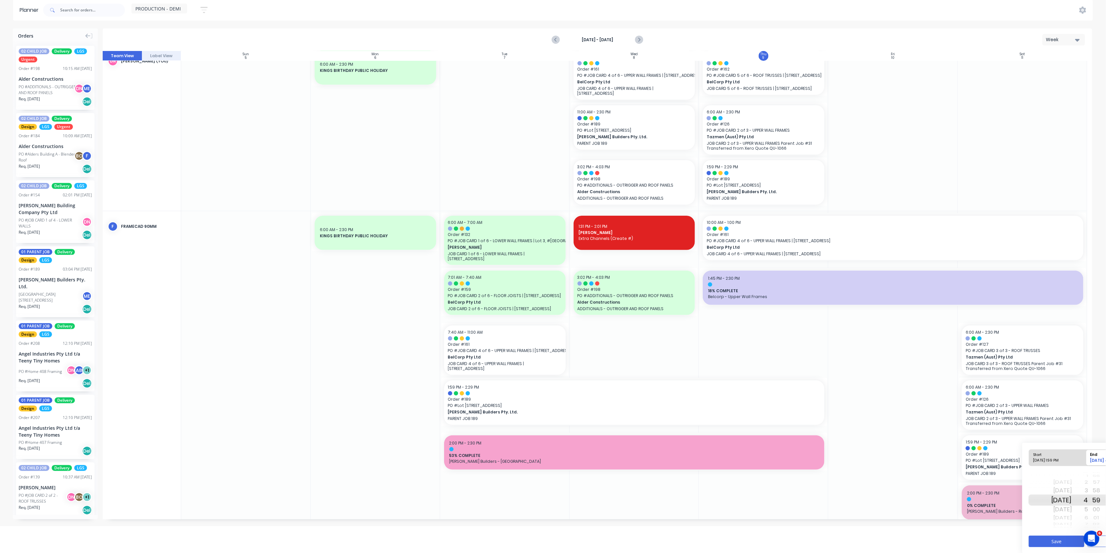
scroll to position [28, 0]
click at [833, 403] on button "Save" at bounding box center [1057, 540] width 56 height 11
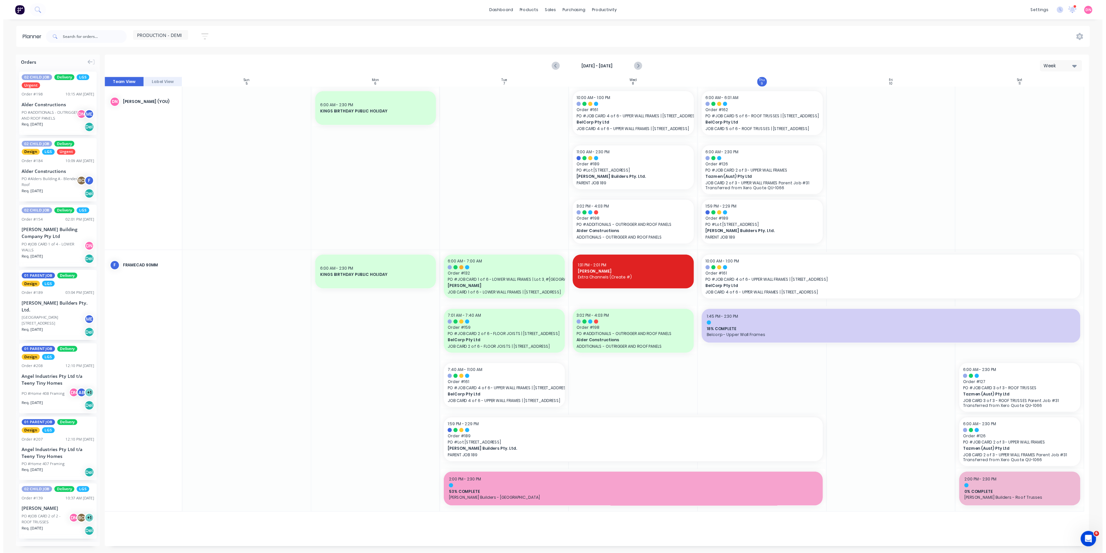
scroll to position [0, 0]
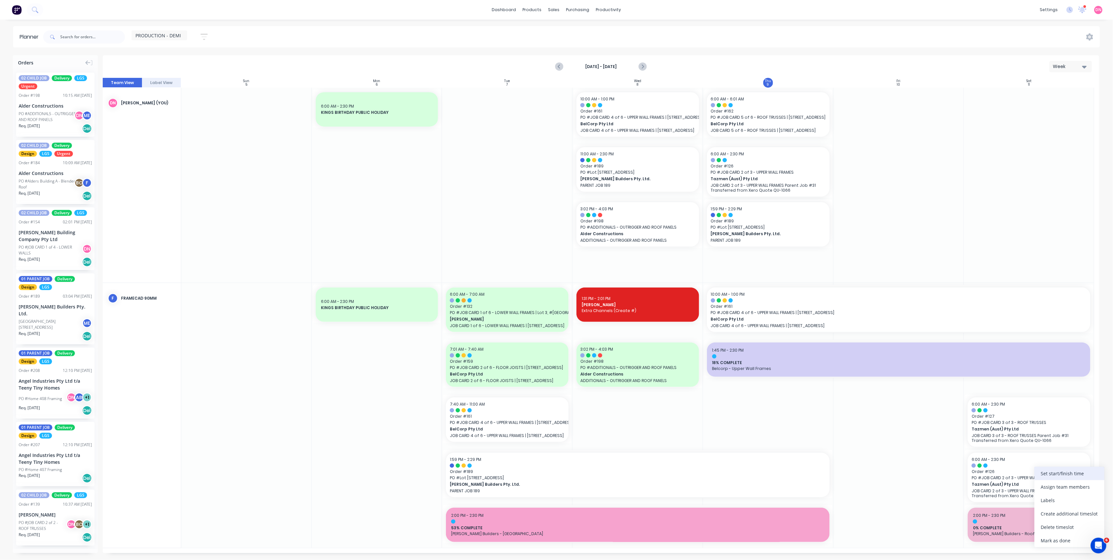
click at [833, 403] on div "Set start/finish time" at bounding box center [1069, 473] width 70 height 13
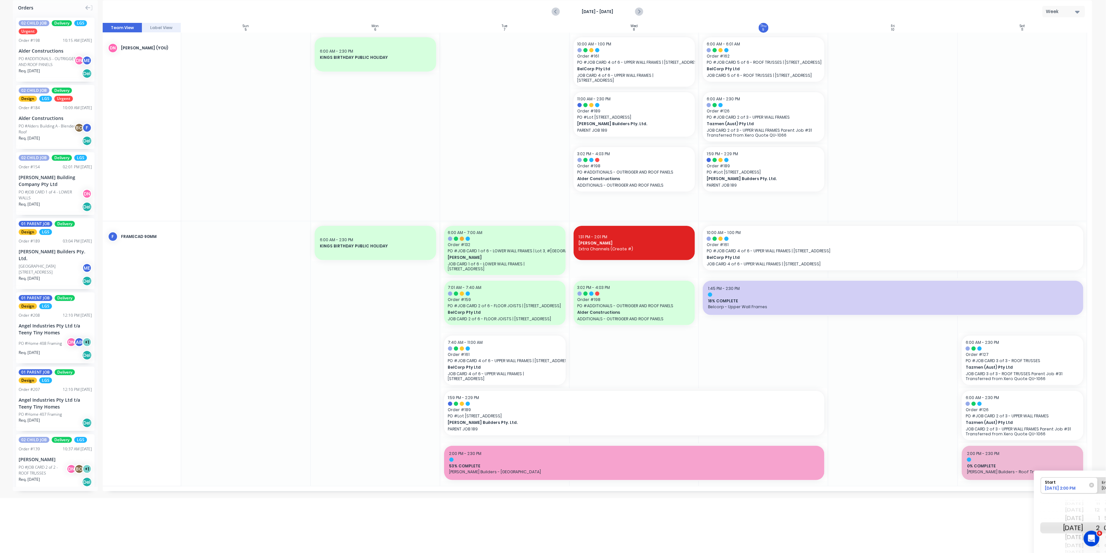
scroll to position [84, 0]
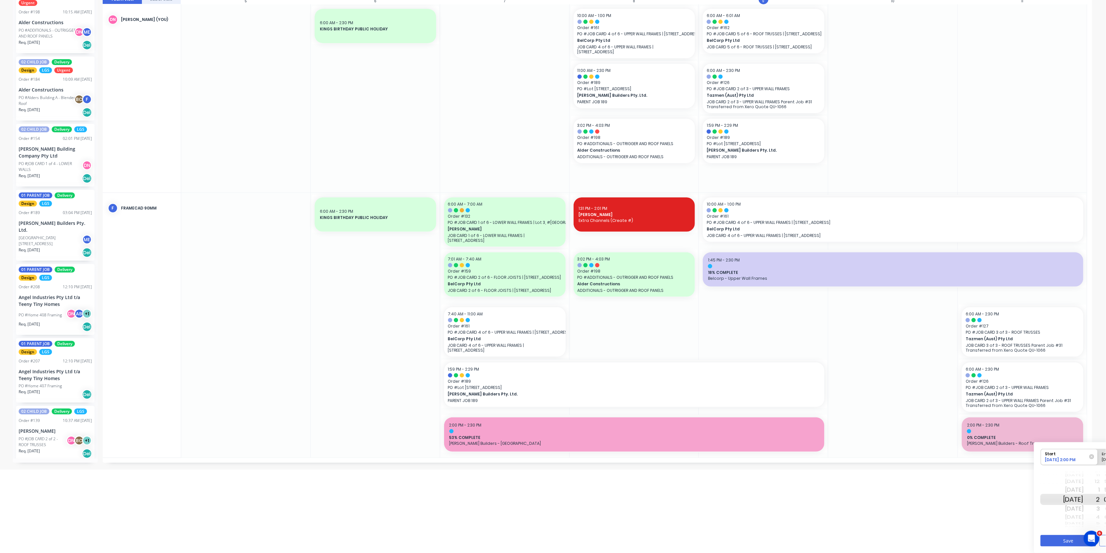
click at [833, 403] on div "[DATE]" at bounding box center [1073, 517] width 21 height 9
click at [833, 403] on div "[DATE]" at bounding box center [1073, 509] width 21 height 10
click at [833, 403] on div "End" at bounding box center [1126, 453] width 53 height 8
click at [833, 403] on input "End Please select" at bounding box center [1098, 457] width 0 height 16
radio input "true"
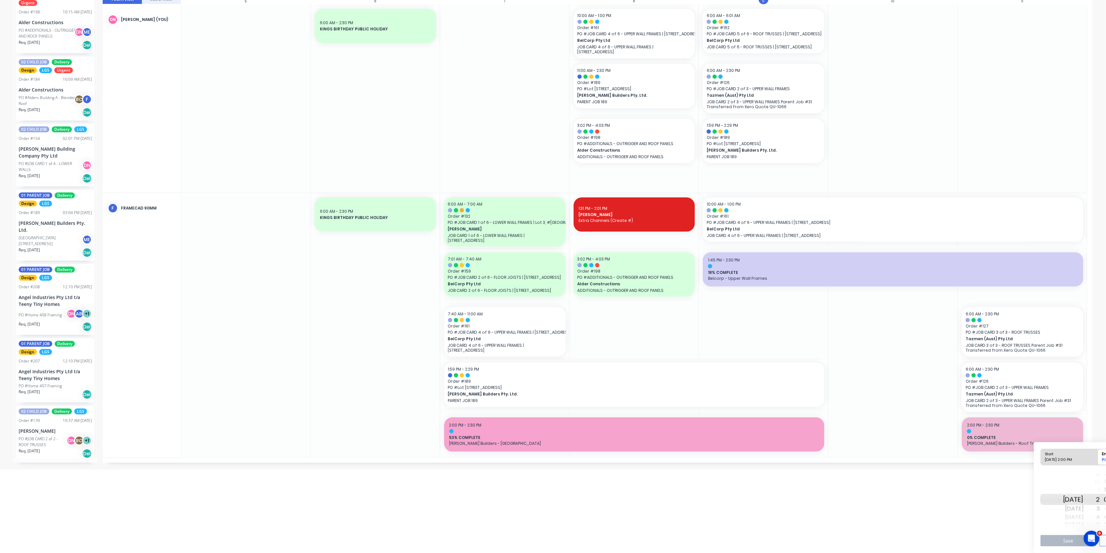
click at [833, 403] on div "[DATE]" at bounding box center [1073, 517] width 21 height 9
click at [833, 403] on button "Save" at bounding box center [1069, 540] width 56 height 11
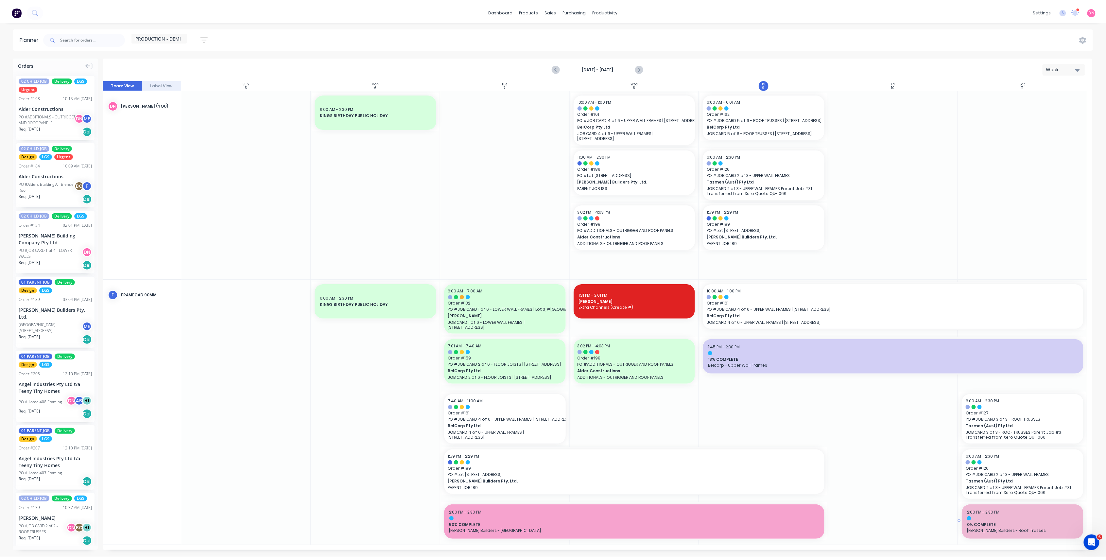
scroll to position [0, 0]
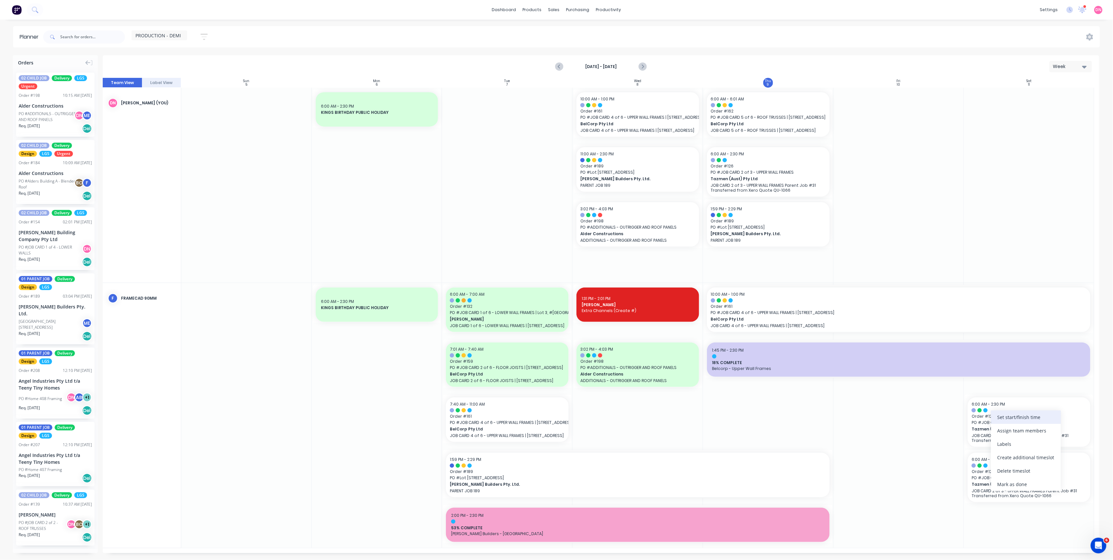
click at [833, 403] on div "Set start/finish time" at bounding box center [1026, 416] width 70 height 13
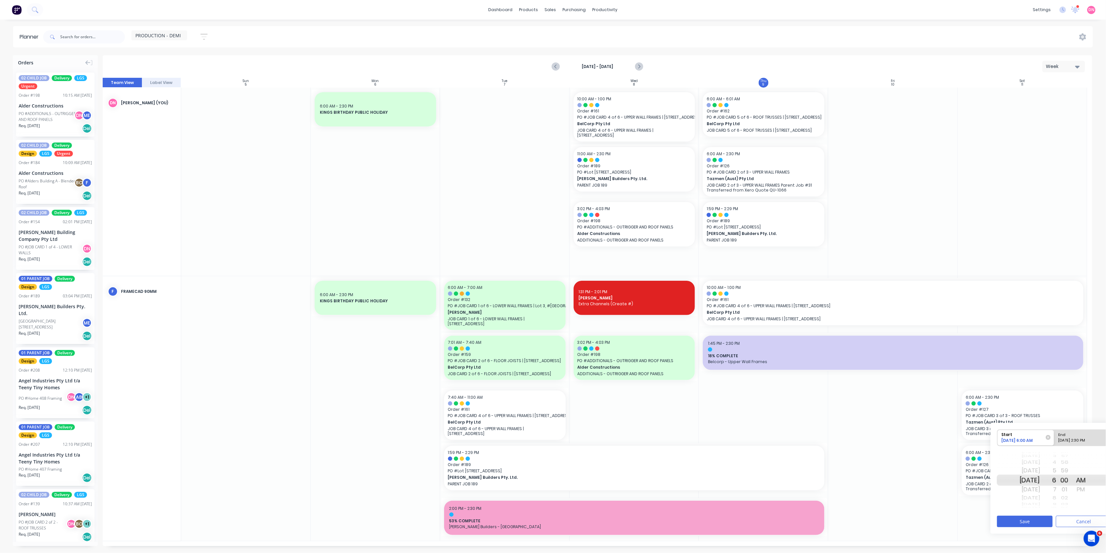
click at [833, 403] on div "[DATE]" at bounding box center [1030, 498] width 21 height 9
click at [833, 403] on div "Please select" at bounding box center [1082, 442] width 53 height 8
click at [833, 403] on input "End Please select" at bounding box center [1054, 438] width 0 height 16
radio input "true"
click at [833, 403] on div "[DATE]" at bounding box center [1030, 490] width 21 height 10
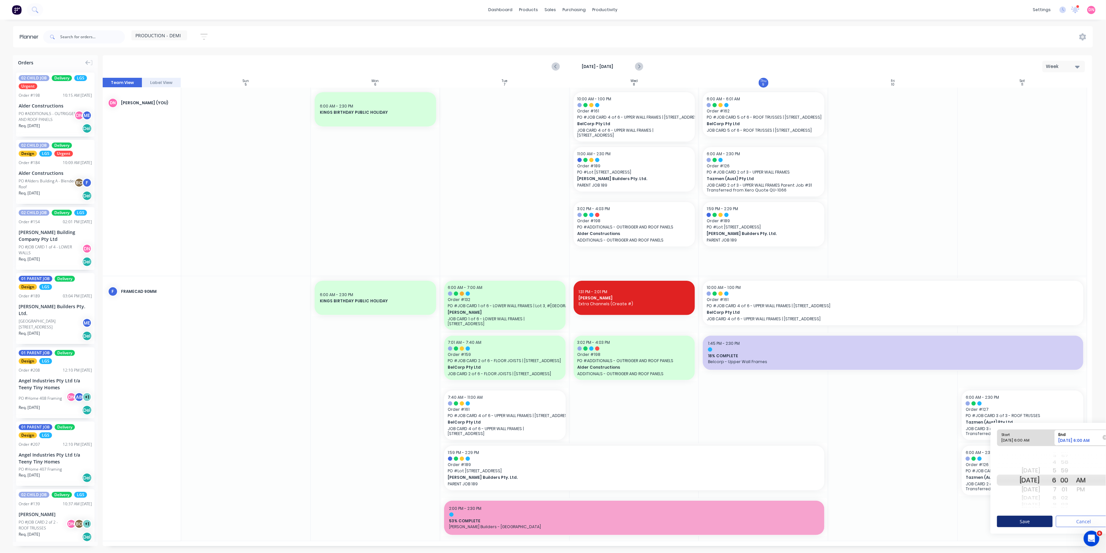
click at [833, 403] on button "Save" at bounding box center [1025, 521] width 56 height 11
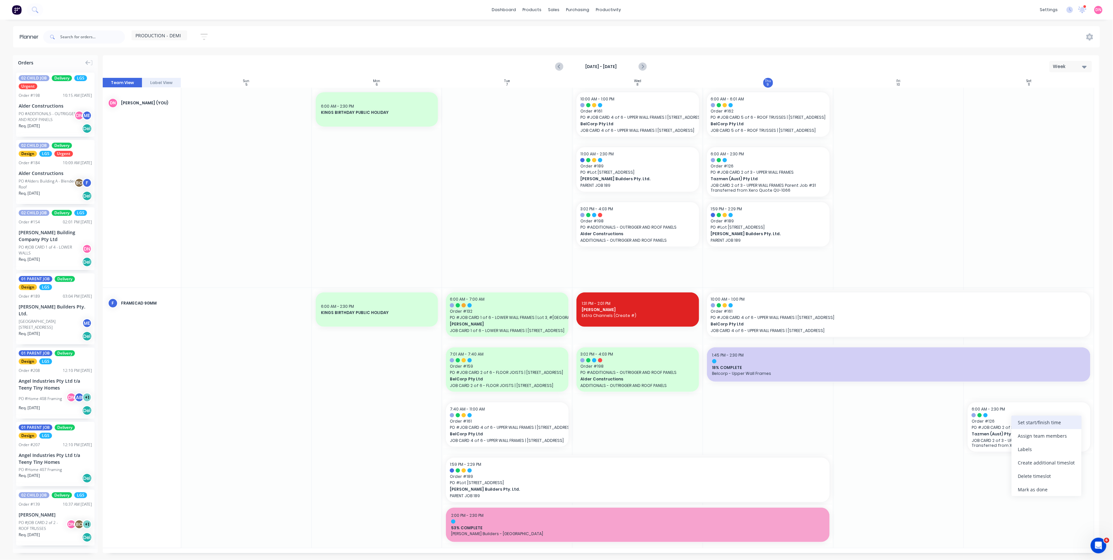
click at [833, 403] on div "Set start/finish time" at bounding box center [1046, 422] width 70 height 13
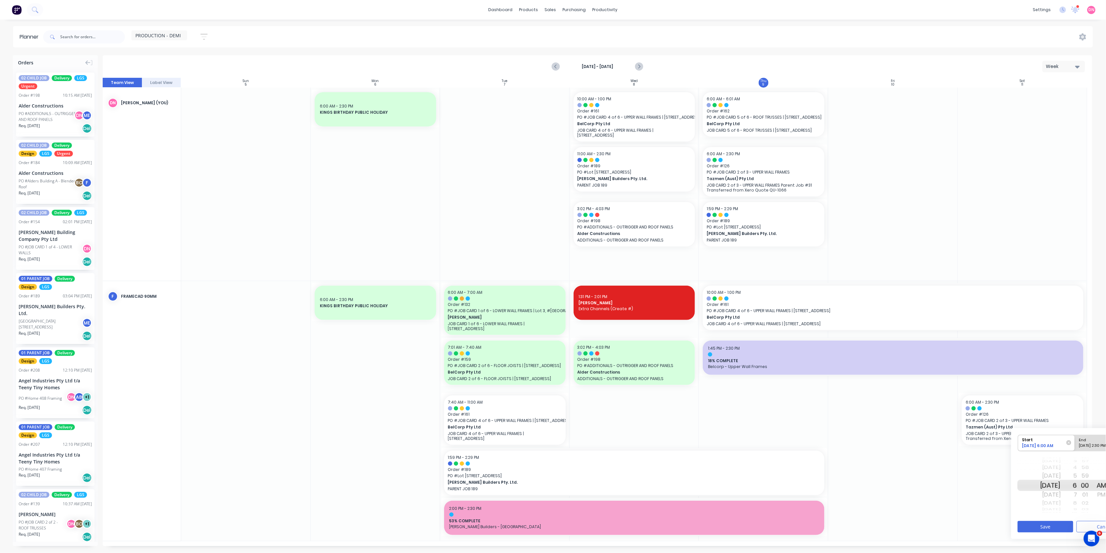
click at [833, 403] on div "[DATE]" at bounding box center [1050, 503] width 21 height 9
click at [833, 403] on div "End" at bounding box center [1103, 439] width 53 height 8
click at [833, 403] on input "End Please select" at bounding box center [1075, 443] width 0 height 16
radio input "true"
click at [833, 403] on div "[DATE]" at bounding box center [1050, 495] width 21 height 10
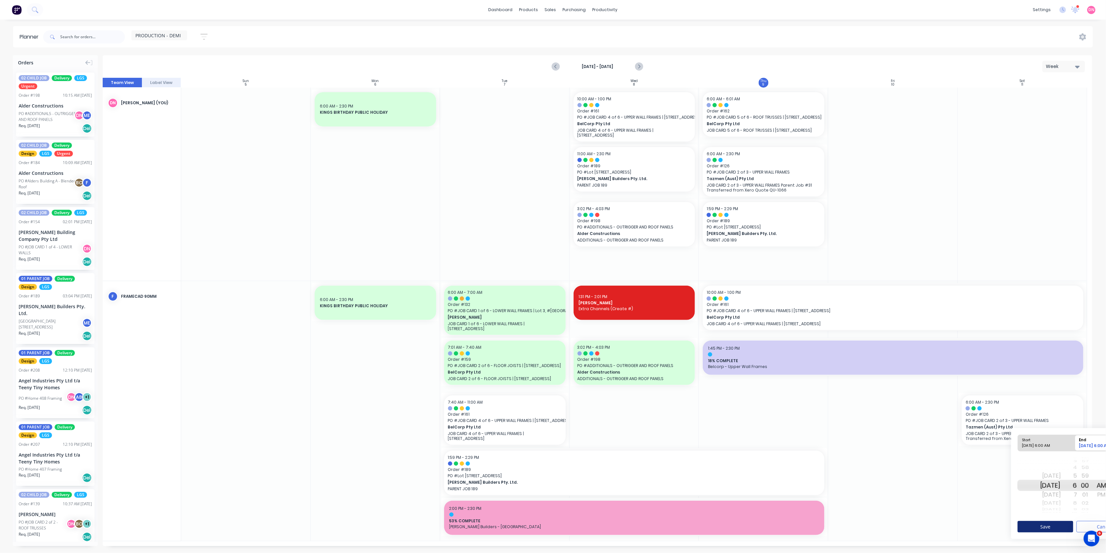
click at [833, 403] on button "Save" at bounding box center [1046, 526] width 56 height 11
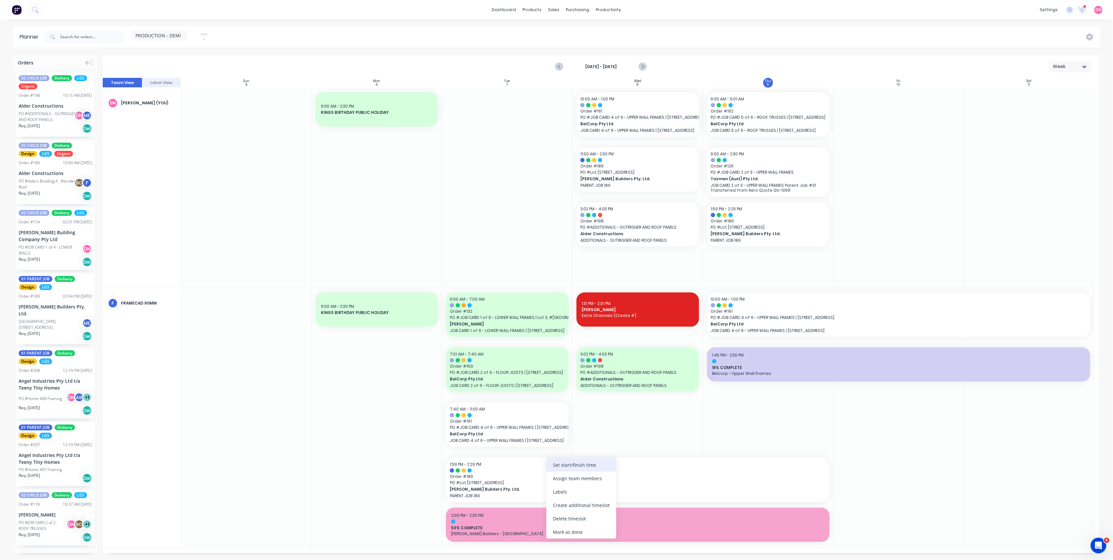
click at [571, 403] on div "Set start/finish time" at bounding box center [581, 464] width 70 height 13
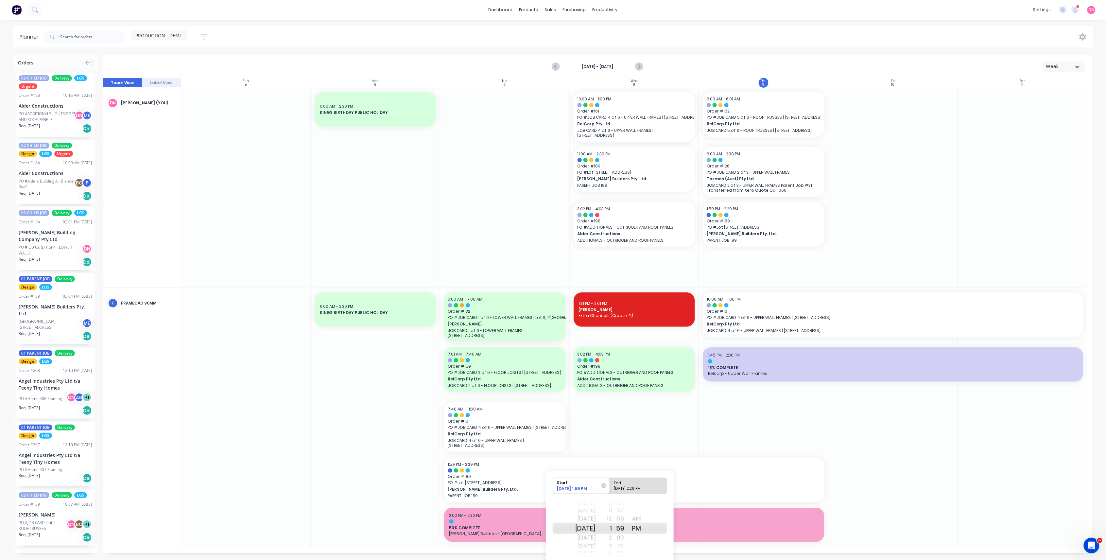
click at [628, 403] on div at bounding box center [635, 418] width 130 height 260
click at [685, 403] on div at bounding box center [635, 418] width 130 height 260
click at [641, 66] on icon "Next page" at bounding box center [639, 67] width 8 height 8
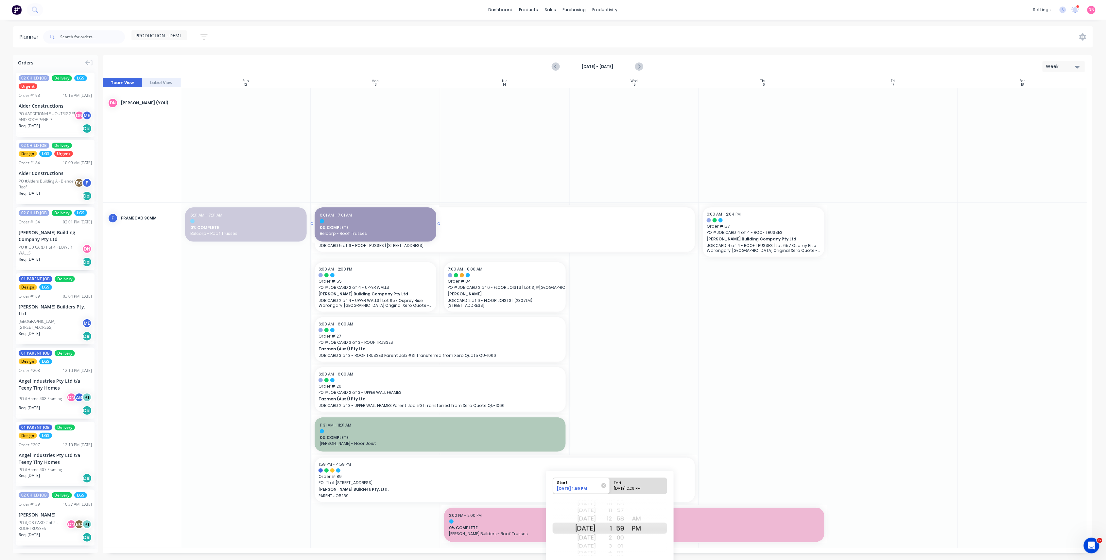
drag, startPoint x: 248, startPoint y: 214, endPoint x: 376, endPoint y: 229, distance: 129.1
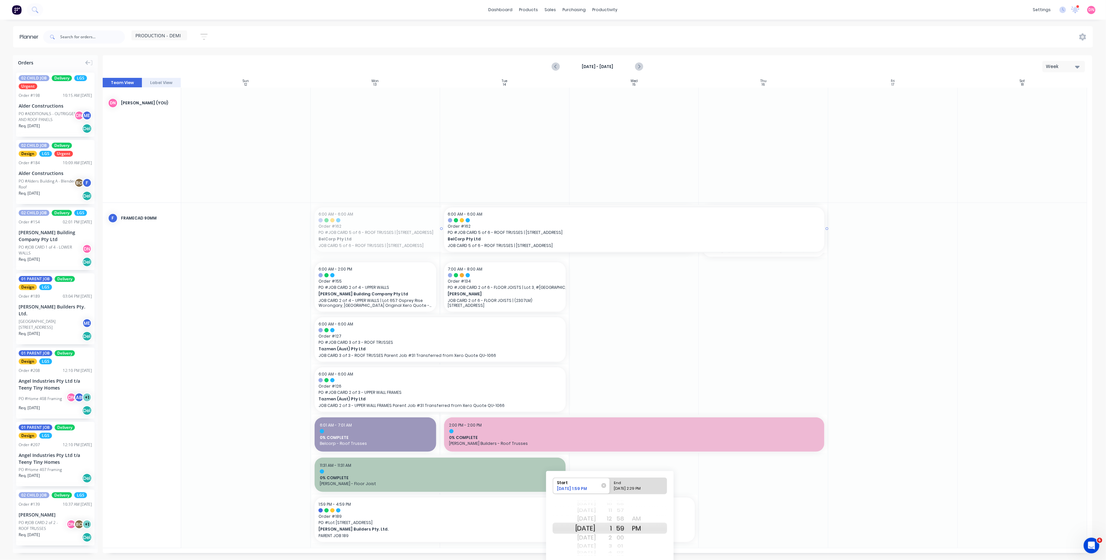
drag, startPoint x: 377, startPoint y: 242, endPoint x: 529, endPoint y: 243, distance: 151.4
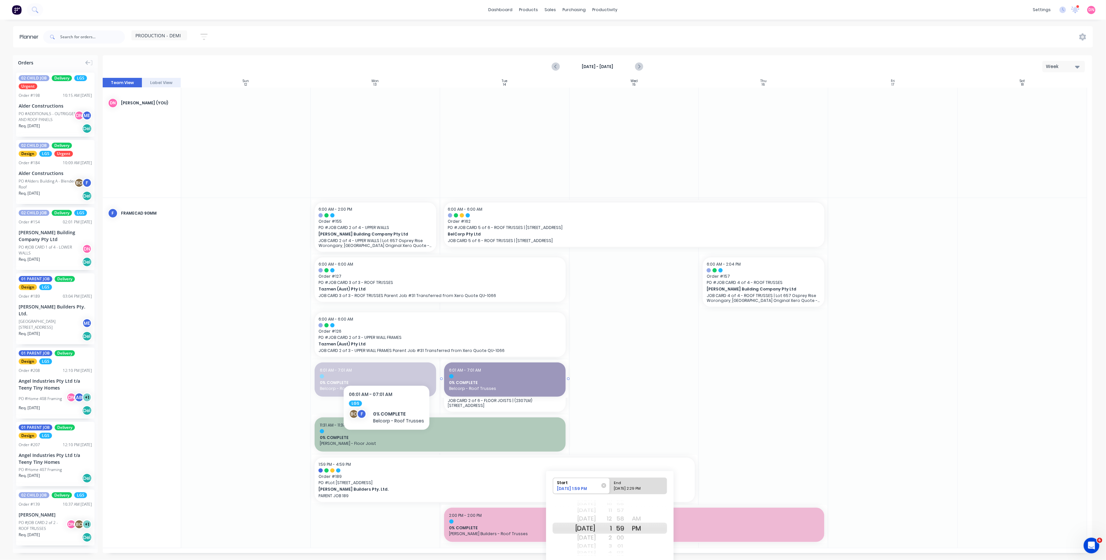
drag, startPoint x: 379, startPoint y: 370, endPoint x: 479, endPoint y: 364, distance: 100.2
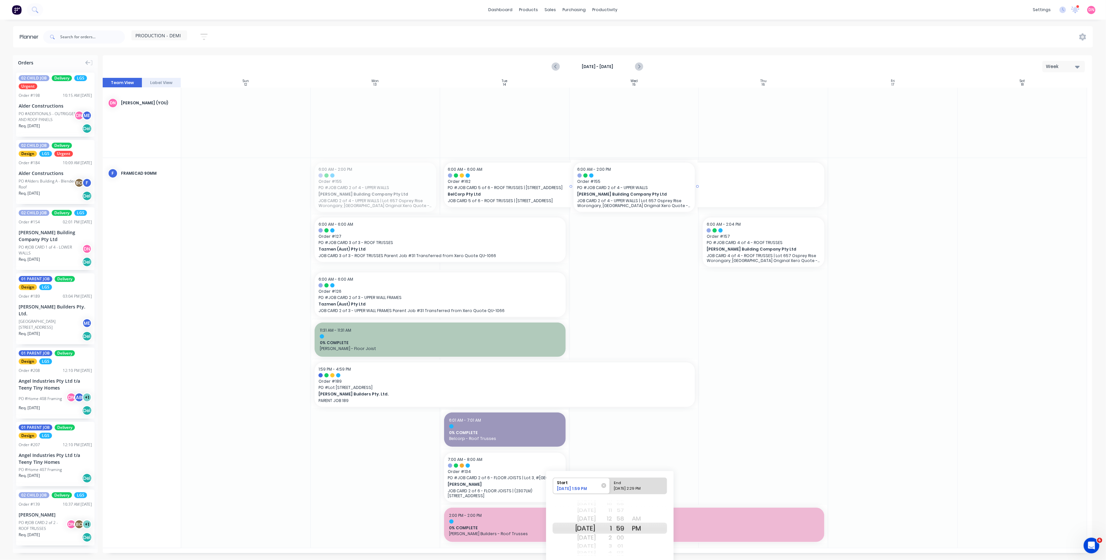
drag, startPoint x: 368, startPoint y: 191, endPoint x: 623, endPoint y: 202, distance: 255.6
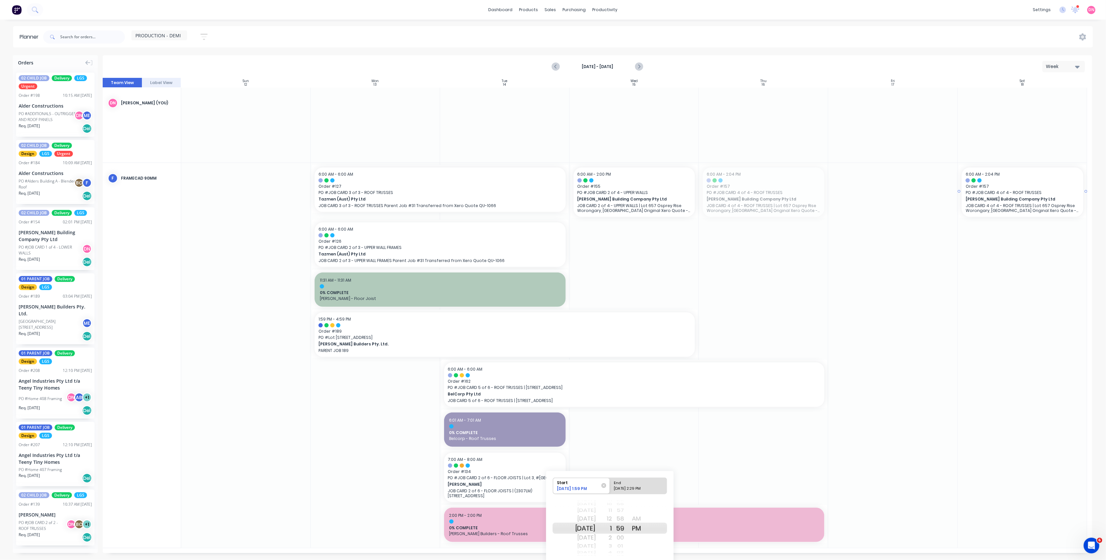
drag, startPoint x: 729, startPoint y: 205, endPoint x: 1003, endPoint y: 219, distance: 274.1
drag, startPoint x: 509, startPoint y: 400, endPoint x: 733, endPoint y: 393, distance: 223.8
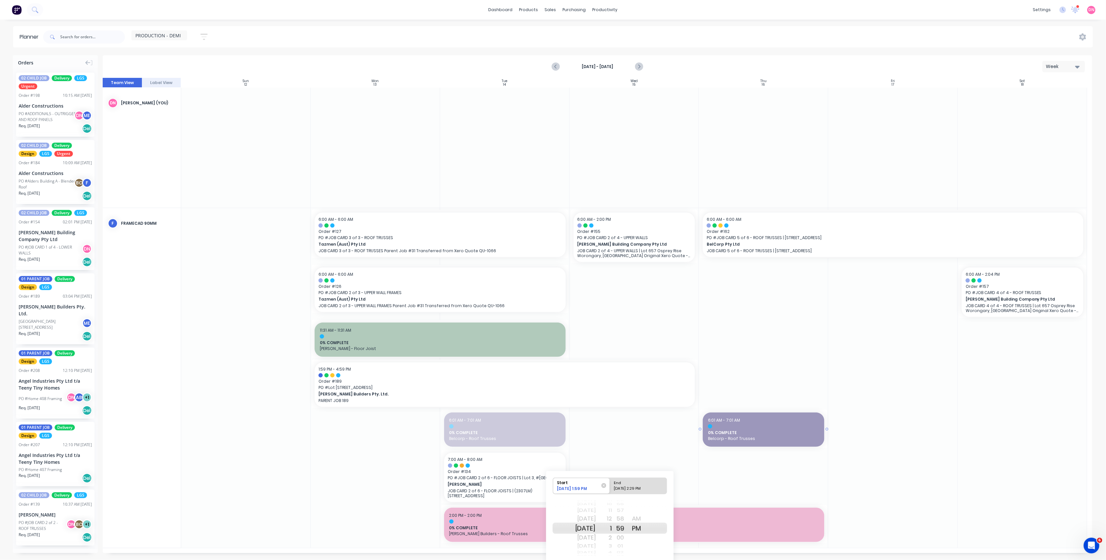
drag, startPoint x: 517, startPoint y: 430, endPoint x: 718, endPoint y: 435, distance: 200.5
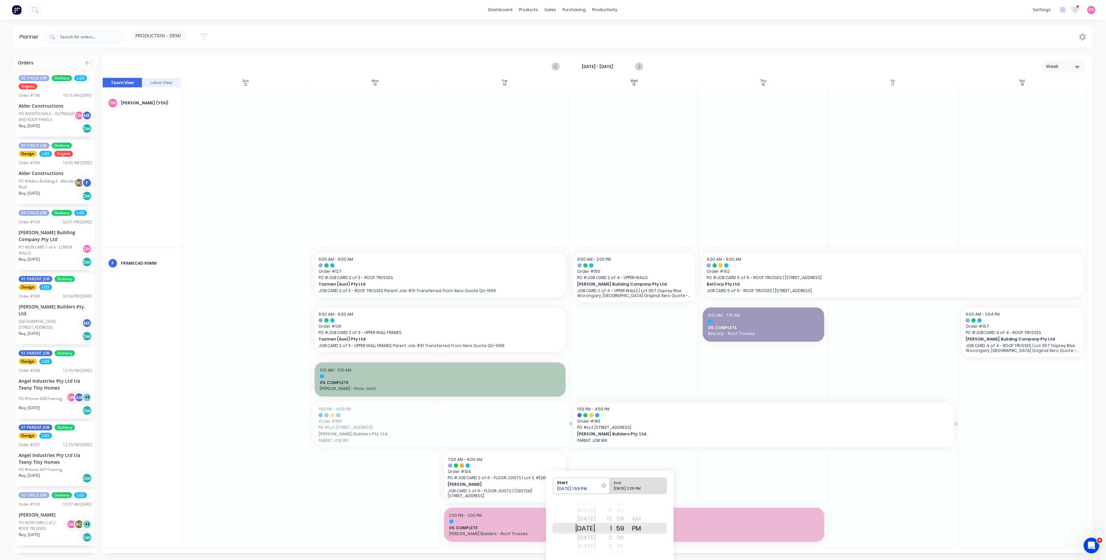
drag, startPoint x: 420, startPoint y: 422, endPoint x: 681, endPoint y: 436, distance: 261.0
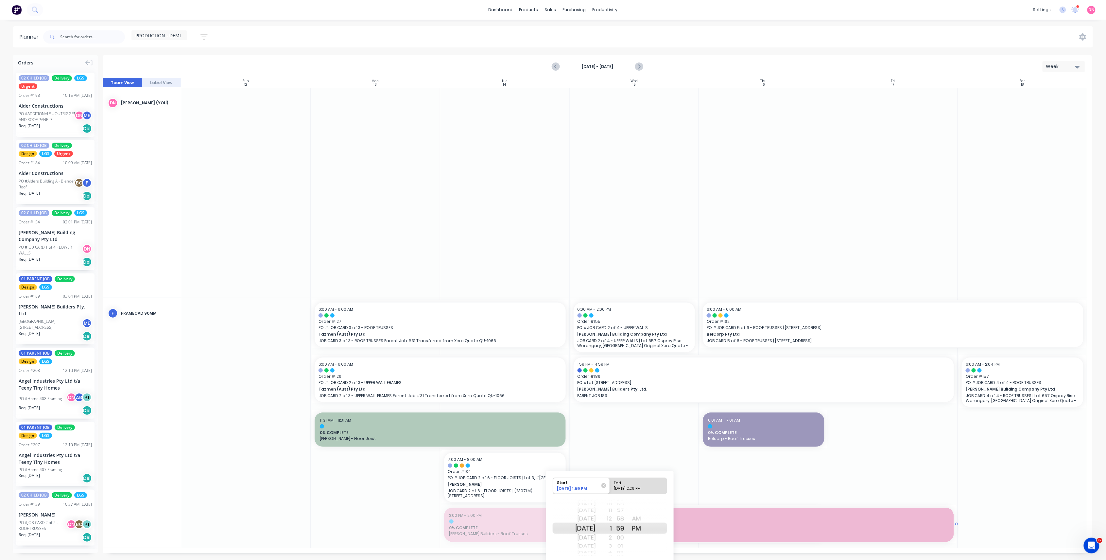
drag, startPoint x: 482, startPoint y: 530, endPoint x: 618, endPoint y: 521, distance: 136.3
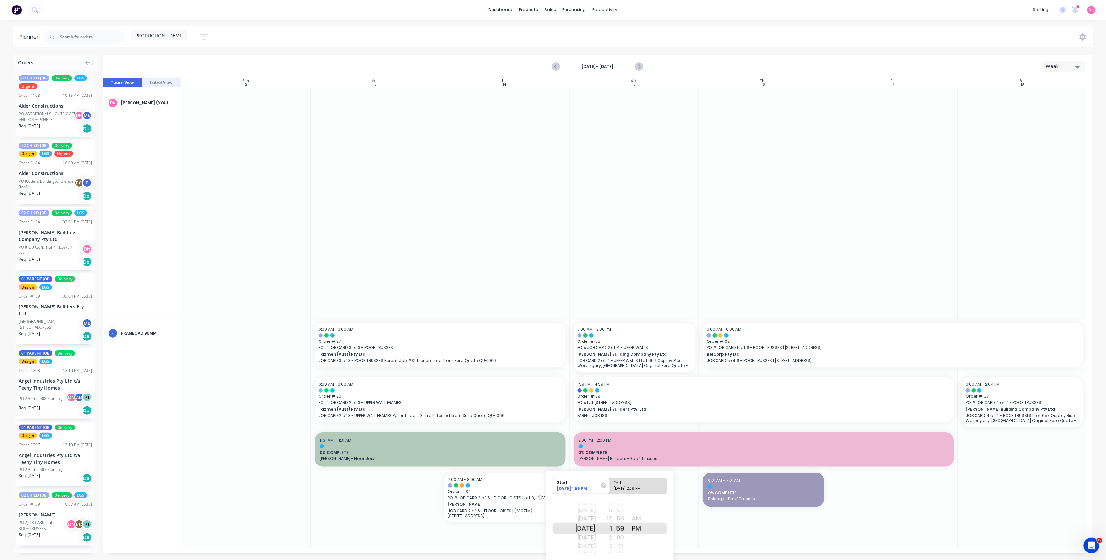
click at [412, 403] on div at bounding box center [376, 433] width 130 height 230
click at [697, 403] on div at bounding box center [635, 433] width 130 height 230
click at [612, 403] on div "1" at bounding box center [604, 528] width 16 height 11
click at [673, 403] on div "Start 10/07/2025 1:59 PM End 10/09/2025 2:29 PM Thu Aug 28 Fri Aug 29 Sat Aug 3…" at bounding box center [610, 526] width 128 height 111
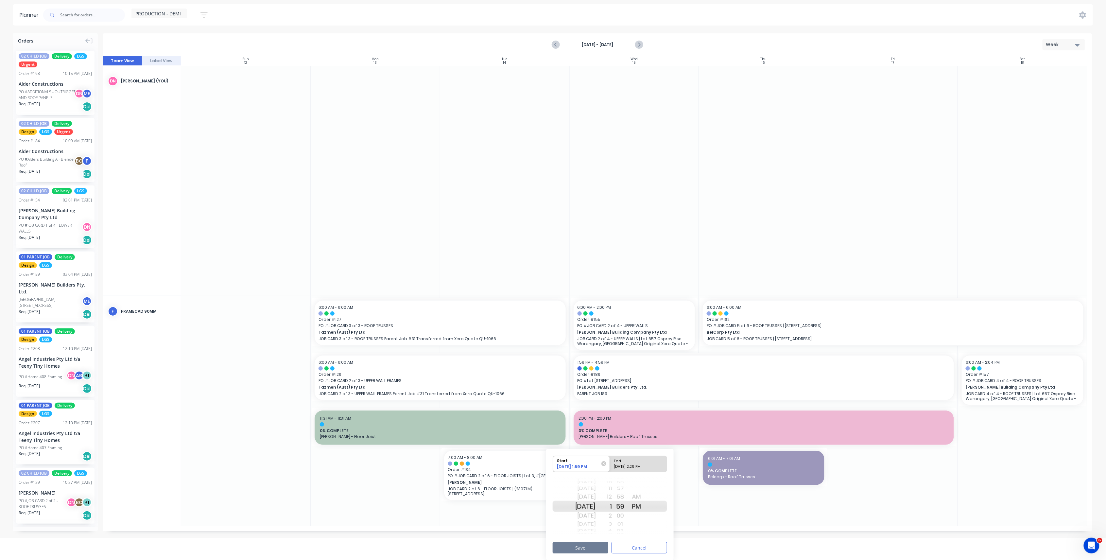
click at [596, 403] on button "Save" at bounding box center [581, 547] width 56 height 11
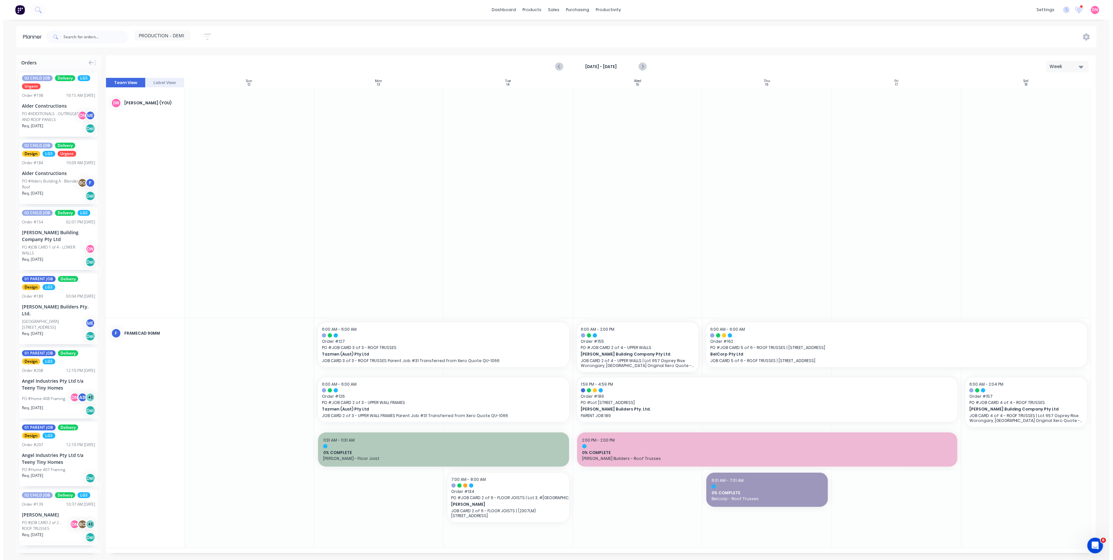
scroll to position [0, 0]
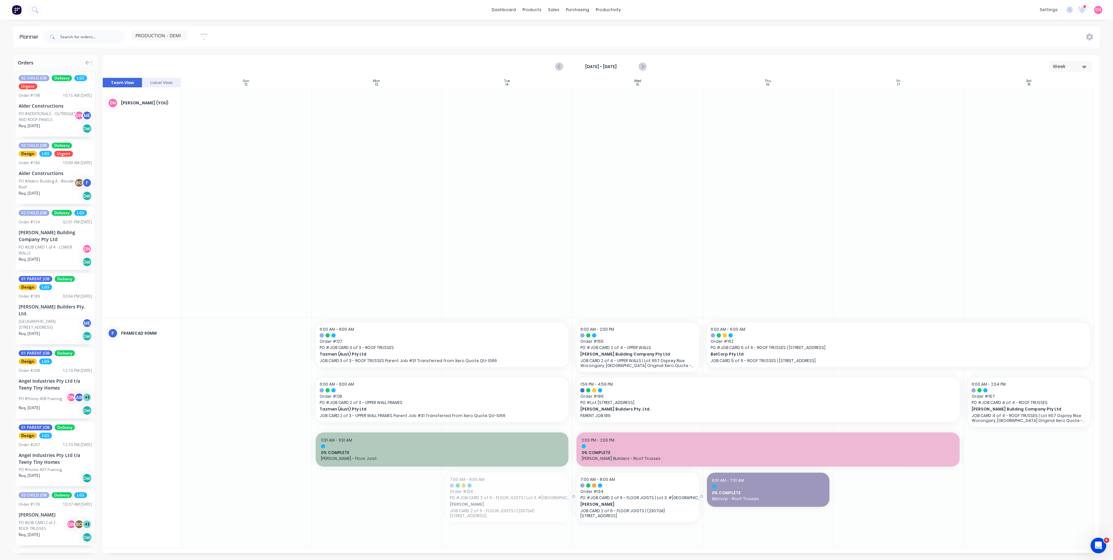
drag, startPoint x: 519, startPoint y: 502, endPoint x: 621, endPoint y: 503, distance: 102.0
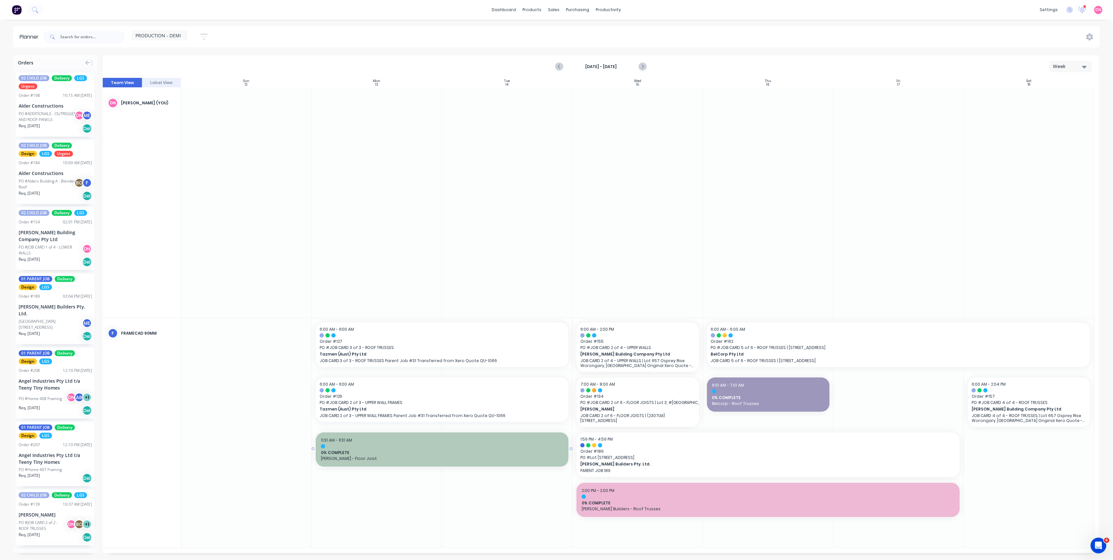
drag, startPoint x: 496, startPoint y: 466, endPoint x: 525, endPoint y: 449, distance: 33.0
drag, startPoint x: 58, startPoint y: 377, endPoint x: 362, endPoint y: 372, distance: 304.2
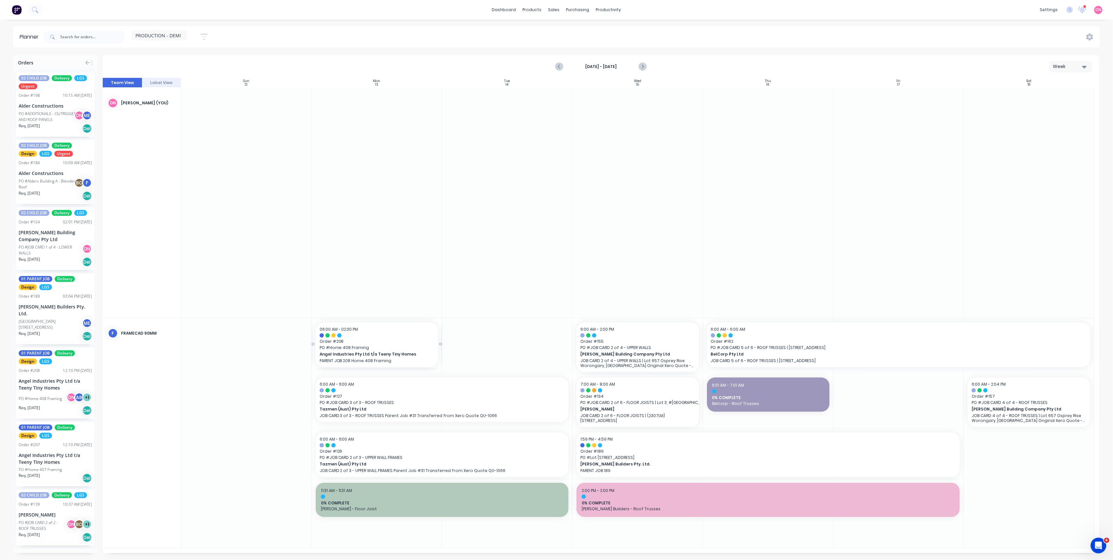
drag, startPoint x: 72, startPoint y: 390, endPoint x: 365, endPoint y: 405, distance: 293.7
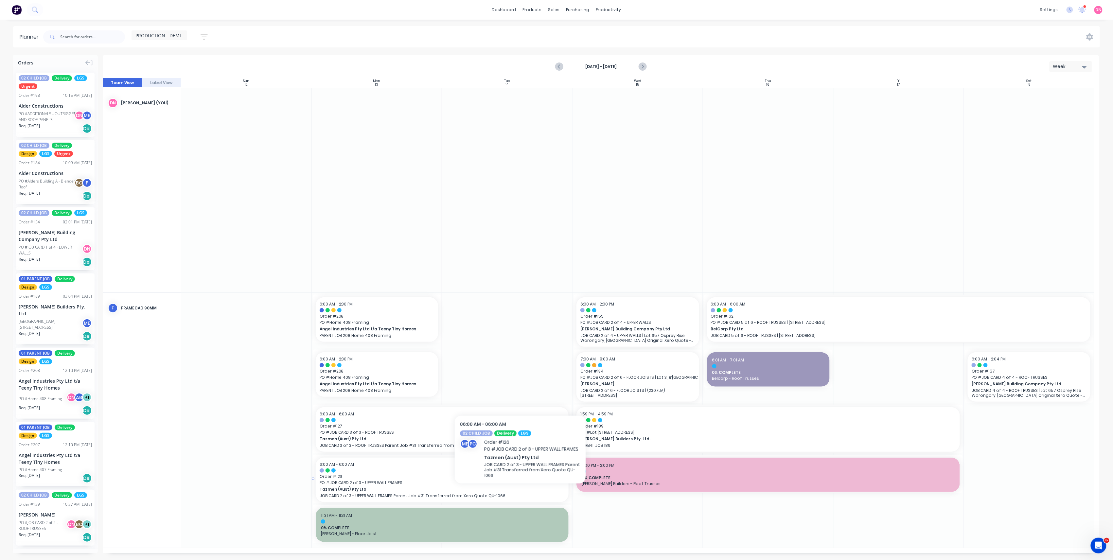
click at [520, 403] on span "Tazmen (Aust) Pty Ltd" at bounding box center [430, 489] width 220 height 6
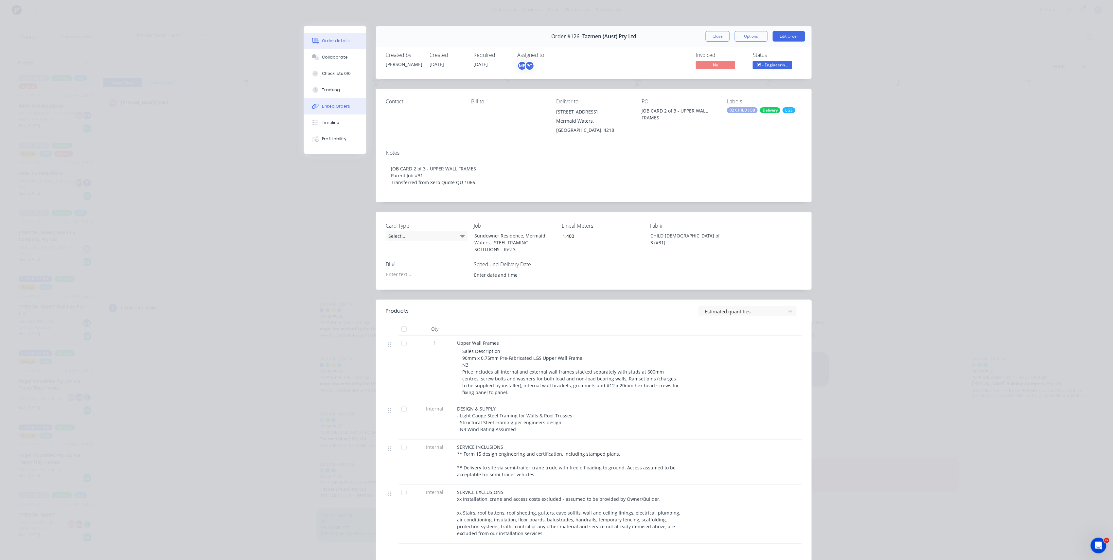
click at [346, 100] on button "Linked Orders" at bounding box center [335, 106] width 62 height 16
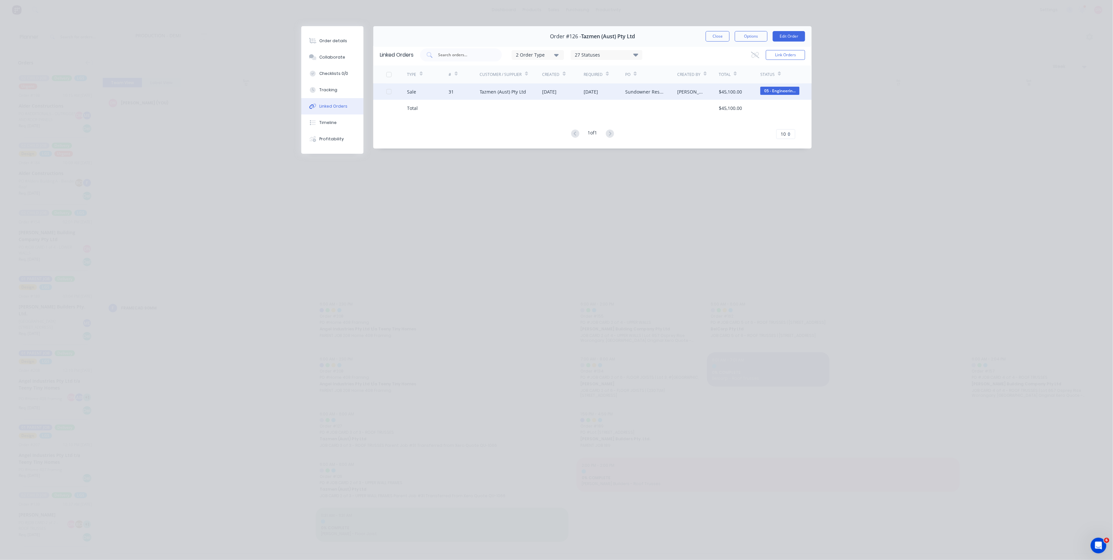
click at [537, 94] on div "Tazmen (Aust) Pty Ltd" at bounding box center [511, 91] width 62 height 16
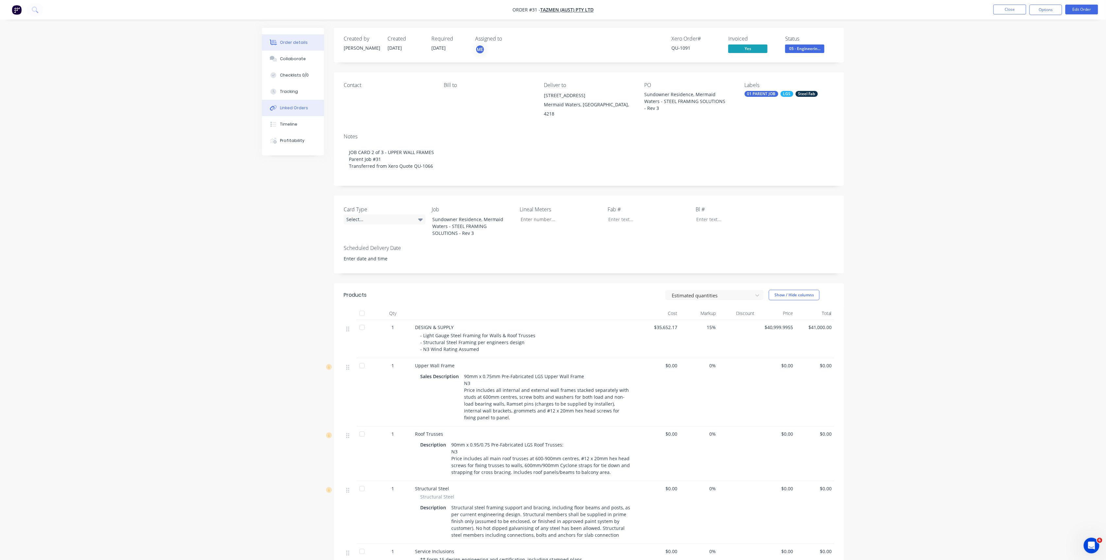
click at [310, 106] on button "Linked Orders" at bounding box center [293, 108] width 62 height 16
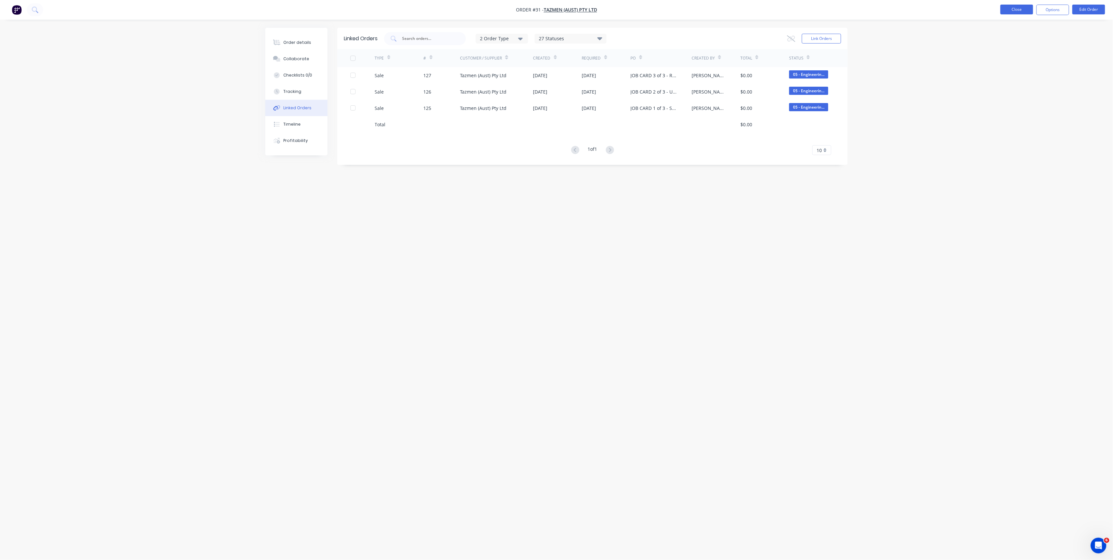
click at [833, 12] on button "Close" at bounding box center [1016, 10] width 33 height 10
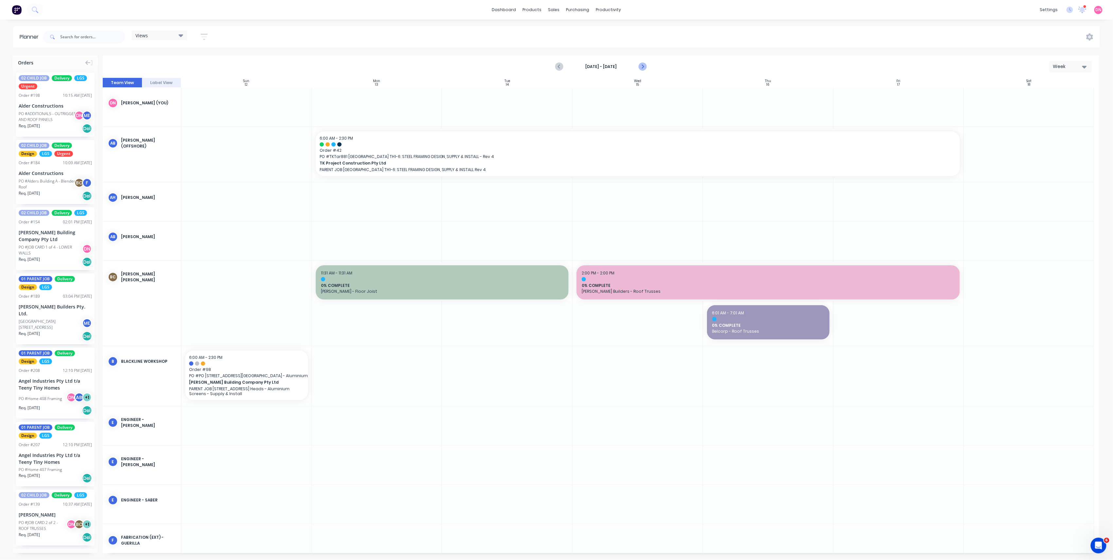
click at [641, 70] on button "Next page" at bounding box center [641, 66] width 13 height 13
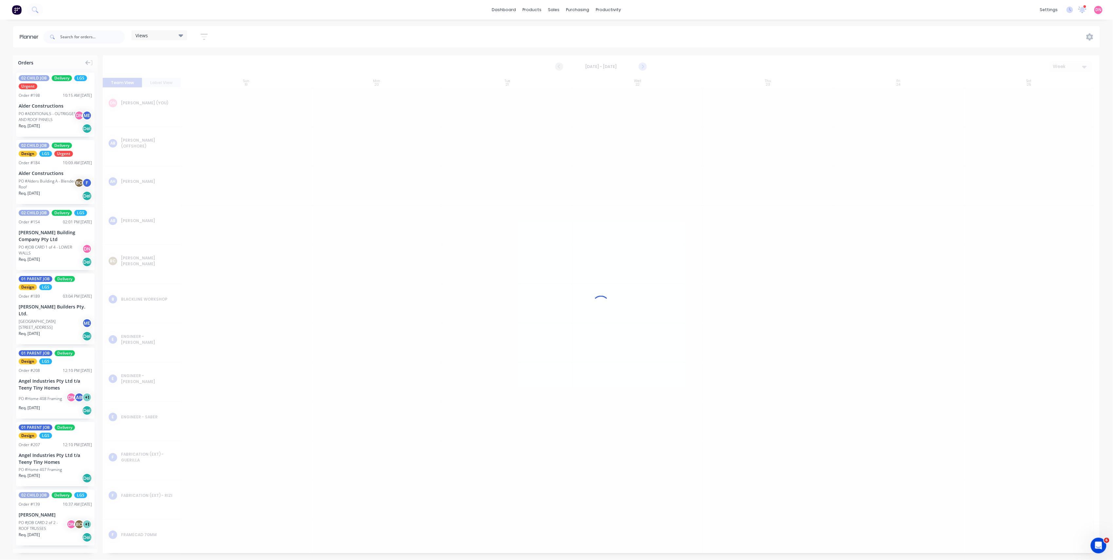
click at [641, 70] on icon "Next page" at bounding box center [642, 67] width 8 height 8
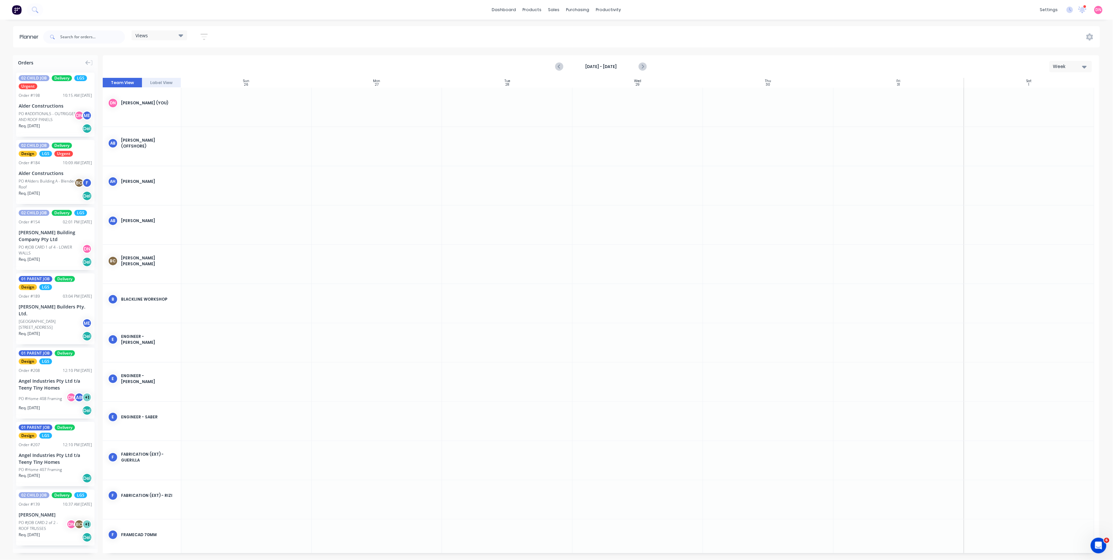
click at [152, 29] on div "Views Save new view None (Default) edit DESIGN TEAM (INTERNAL) edit ENGINEERING…" at bounding box center [128, 37] width 173 height 20
click at [156, 31] on div "Views" at bounding box center [159, 35] width 56 height 10
click at [171, 133] on button "PRODUCTION - DEMI" at bounding box center [171, 135] width 70 height 8
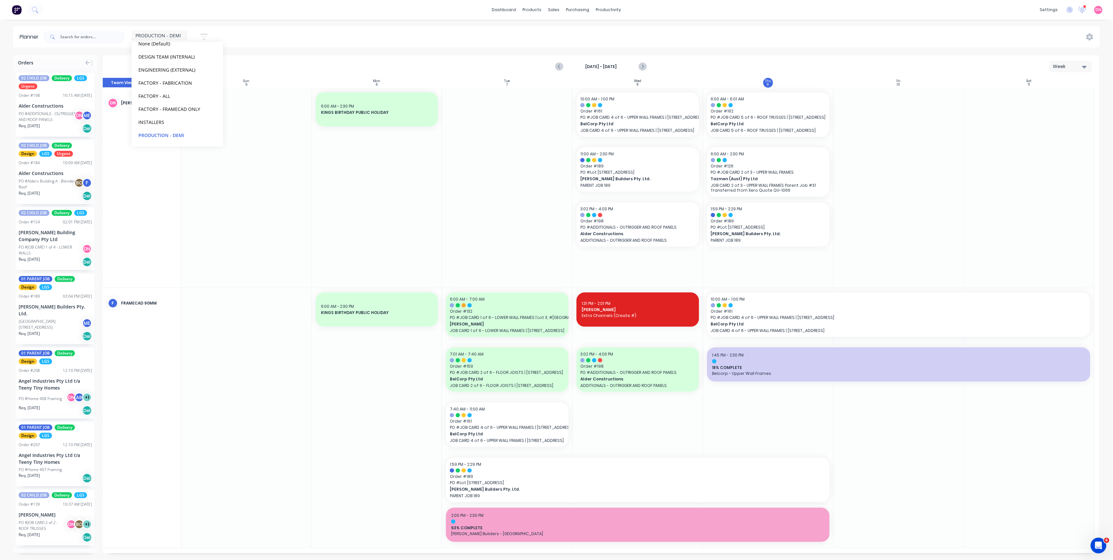
click at [647, 403] on div at bounding box center [637, 418] width 130 height 260
click at [639, 66] on icon "Next page" at bounding box center [642, 67] width 8 height 8
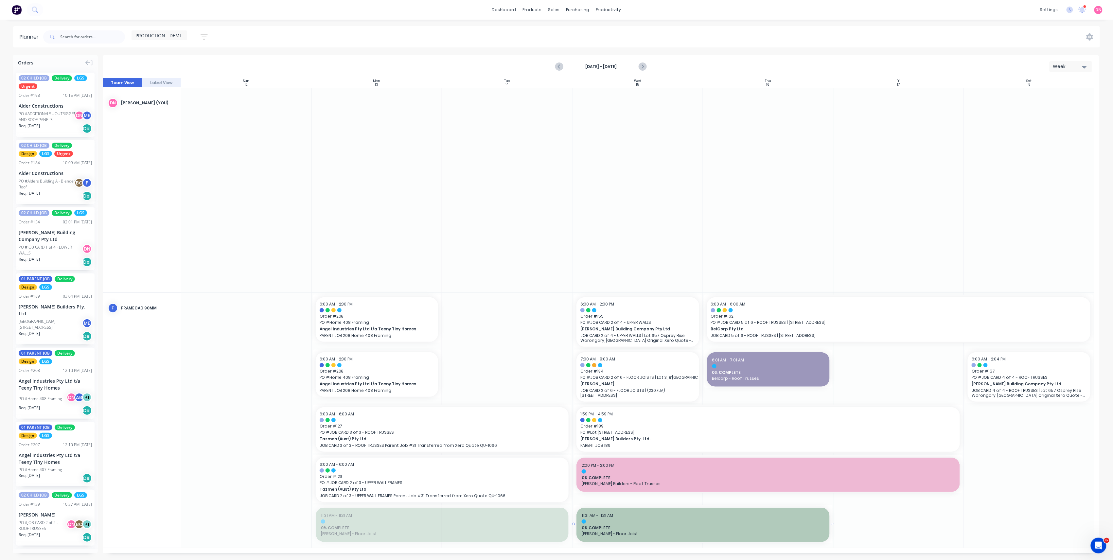
drag, startPoint x: 424, startPoint y: 517, endPoint x: 590, endPoint y: 525, distance: 166.3
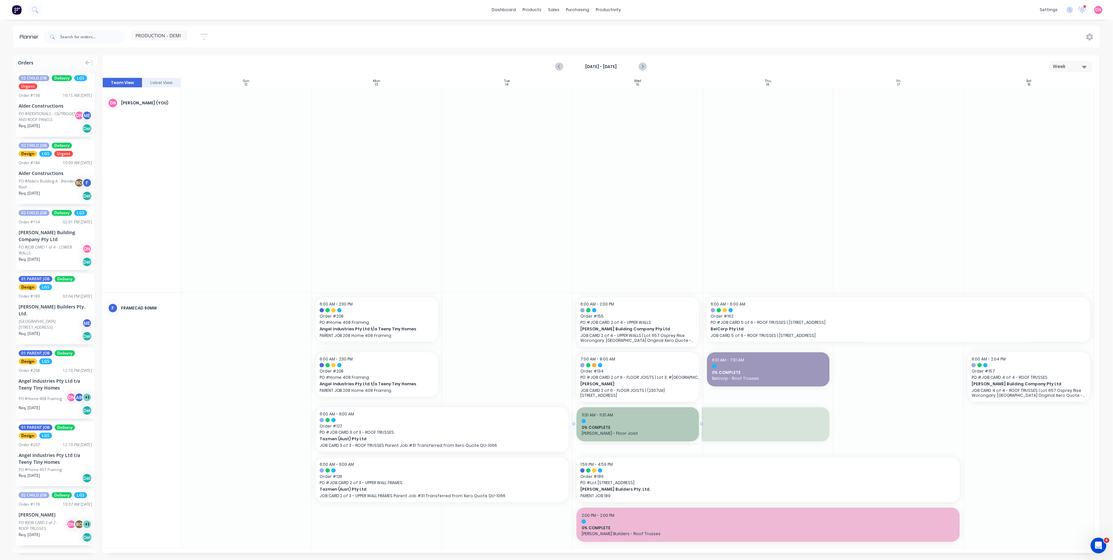
drag, startPoint x: 832, startPoint y: 423, endPoint x: 687, endPoint y: 417, distance: 145.0
click at [561, 66] on icon "Previous page" at bounding box center [559, 67] width 8 height 8
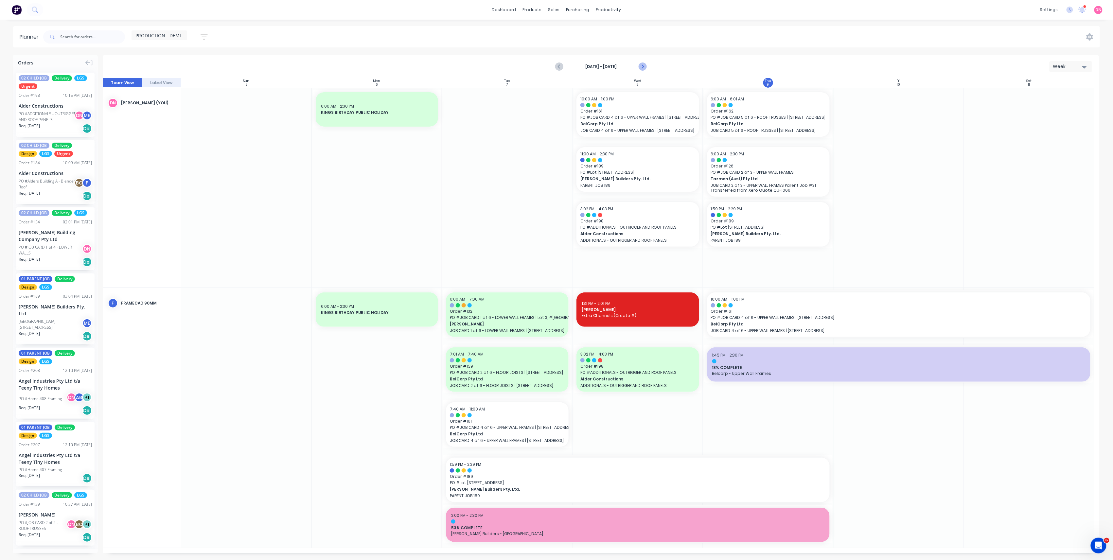
click at [641, 65] on icon "Next page" at bounding box center [642, 67] width 8 height 8
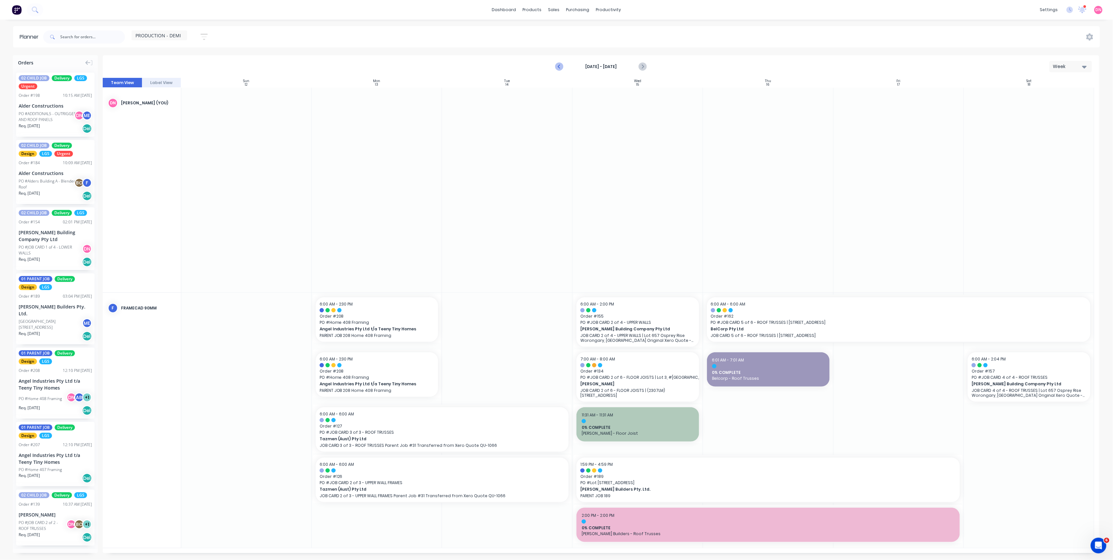
click at [562, 65] on icon "Previous page" at bounding box center [559, 67] width 8 height 8
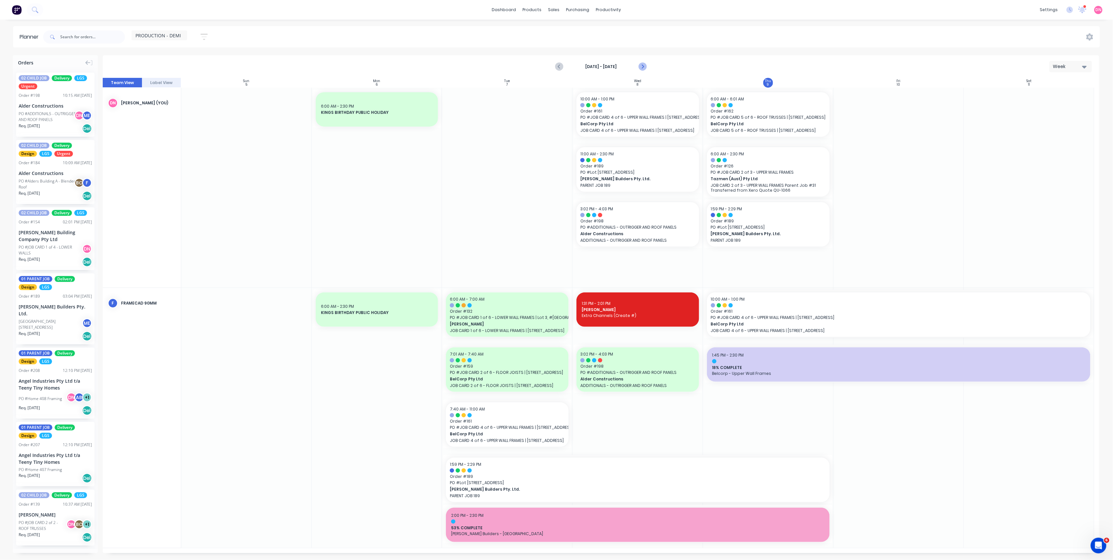
click at [643, 63] on icon "Next page" at bounding box center [642, 67] width 8 height 8
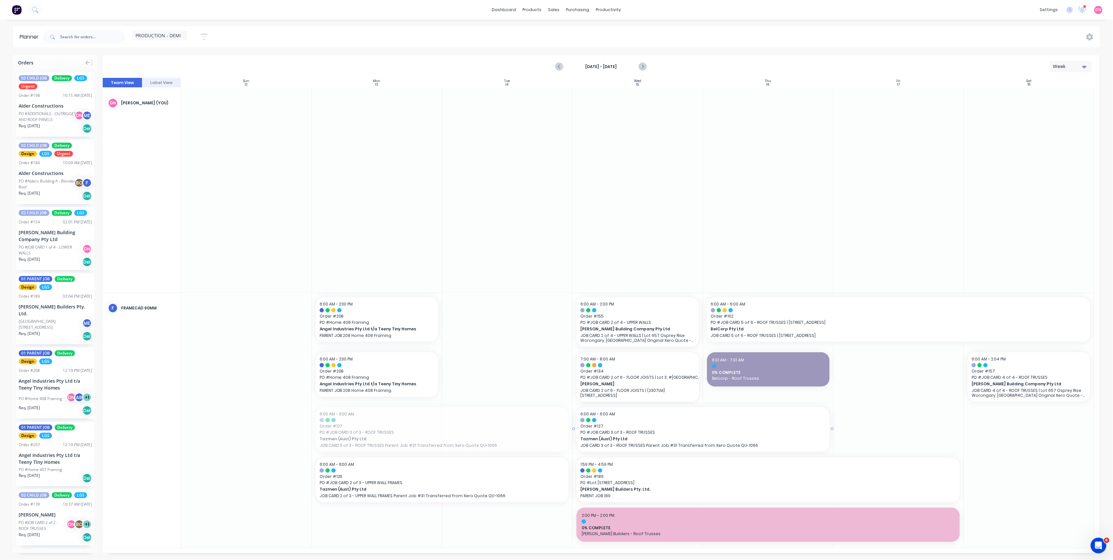
drag, startPoint x: 391, startPoint y: 424, endPoint x: 614, endPoint y: 452, distance: 224.0
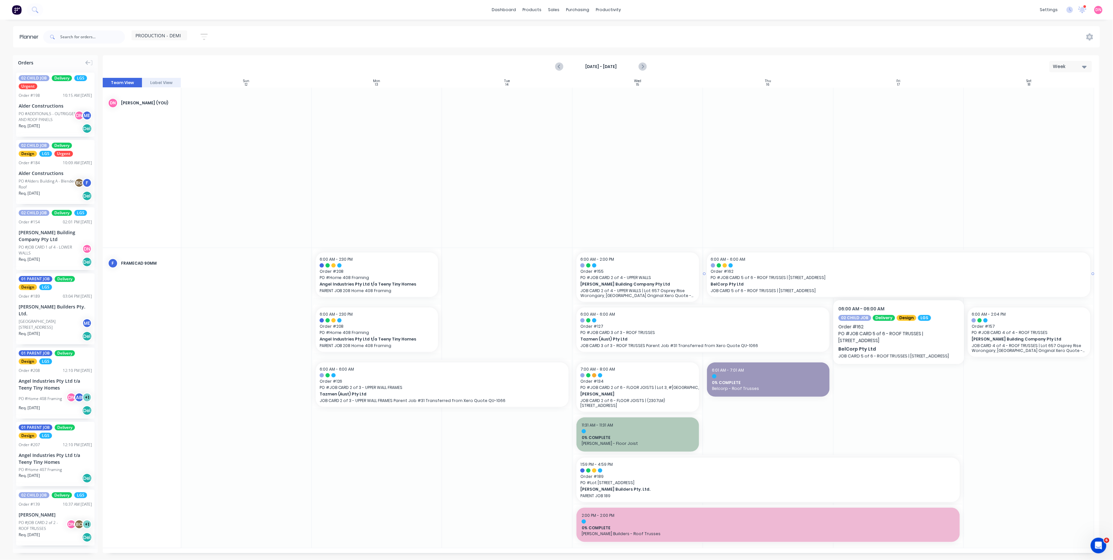
click at [833, 275] on span "PO # JOB CARD 5 of 6 - ROOF TRUSSES | 13 Ridge Rd Tanah Merah QLD 4128" at bounding box center [898, 278] width 375 height 6
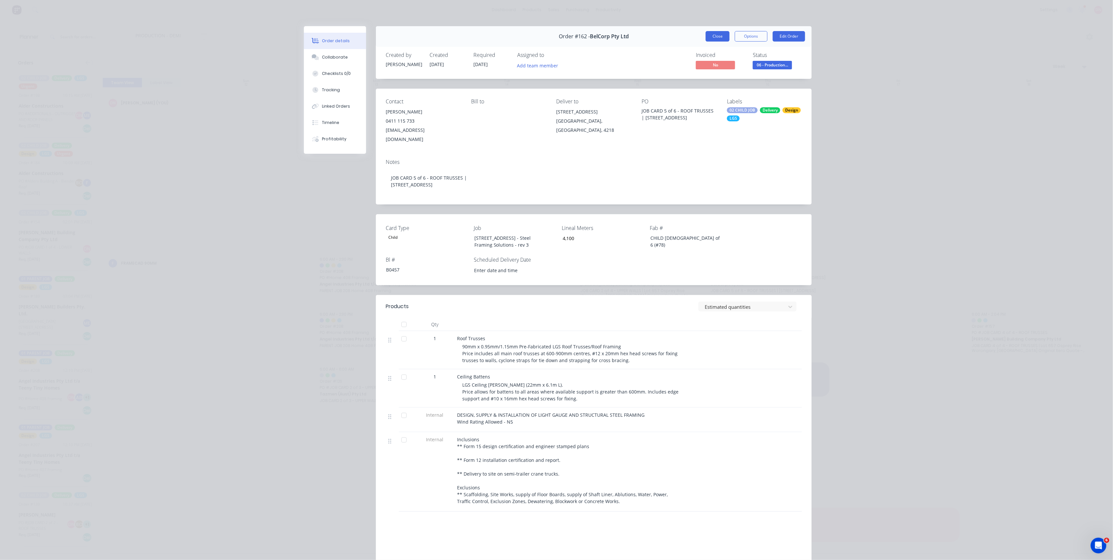
click at [716, 37] on button "Close" at bounding box center [717, 36] width 24 height 10
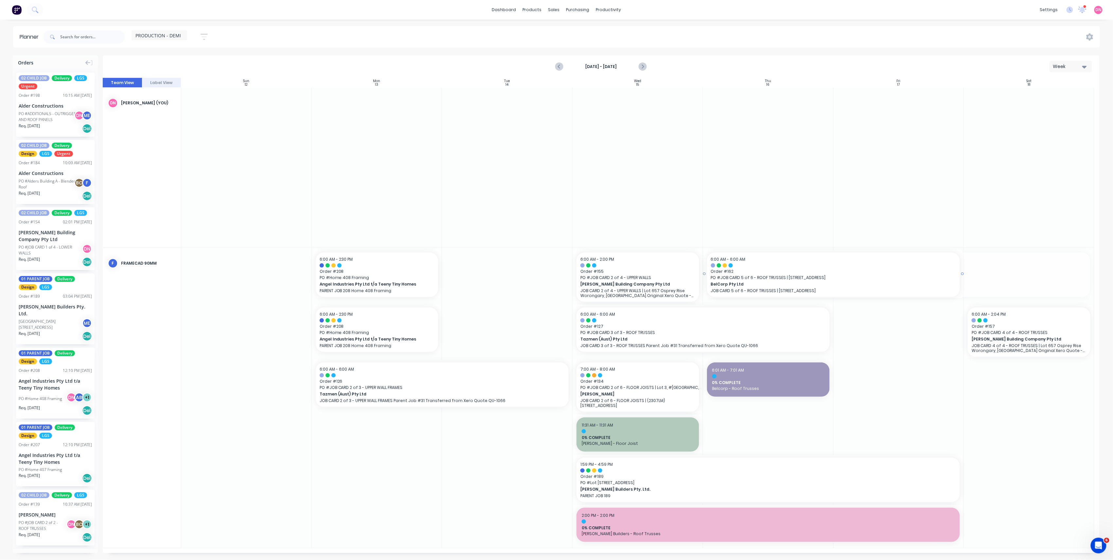
drag, startPoint x: 1094, startPoint y: 271, endPoint x: 951, endPoint y: 270, distance: 142.3
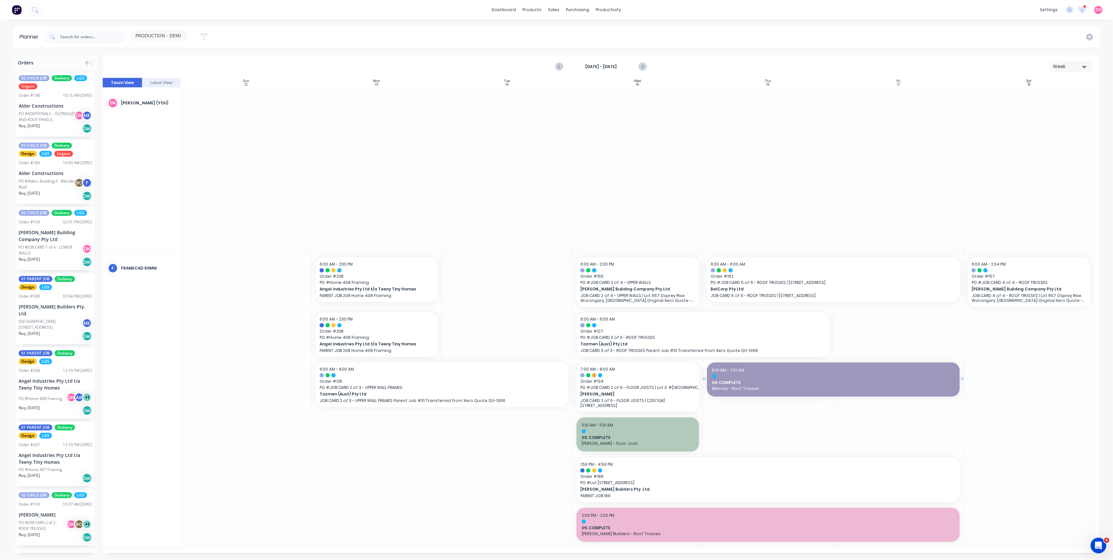
drag, startPoint x: 831, startPoint y: 380, endPoint x: 947, endPoint y: 377, distance: 116.1
click at [799, 403] on div "1:59 PM - 4:59 PM" at bounding box center [767, 464] width 375 height 6
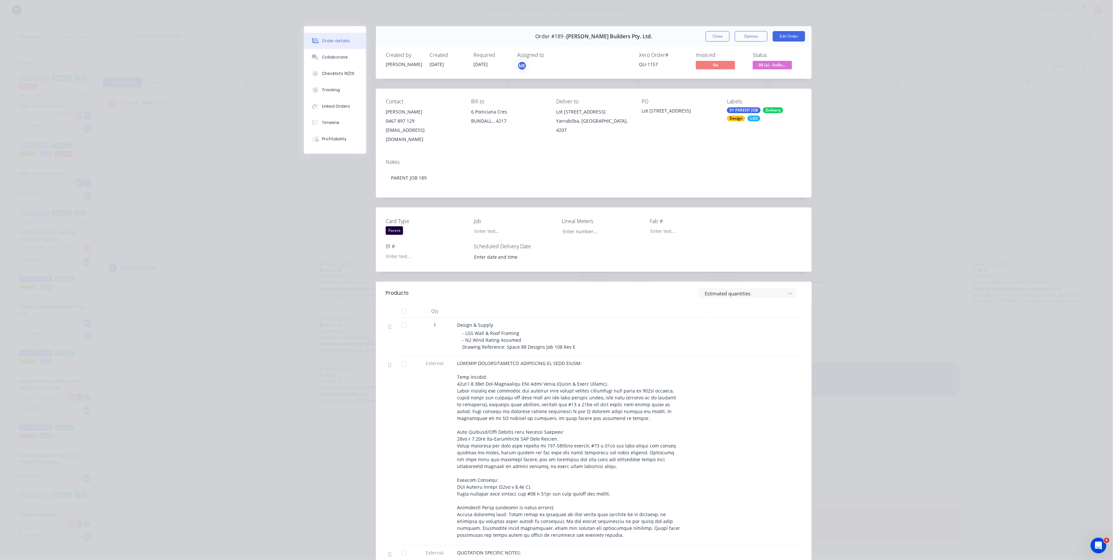
type input "4,803"
click at [706, 36] on button "Close" at bounding box center [717, 36] width 24 height 10
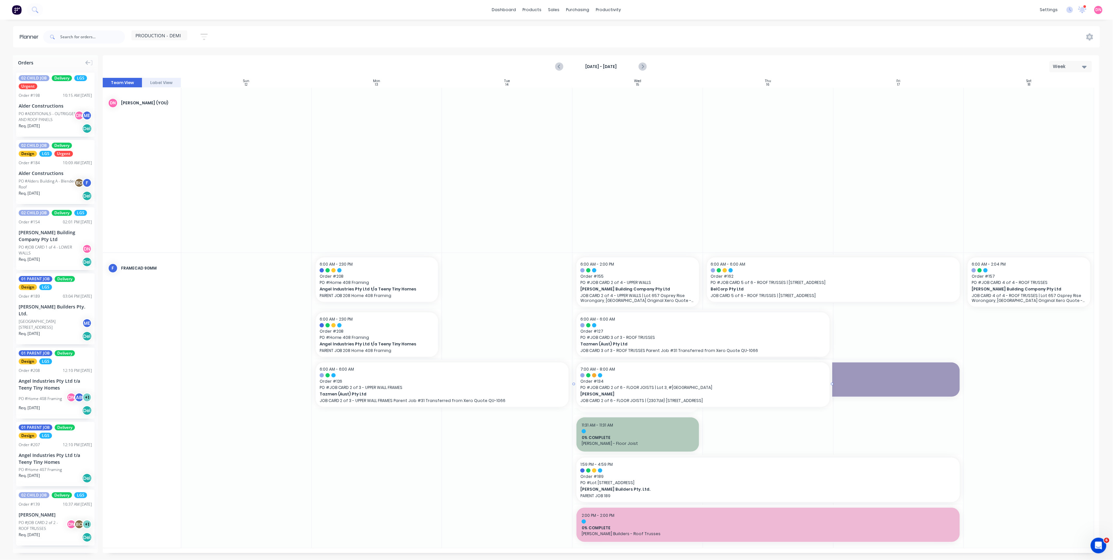
drag, startPoint x: 702, startPoint y: 385, endPoint x: 776, endPoint y: 385, distance: 74.2
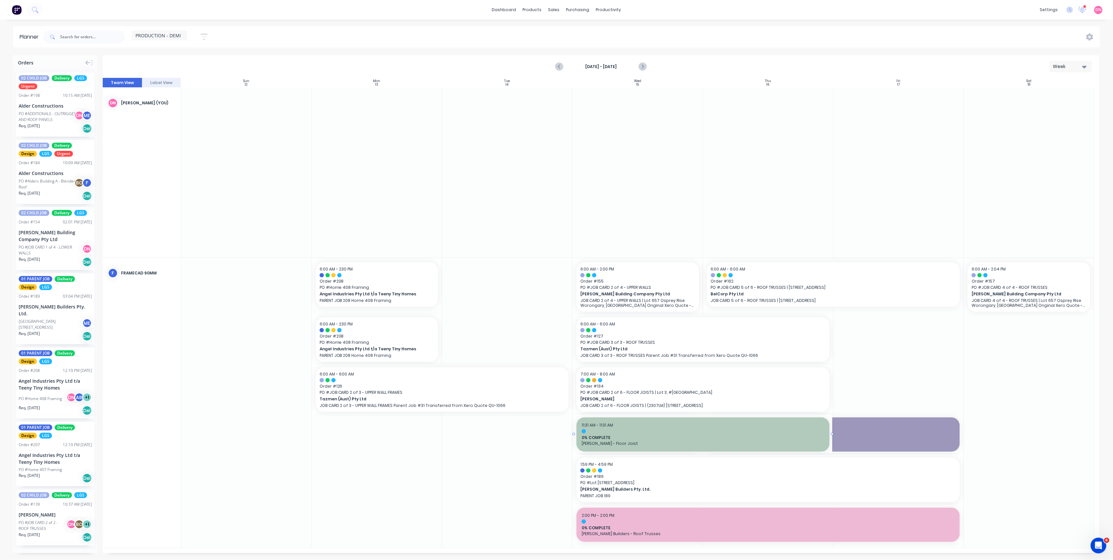
drag, startPoint x: 702, startPoint y: 433, endPoint x: 712, endPoint y: 433, distance: 10.5
click at [833, 368] on div at bounding box center [601, 315] width 996 height 475
click at [833, 403] on div at bounding box center [601, 315] width 996 height 475
drag, startPoint x: 740, startPoint y: 454, endPoint x: 734, endPoint y: 406, distance: 48.8
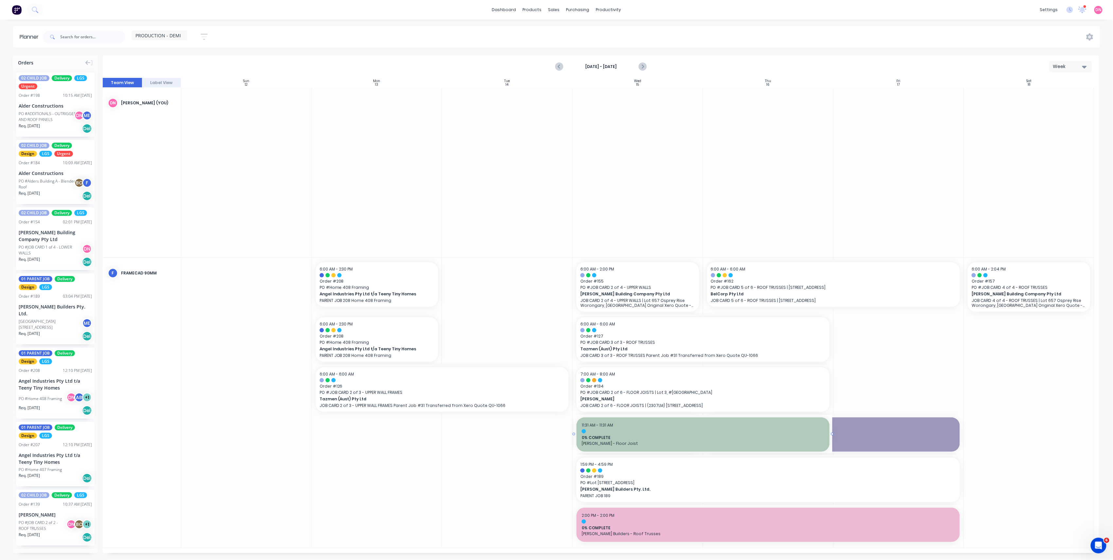
click at [740, 403] on div at bounding box center [601, 315] width 996 height 475
click at [714, 403] on div at bounding box center [601, 315] width 996 height 475
click at [702, 403] on div at bounding box center [601, 315] width 996 height 475
click at [597, 403] on div at bounding box center [601, 315] width 996 height 475
drag, startPoint x: 610, startPoint y: 391, endPoint x: 623, endPoint y: 381, distance: 17.0
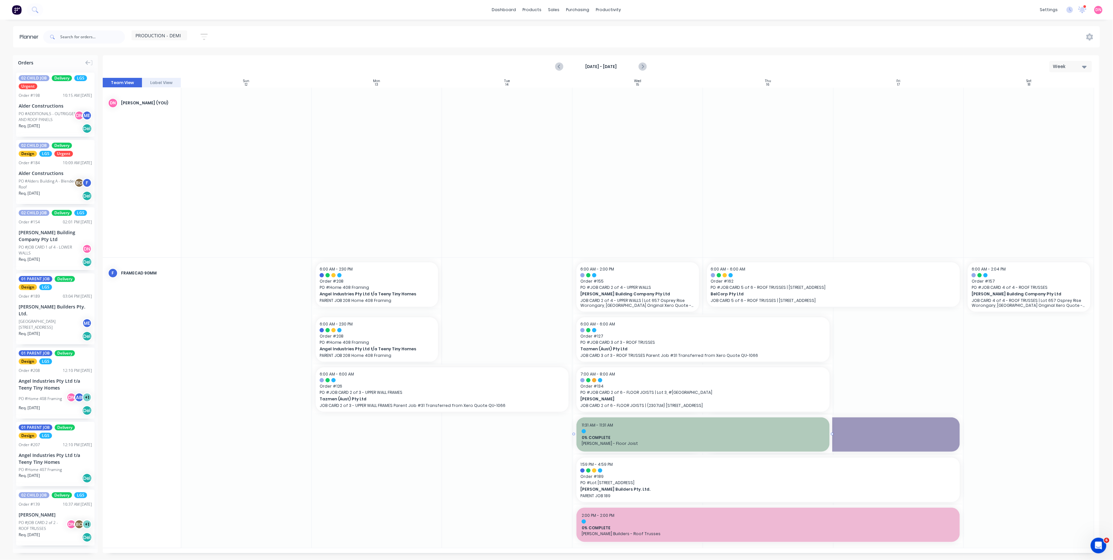
click at [611, 389] on div at bounding box center [601, 315] width 996 height 475
click at [649, 374] on div at bounding box center [601, 315] width 996 height 475
click at [650, 373] on div at bounding box center [601, 315] width 996 height 475
click at [665, 372] on div at bounding box center [601, 315] width 996 height 475
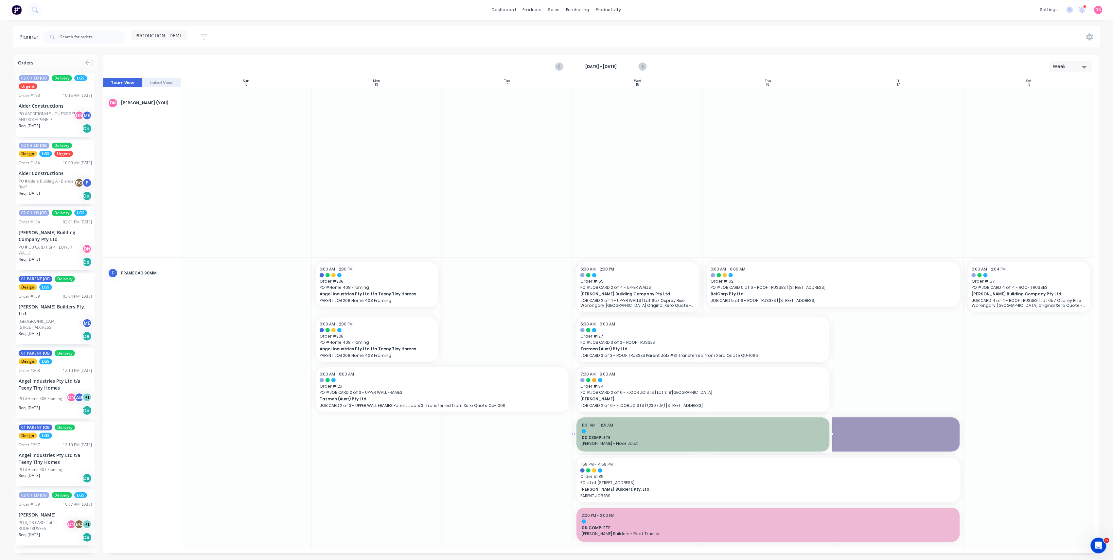
click at [665, 376] on div at bounding box center [601, 315] width 996 height 475
click at [833, 363] on div at bounding box center [601, 315] width 996 height 475
click at [548, 403] on div at bounding box center [601, 315] width 996 height 475
drag, startPoint x: 572, startPoint y: 491, endPoint x: 584, endPoint y: 490, distance: 11.9
click at [584, 403] on div at bounding box center [601, 315] width 996 height 475
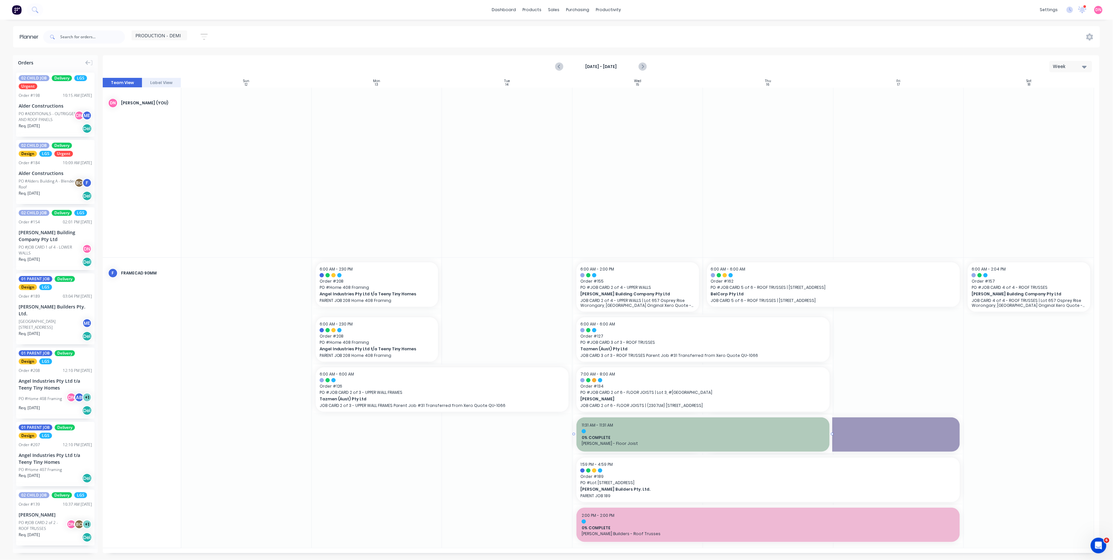
drag, startPoint x: 629, startPoint y: 444, endPoint x: 638, endPoint y: 418, distance: 27.8
click at [638, 403] on div at bounding box center [601, 315] width 996 height 475
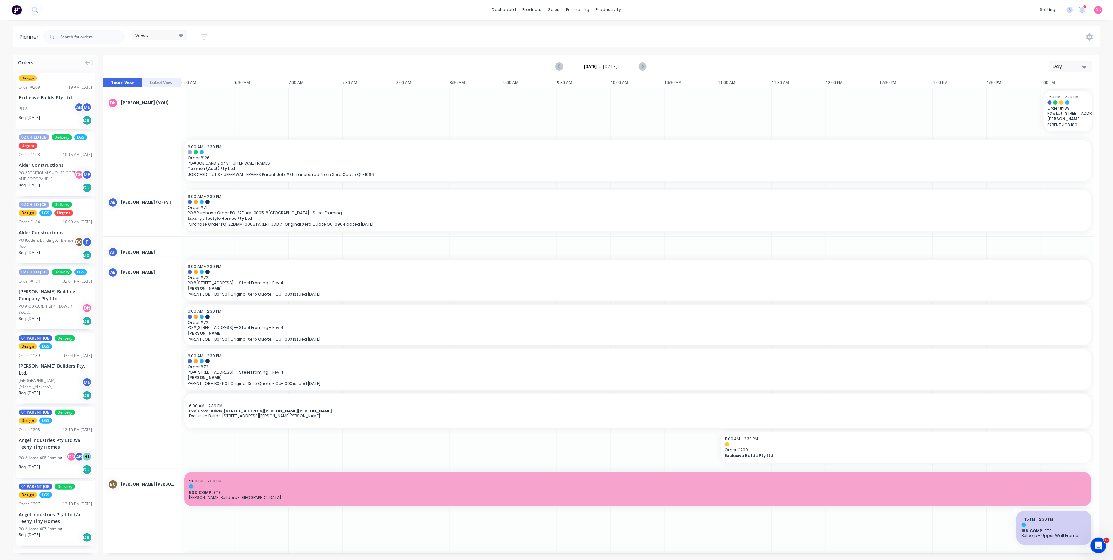
click at [164, 38] on div "Views" at bounding box center [159, 35] width 48 height 6
click at [177, 131] on button "PRODUCTION - DEMI" at bounding box center [171, 135] width 70 height 8
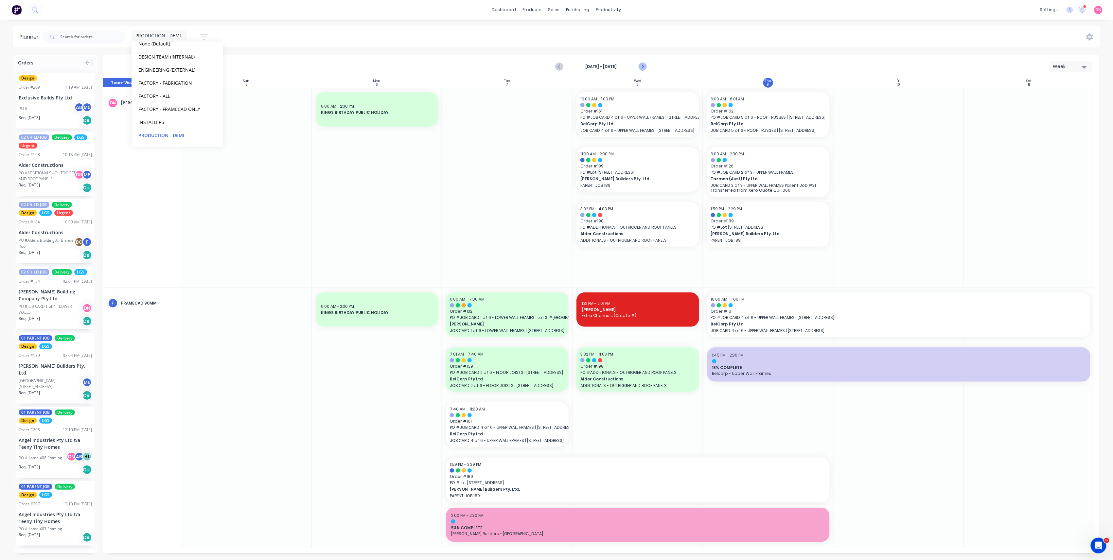
click at [641, 67] on icon "Next page" at bounding box center [642, 67] width 8 height 8
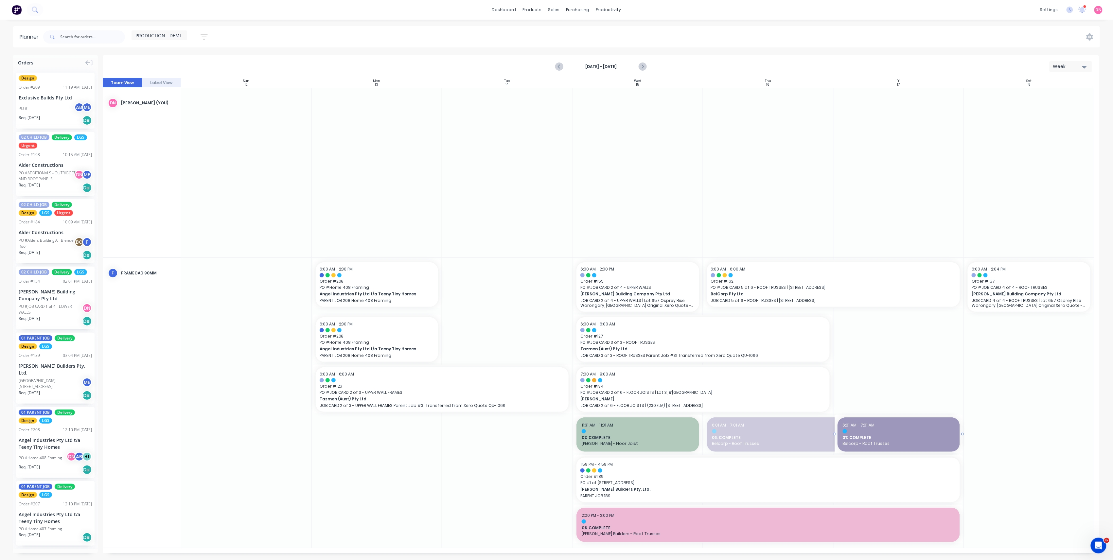
drag, startPoint x: 703, startPoint y: 433, endPoint x: 868, endPoint y: 435, distance: 165.2
drag, startPoint x: 699, startPoint y: 432, endPoint x: 789, endPoint y: 427, distance: 90.1
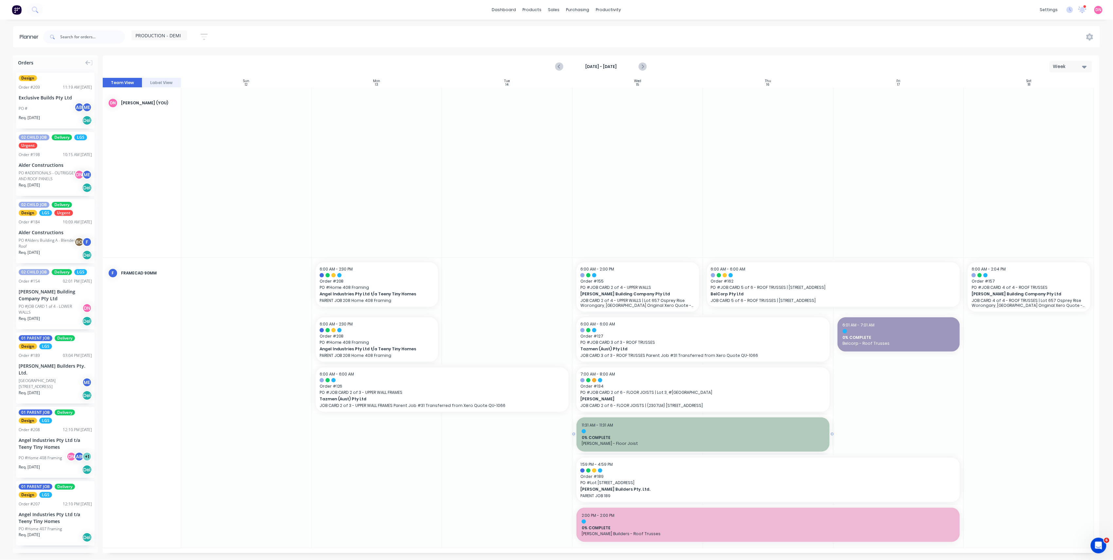
drag, startPoint x: 701, startPoint y: 432, endPoint x: 709, endPoint y: 432, distance: 7.9
click at [929, 406] on div at bounding box center [601, 315] width 996 height 475
click at [1010, 388] on div at bounding box center [601, 315] width 996 height 475
drag, startPoint x: 661, startPoint y: 293, endPoint x: 617, endPoint y: 292, distance: 44.2
click at [617, 292] on div at bounding box center [601, 315] width 996 height 475
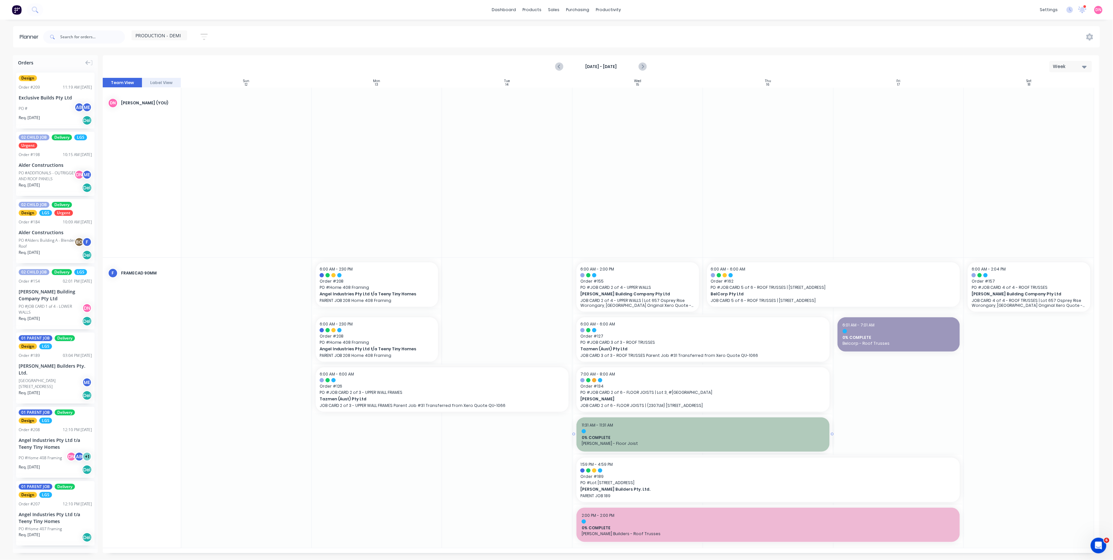
drag, startPoint x: 631, startPoint y: 283, endPoint x: 484, endPoint y: 287, distance: 147.2
click at [483, 287] on div at bounding box center [601, 315] width 996 height 475
click at [519, 285] on div at bounding box center [601, 315] width 996 height 475
drag, startPoint x: 519, startPoint y: 285, endPoint x: 510, endPoint y: 273, distance: 15.4
click at [511, 273] on div at bounding box center [601, 315] width 996 height 475
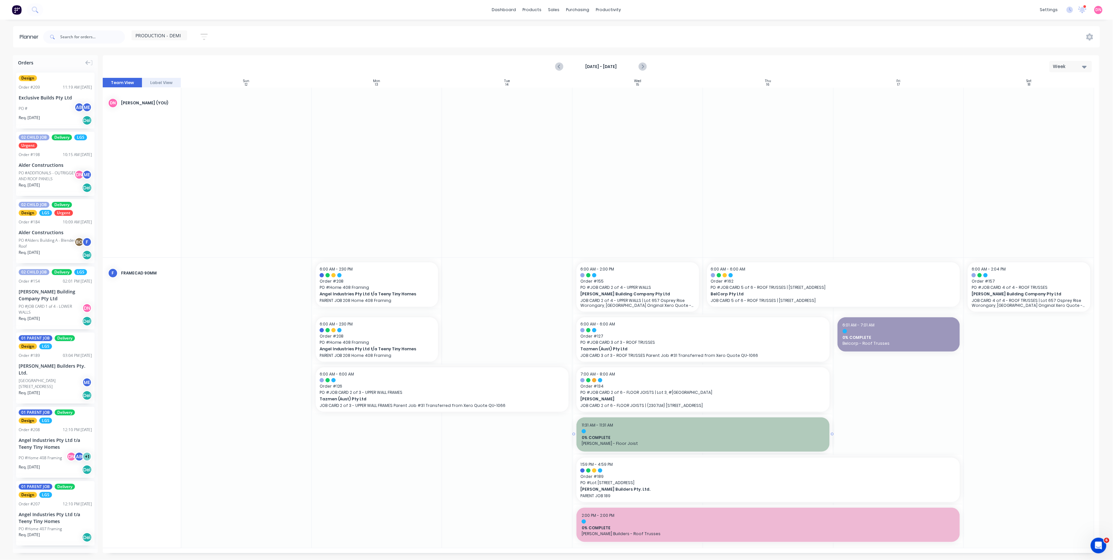
click at [615, 293] on div at bounding box center [601, 315] width 996 height 475
click at [841, 436] on div at bounding box center [601, 315] width 996 height 475
click at [782, 457] on div at bounding box center [601, 315] width 996 height 475
drag, startPoint x: 603, startPoint y: 460, endPoint x: 589, endPoint y: 454, distance: 15.4
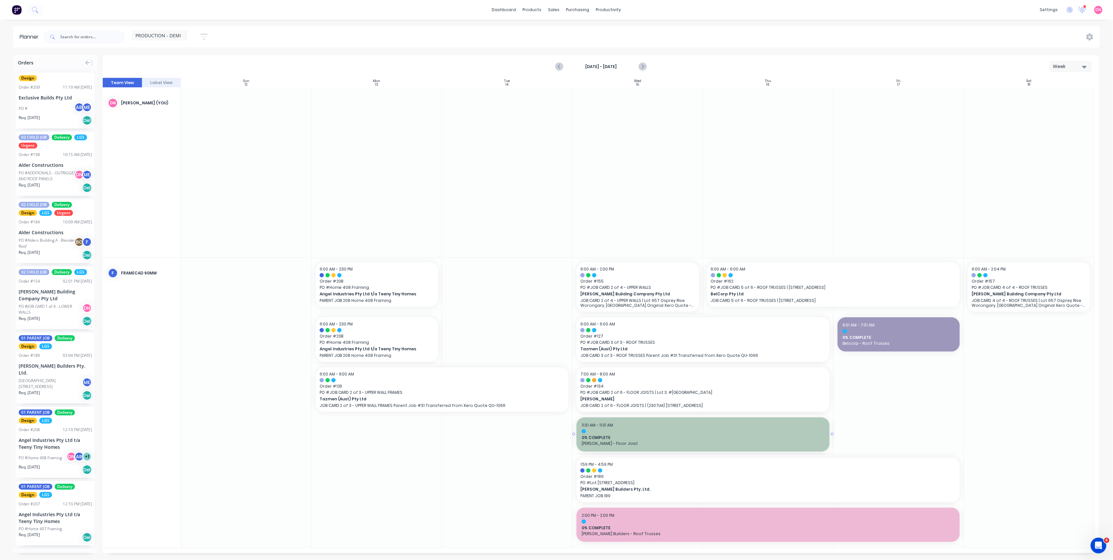
drag, startPoint x: 589, startPoint y: 454, endPoint x: 493, endPoint y: 372, distance: 126.6
click at [493, 372] on div at bounding box center [601, 315] width 996 height 475
click at [638, 453] on div at bounding box center [601, 315] width 996 height 475
drag, startPoint x: 638, startPoint y: 453, endPoint x: 638, endPoint y: 480, distance: 27.2
click at [638, 465] on div at bounding box center [601, 315] width 996 height 475
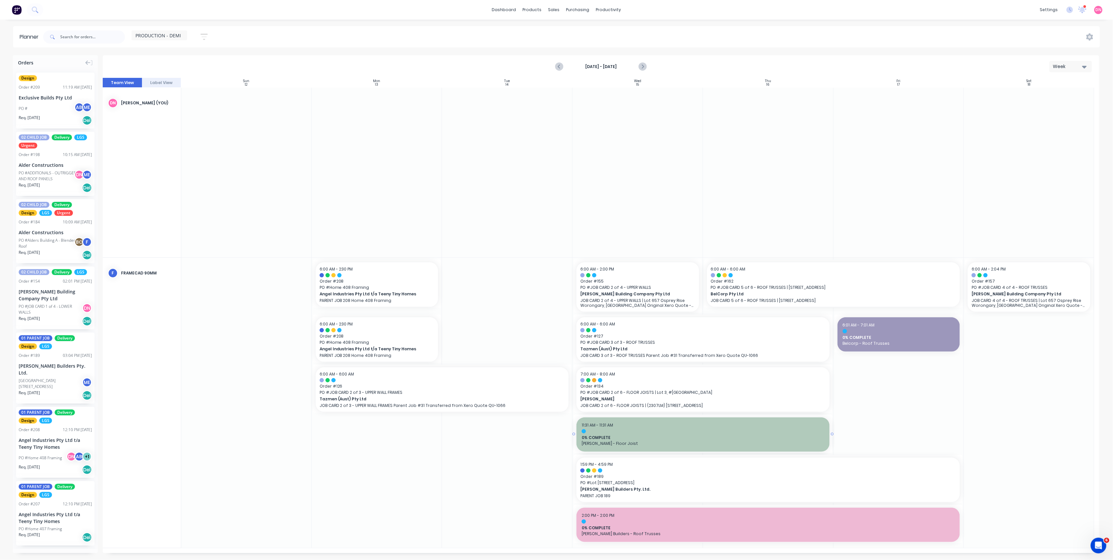
click at [812, 126] on div at bounding box center [601, 315] width 996 height 475
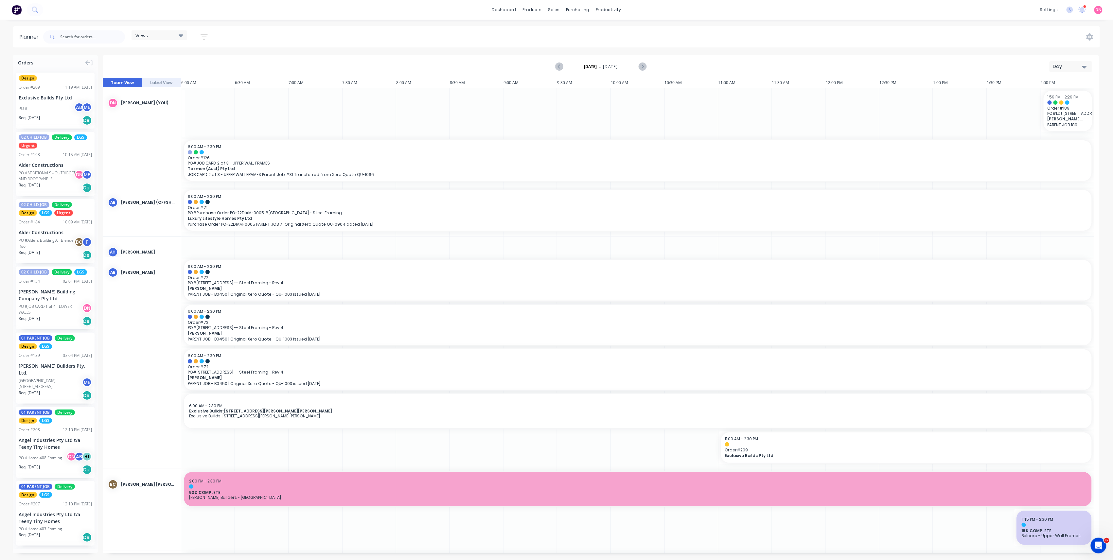
click at [175, 32] on div "Views" at bounding box center [159, 35] width 56 height 10
click at [181, 131] on button "PRODUCTION - DEMI" at bounding box center [171, 135] width 70 height 8
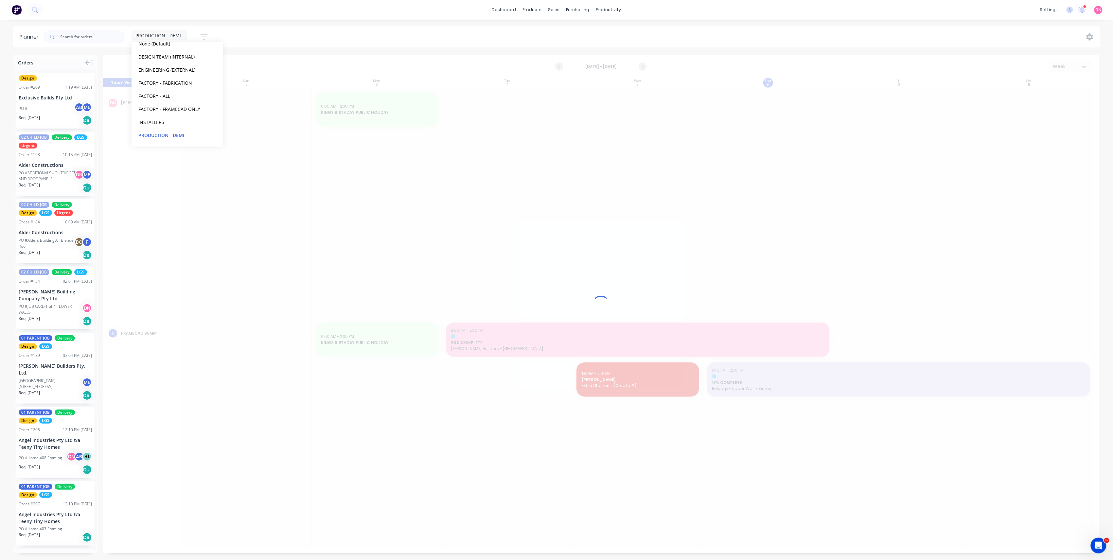
click at [222, 34] on div "PRODUCTION - DEMI Save new view None (Default) edit DESIGN TEAM (INTERNAL) edit…" at bounding box center [571, 37] width 1058 height 20
click at [210, 34] on button "button" at bounding box center [204, 36] width 21 height 13
click at [266, 44] on div "PRODUCTION - DEMI Save new view None (Default) edit DESIGN TEAM (INTERNAL) edit…" at bounding box center [571, 37] width 1058 height 20
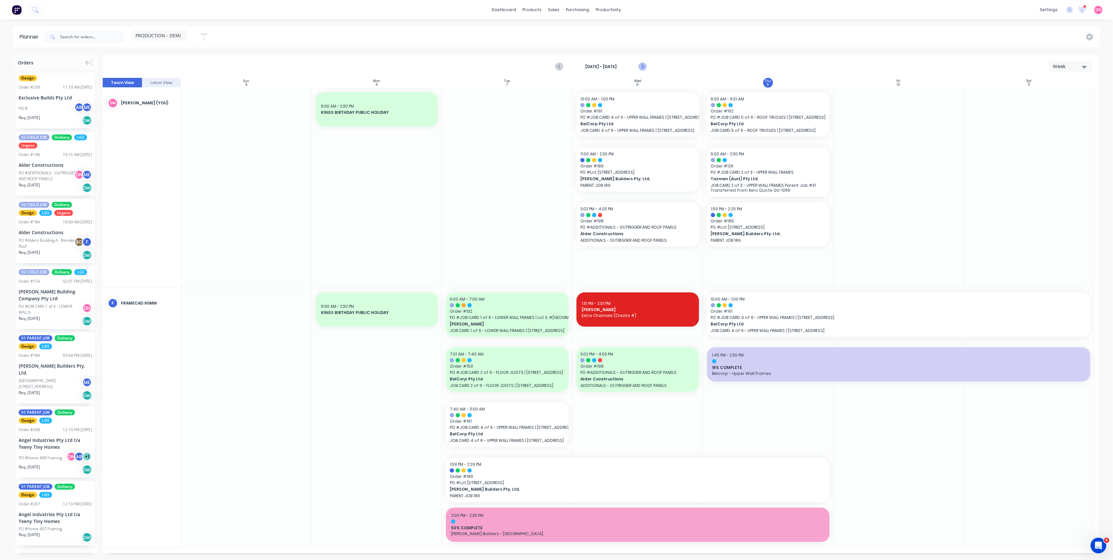
click at [642, 71] on button "Next page" at bounding box center [641, 66] width 13 height 13
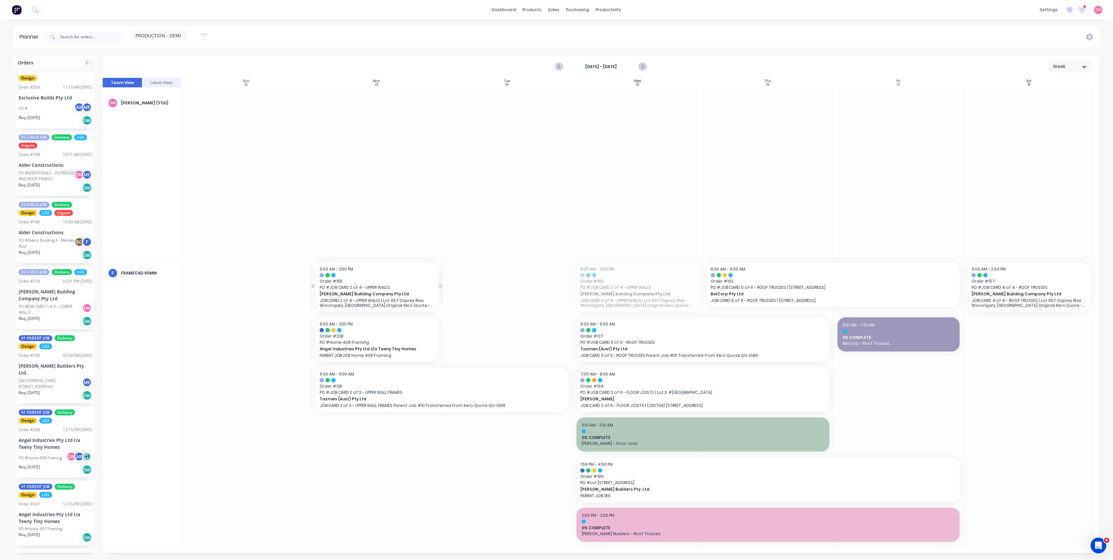
drag, startPoint x: 649, startPoint y: 279, endPoint x: 358, endPoint y: 391, distance: 311.9
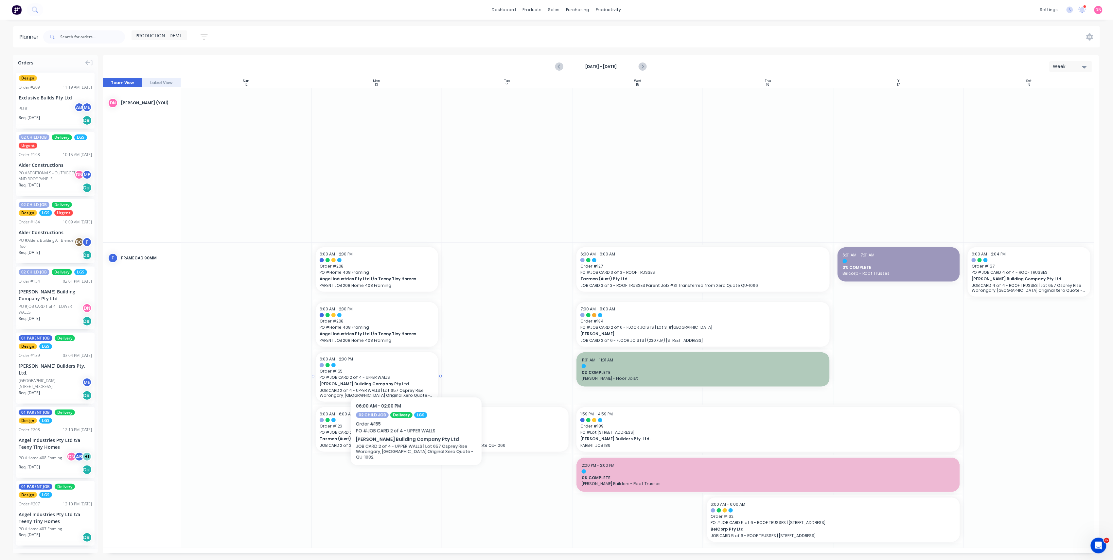
click at [416, 373] on span "Order # 155" at bounding box center [377, 371] width 115 height 6
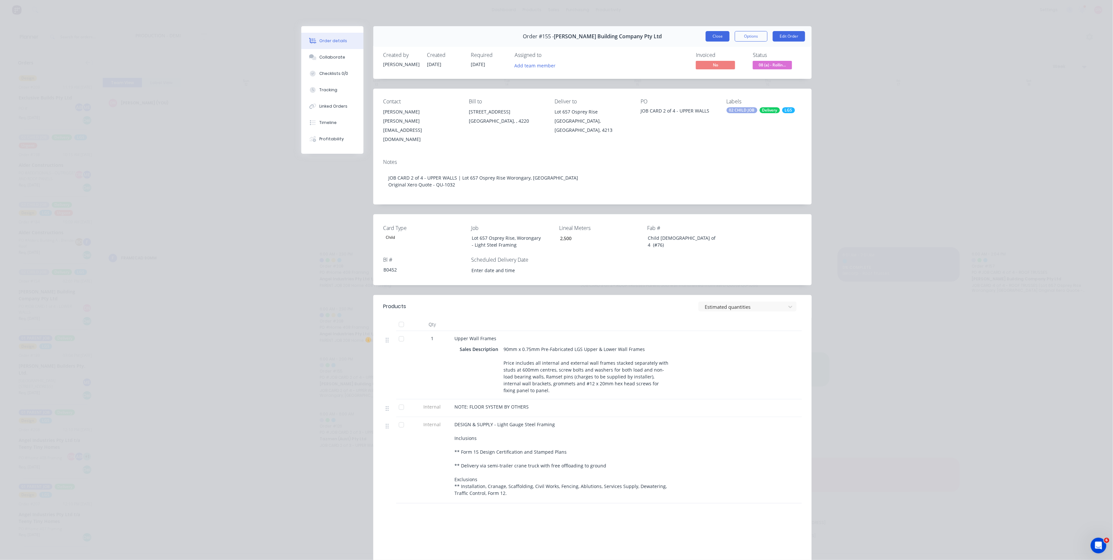
click at [714, 41] on button "Close" at bounding box center [717, 36] width 24 height 10
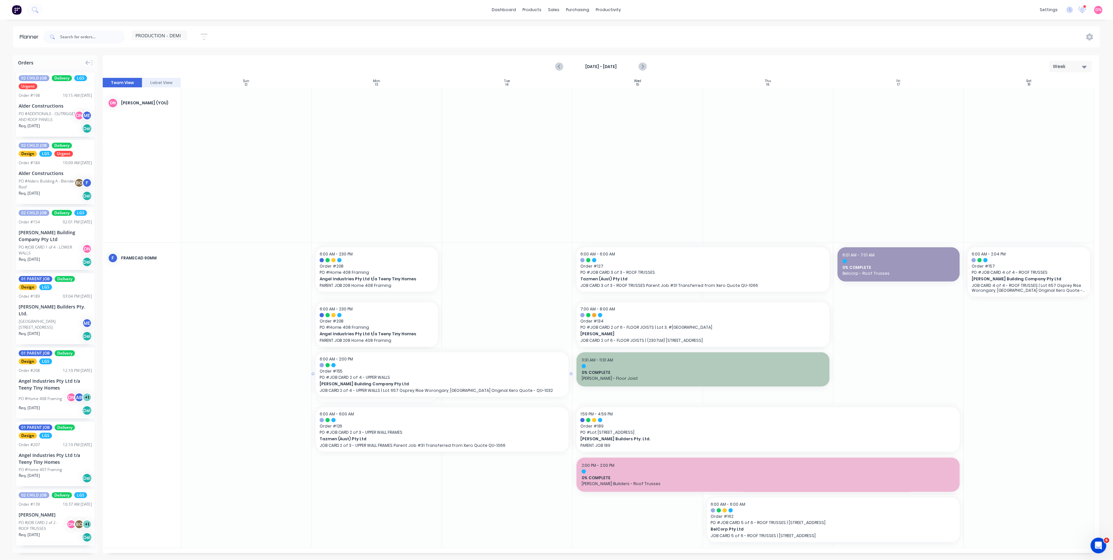
drag, startPoint x: 441, startPoint y: 377, endPoint x: 447, endPoint y: 378, distance: 5.4
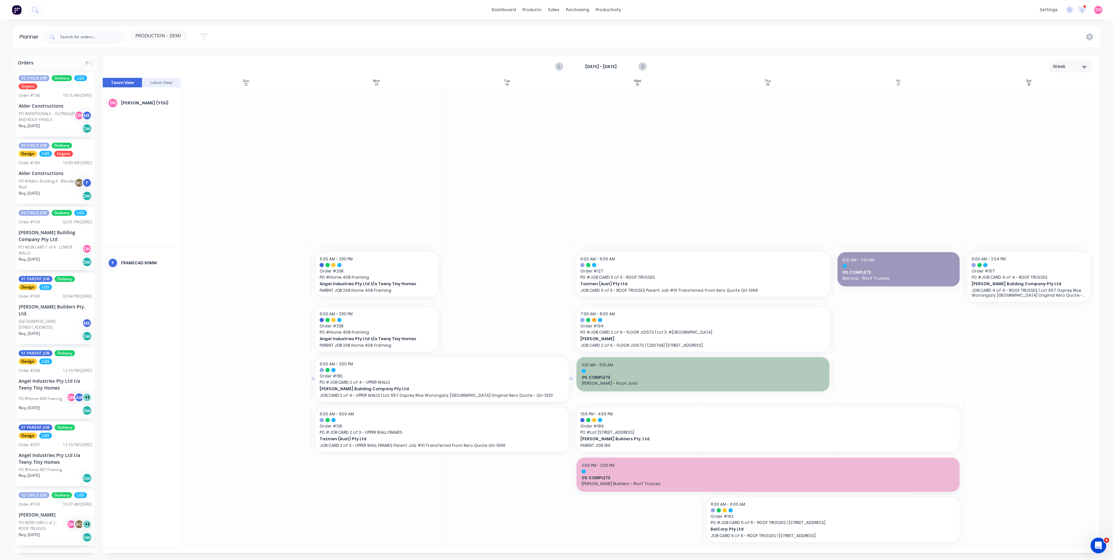
click at [513, 376] on span "Order # 155" at bounding box center [442, 376] width 245 height 6
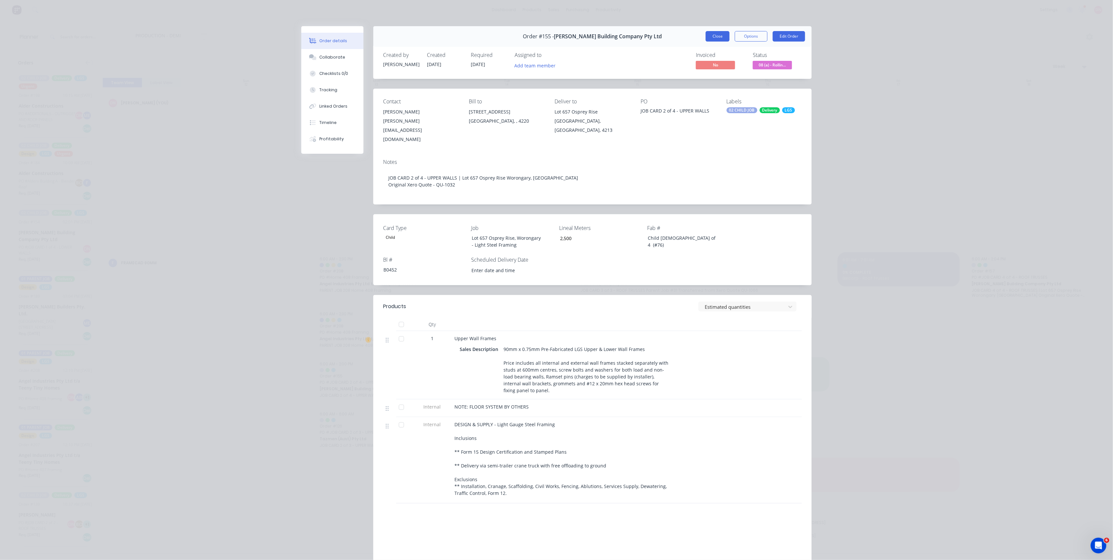
click at [722, 39] on button "Close" at bounding box center [717, 36] width 24 height 10
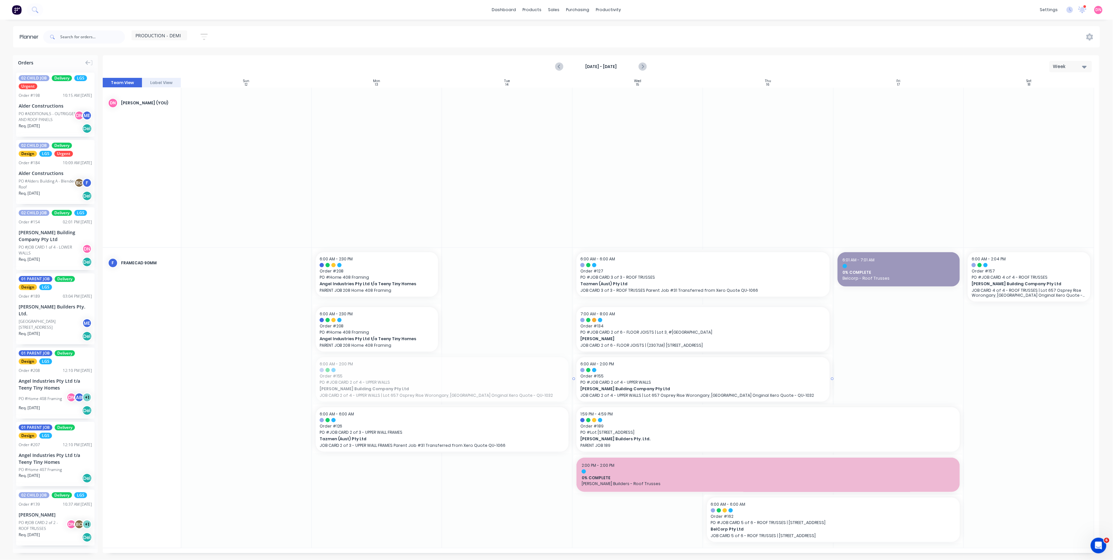
drag, startPoint x: 468, startPoint y: 379, endPoint x: 752, endPoint y: 381, distance: 283.2
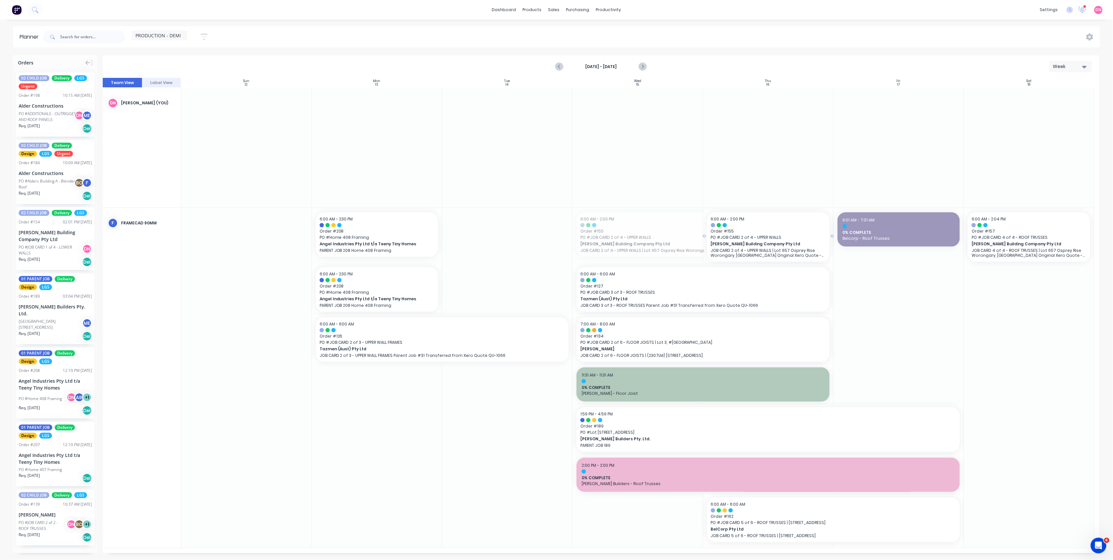
drag, startPoint x: 573, startPoint y: 233, endPoint x: 631, endPoint y: 233, distance: 57.9
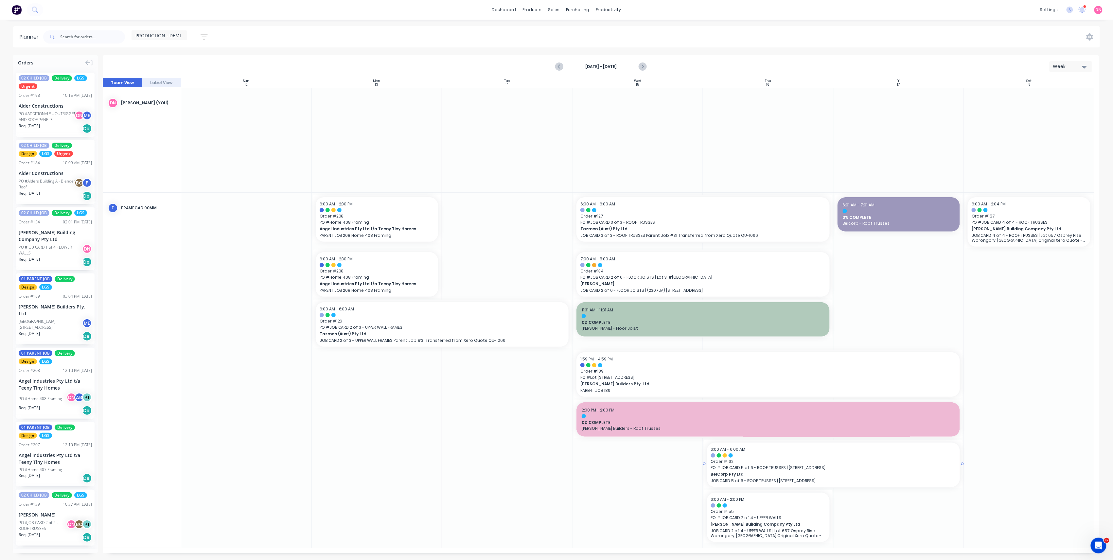
click at [783, 456] on div at bounding box center [833, 455] width 245 height 4
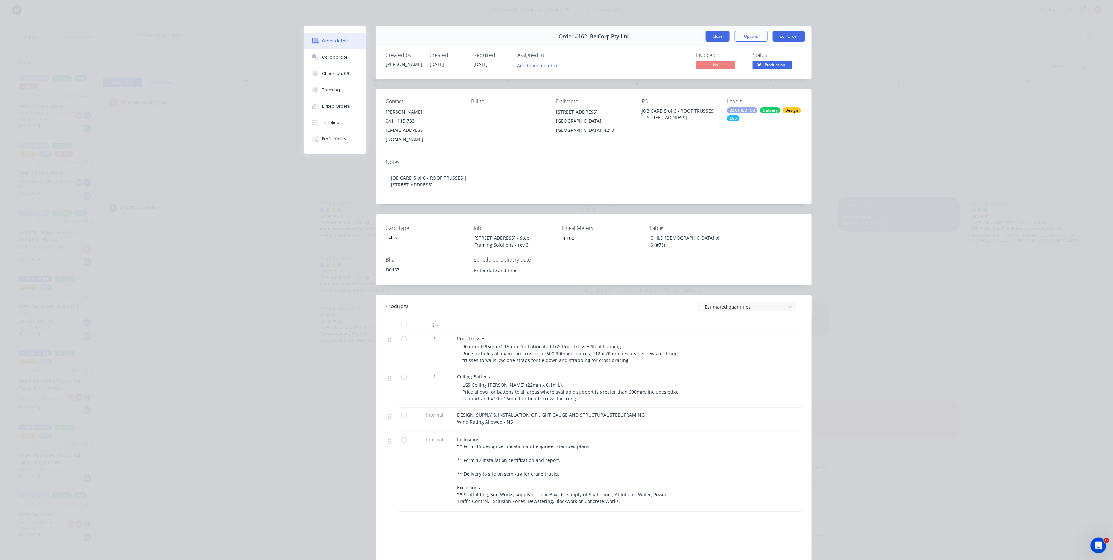
click at [720, 38] on button "Close" at bounding box center [717, 36] width 24 height 10
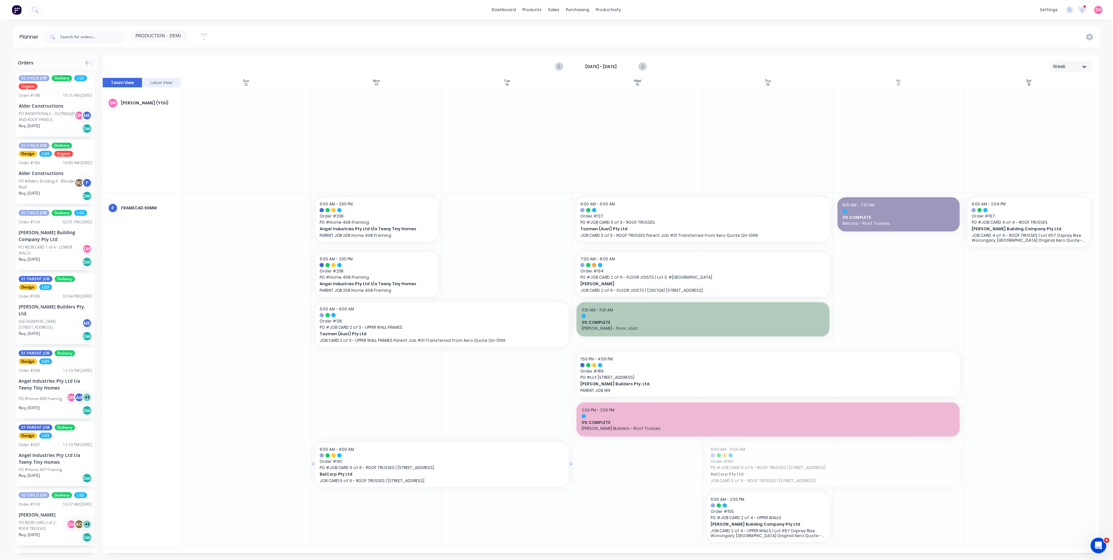
drag, startPoint x: 810, startPoint y: 465, endPoint x: 424, endPoint y: 442, distance: 386.9
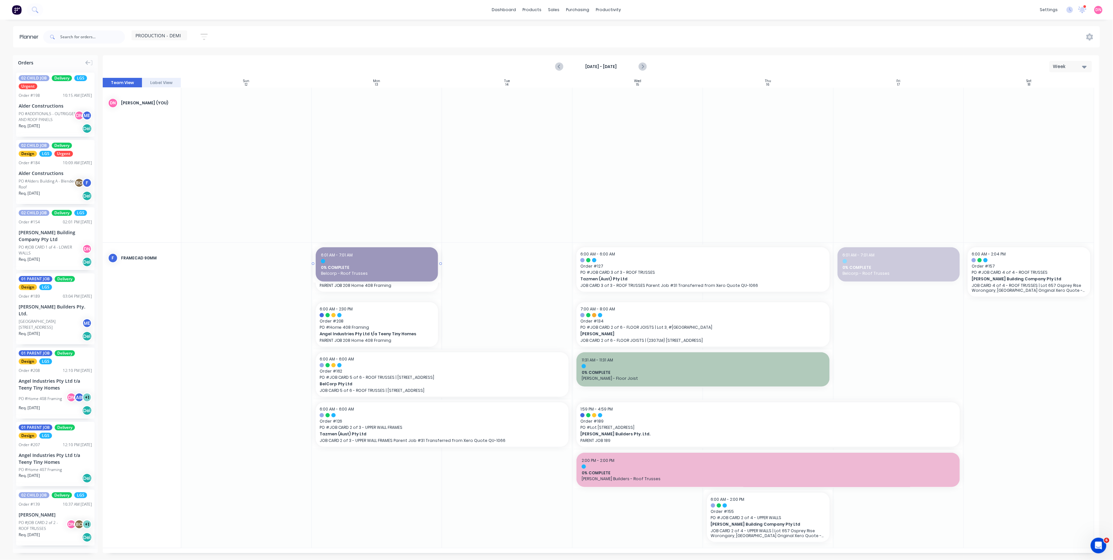
drag, startPoint x: 897, startPoint y: 268, endPoint x: 404, endPoint y: 311, distance: 495.1
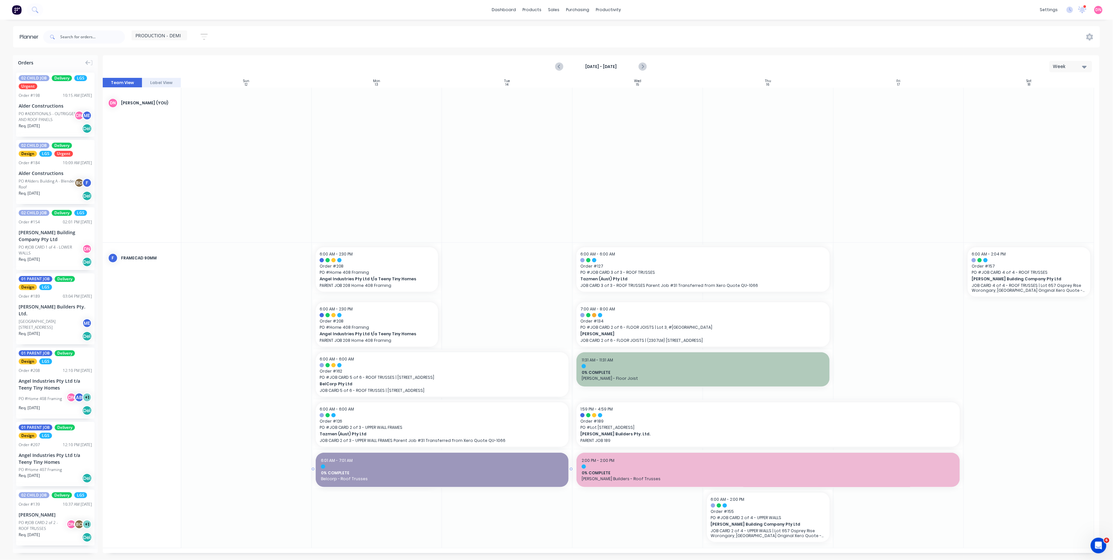
drag, startPoint x: 441, startPoint y: 470, endPoint x: 507, endPoint y: 471, distance: 65.7
click at [388, 474] on span "0% COMPLETE" at bounding box center [442, 473] width 242 height 6
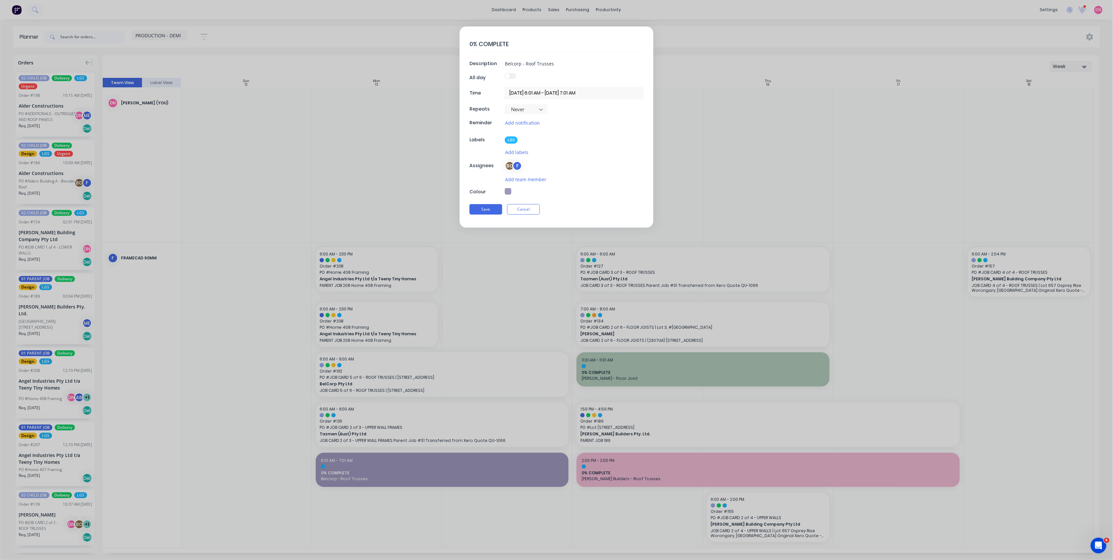
click at [508, 195] on button "button" at bounding box center [508, 191] width 7 height 7
type textarea "x"
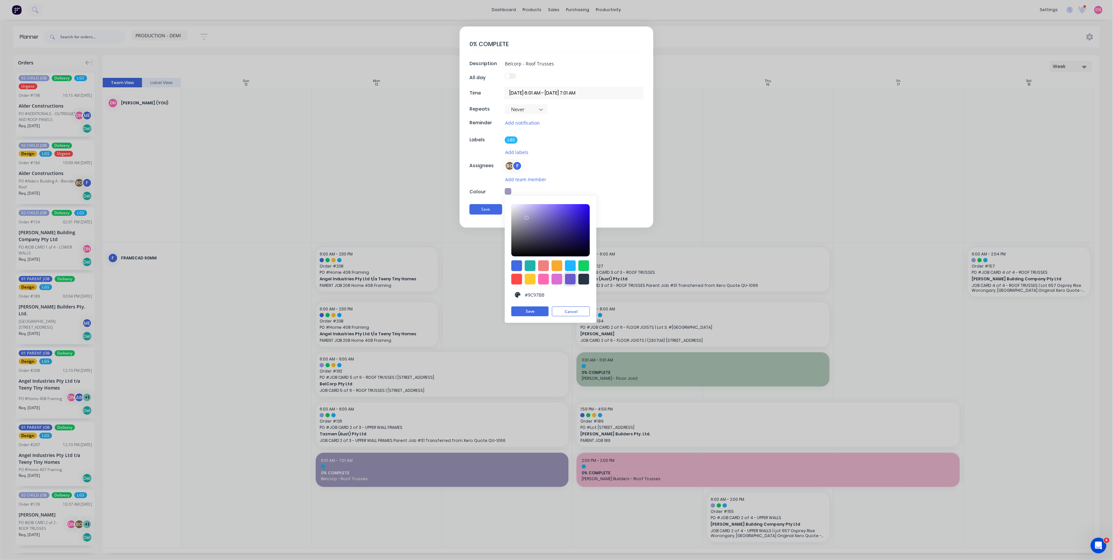
click at [566, 279] on div at bounding box center [570, 279] width 11 height 11
click at [570, 280] on div at bounding box center [570, 279] width 11 height 11
type input "#C8C4F0"
drag, startPoint x: 553, startPoint y: 213, endPoint x: 526, endPoint y: 208, distance: 27.9
click at [526, 208] on div at bounding box center [550, 230] width 78 height 52
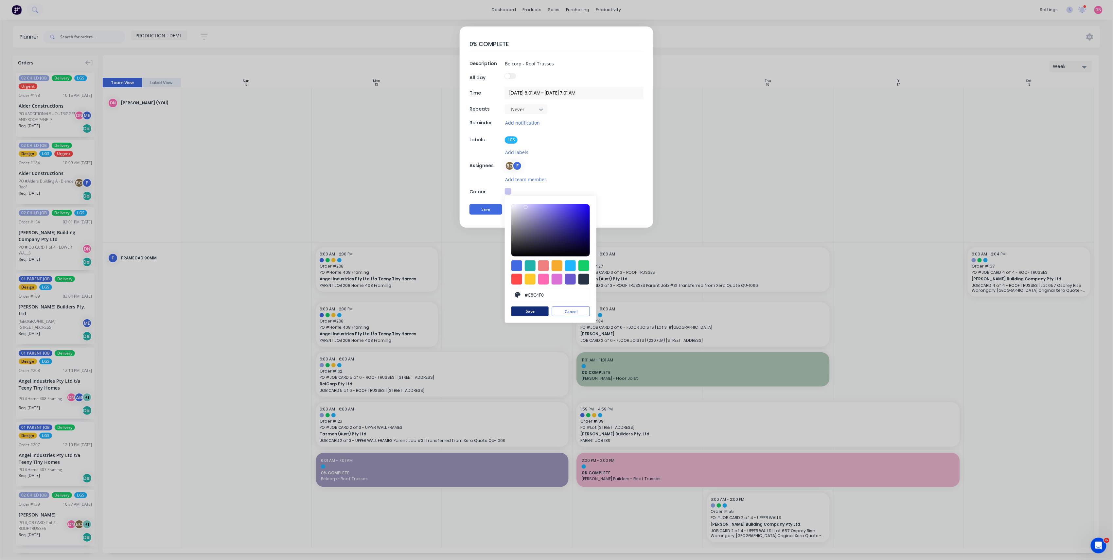
click at [540, 312] on button "Save" at bounding box center [529, 311] width 37 height 10
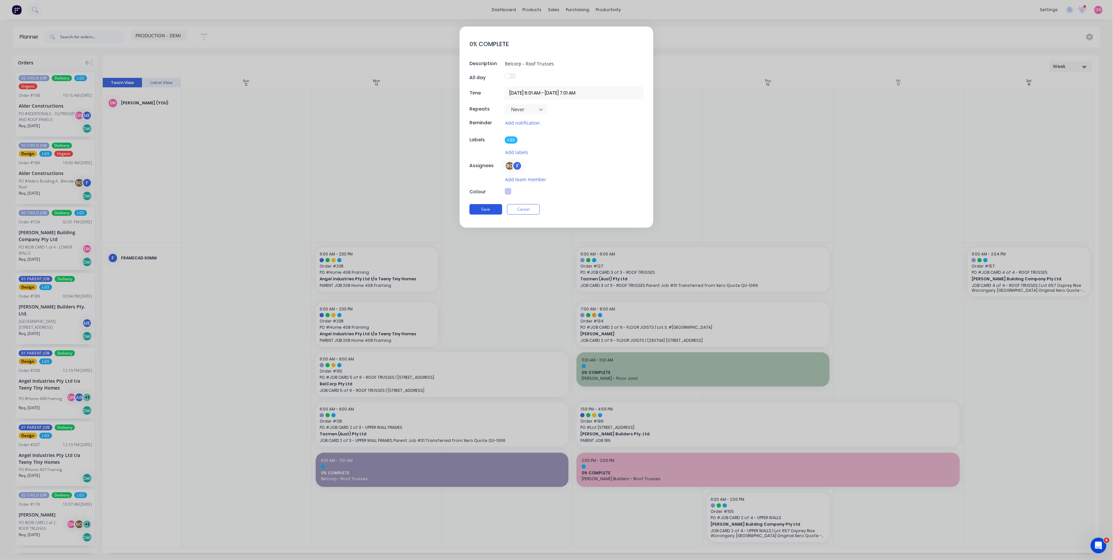
click at [491, 214] on button "Save" at bounding box center [485, 209] width 33 height 10
type textarea "x"
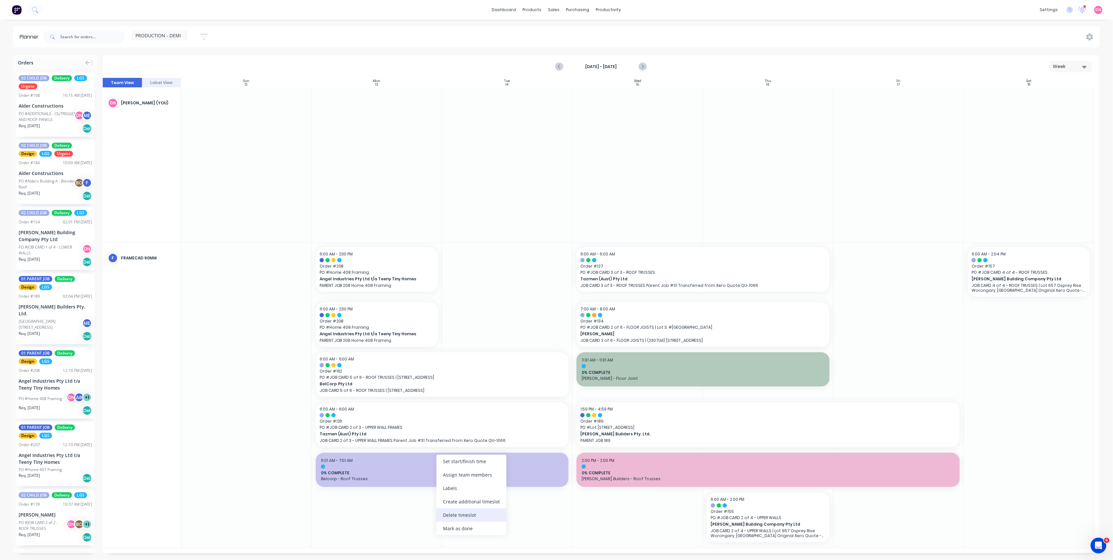
click at [469, 515] on div "Delete timeslot" at bounding box center [471, 514] width 70 height 13
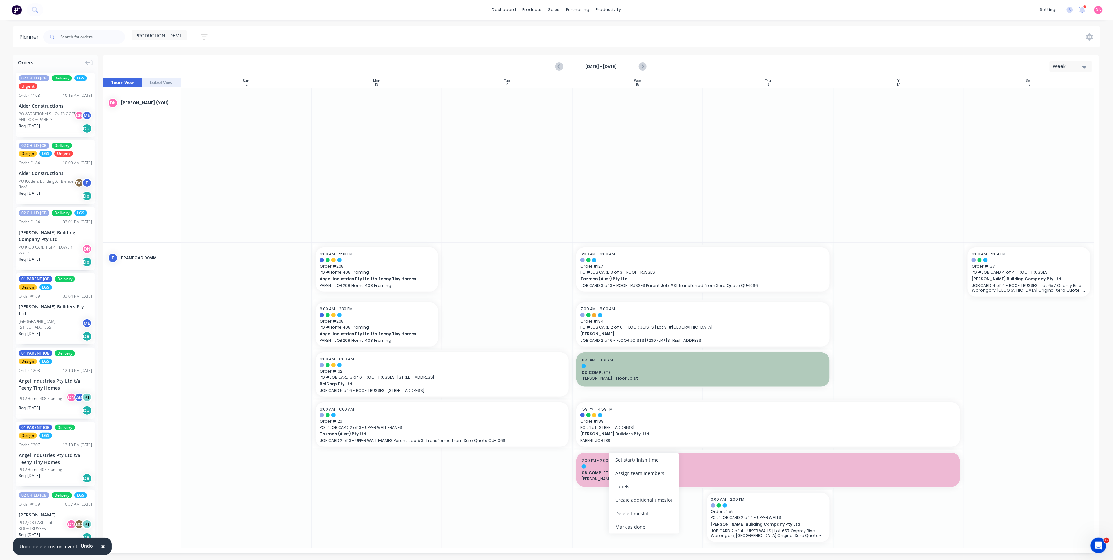
click at [589, 519] on div at bounding box center [637, 395] width 130 height 305
click at [638, 427] on div "Delete timeslot" at bounding box center [657, 422] width 70 height 13
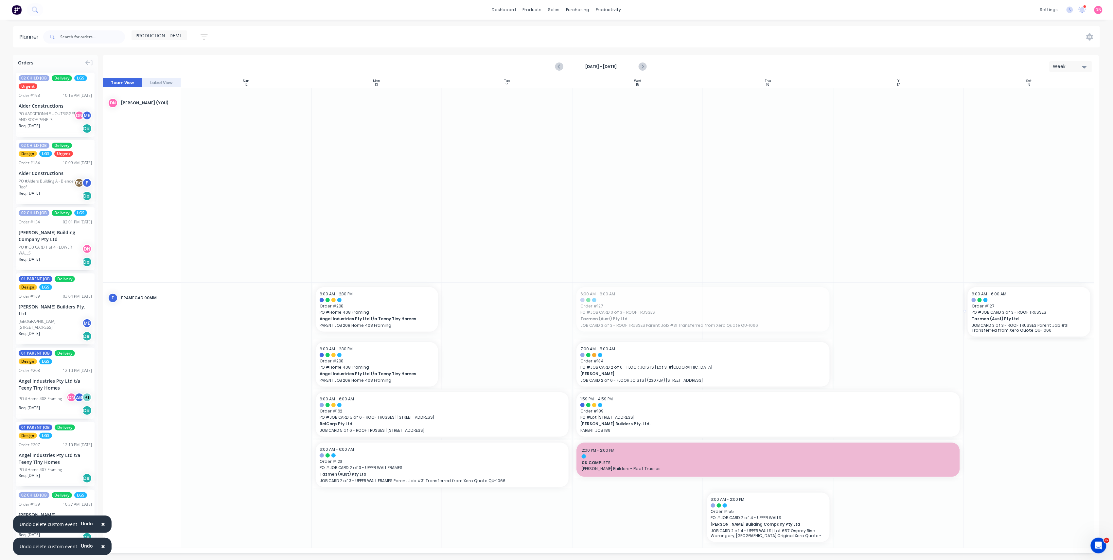
drag, startPoint x: 664, startPoint y: 309, endPoint x: 1025, endPoint y: 406, distance: 374.2
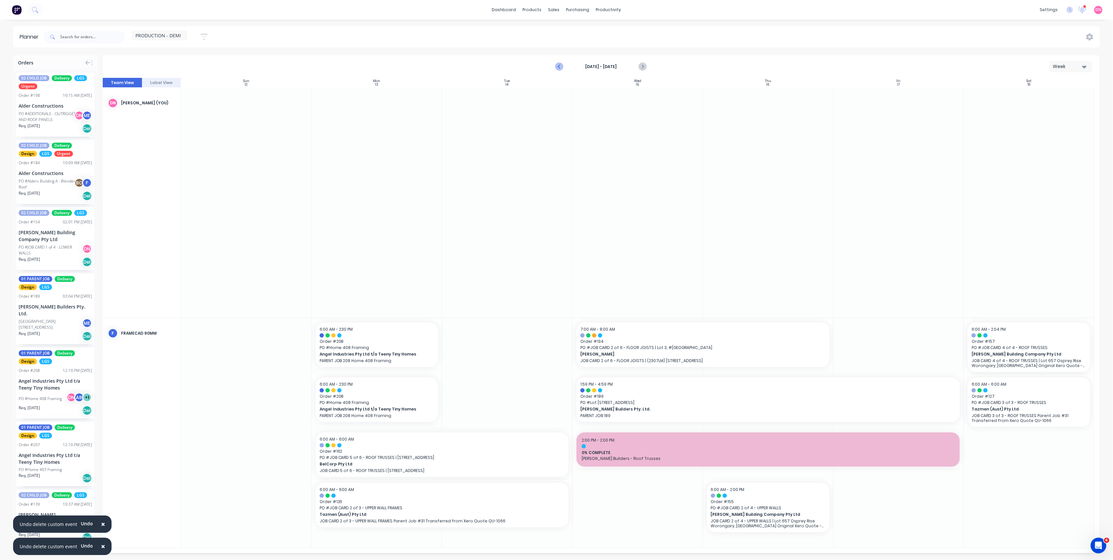
click at [562, 71] on button "Previous page" at bounding box center [559, 66] width 13 height 13
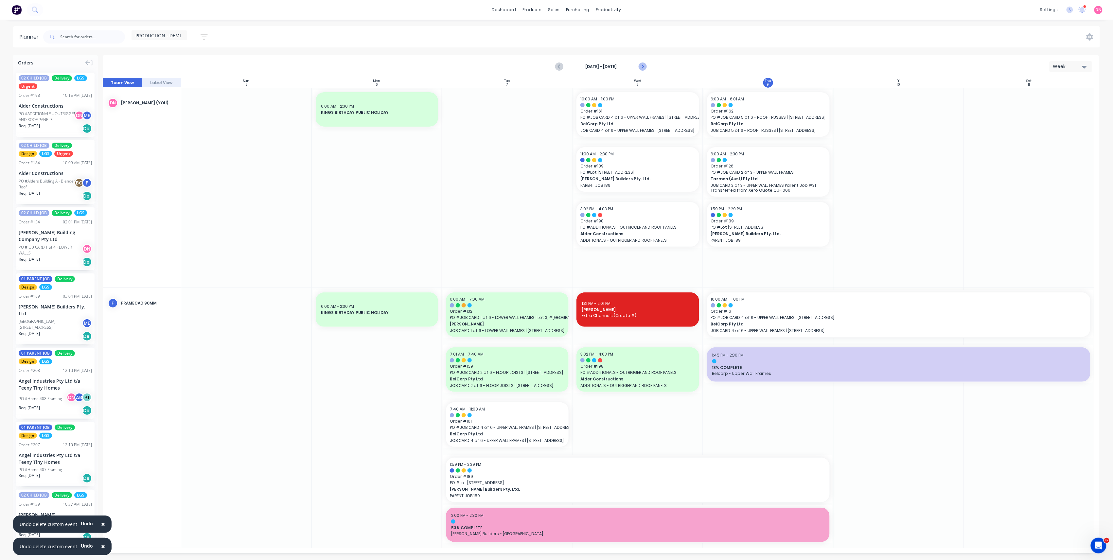
click at [643, 69] on icon "Next page" at bounding box center [642, 67] width 8 height 8
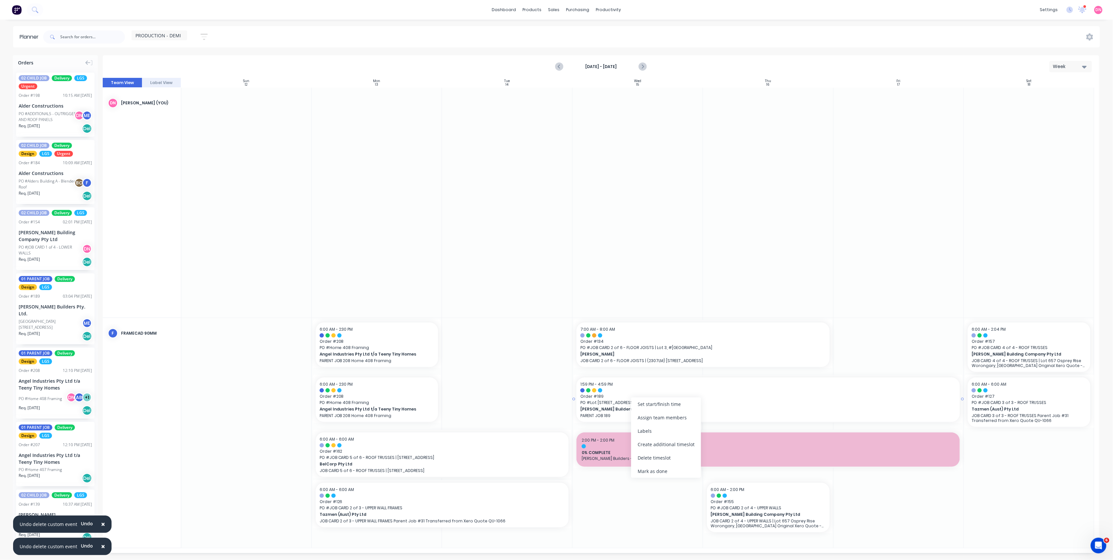
click at [620, 403] on span "[GEOGRAPHIC_DATA][STREET_ADDRESS]" at bounding box center [767, 403] width 375 height 6
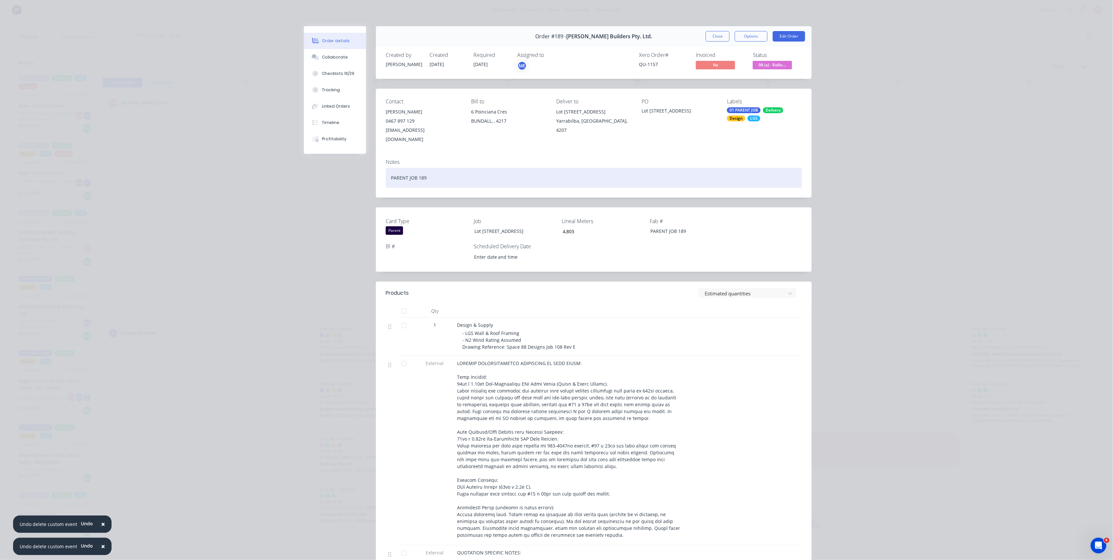
click at [386, 168] on div "PARENT JOB 189" at bounding box center [594, 178] width 416 height 20
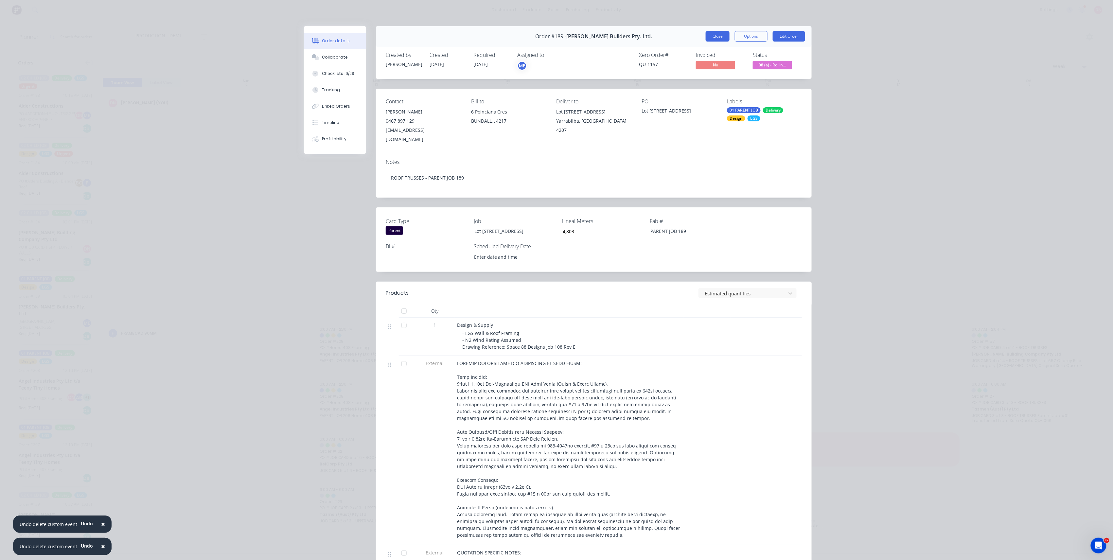
click at [719, 37] on button "Close" at bounding box center [717, 36] width 24 height 10
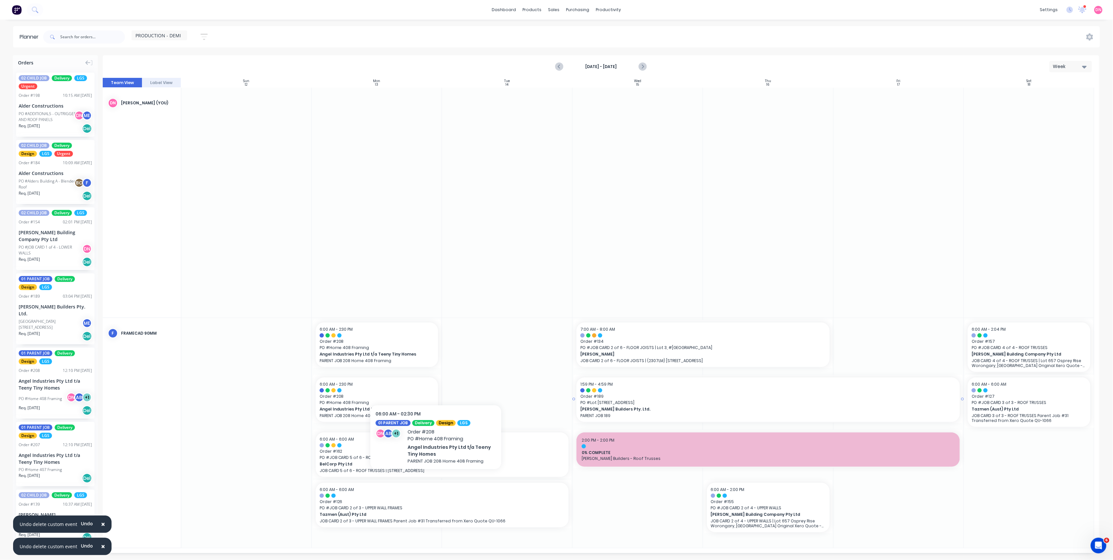
click at [591, 406] on span "[PERSON_NAME] Builders Pty. Ltd." at bounding box center [749, 409] width 338 height 6
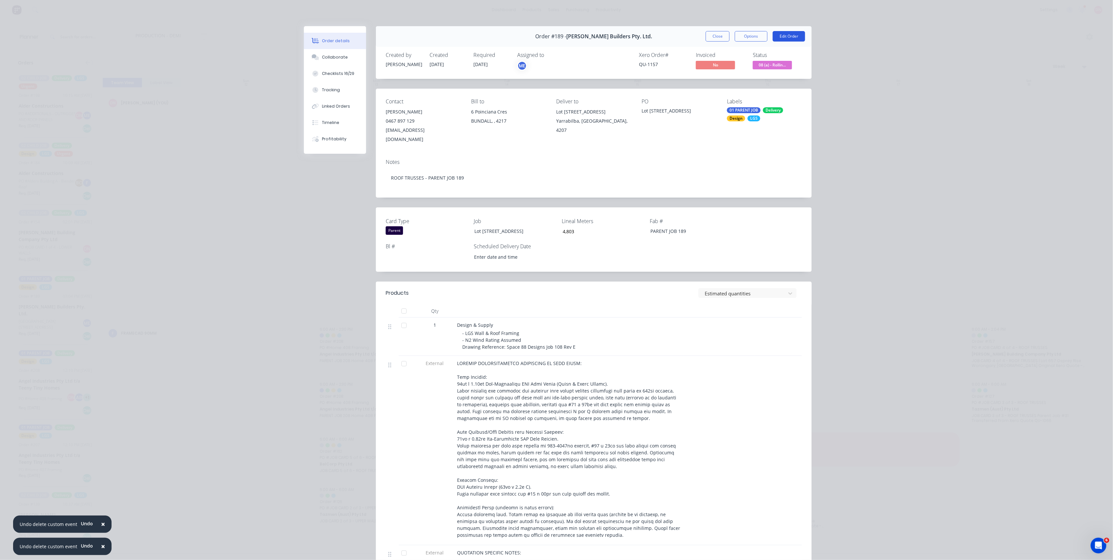
click at [779, 39] on button "Edit Order" at bounding box center [788, 36] width 32 height 10
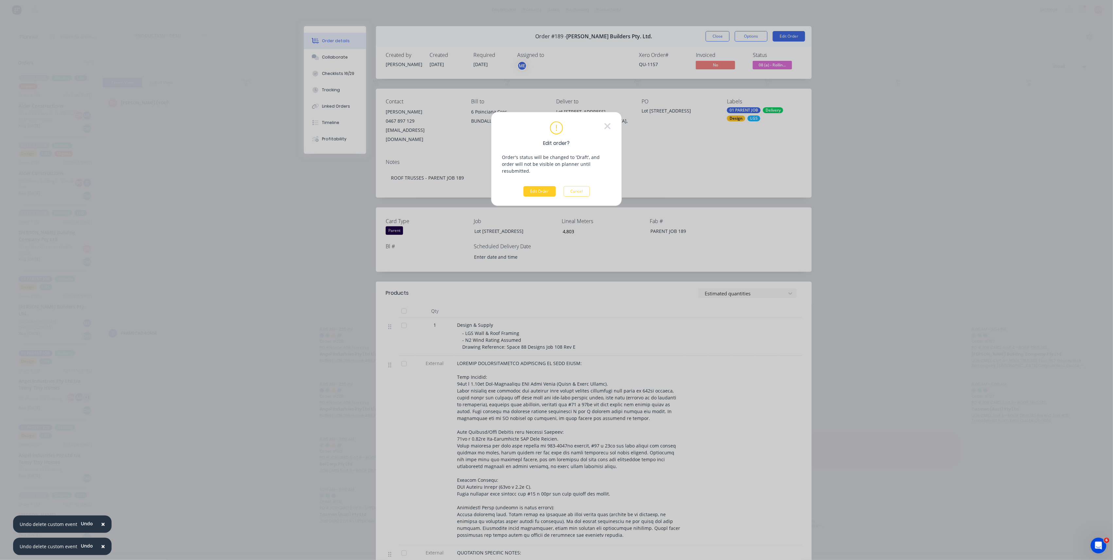
click at [545, 187] on button "Edit Order" at bounding box center [539, 191] width 32 height 10
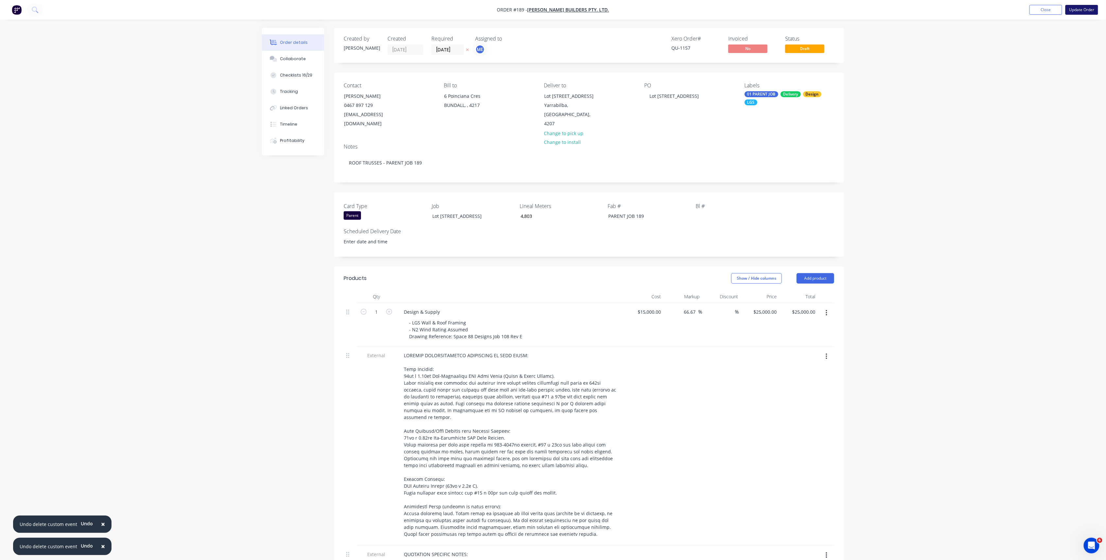
click at [1081, 5] on button "Update Order" at bounding box center [1081, 10] width 33 height 10
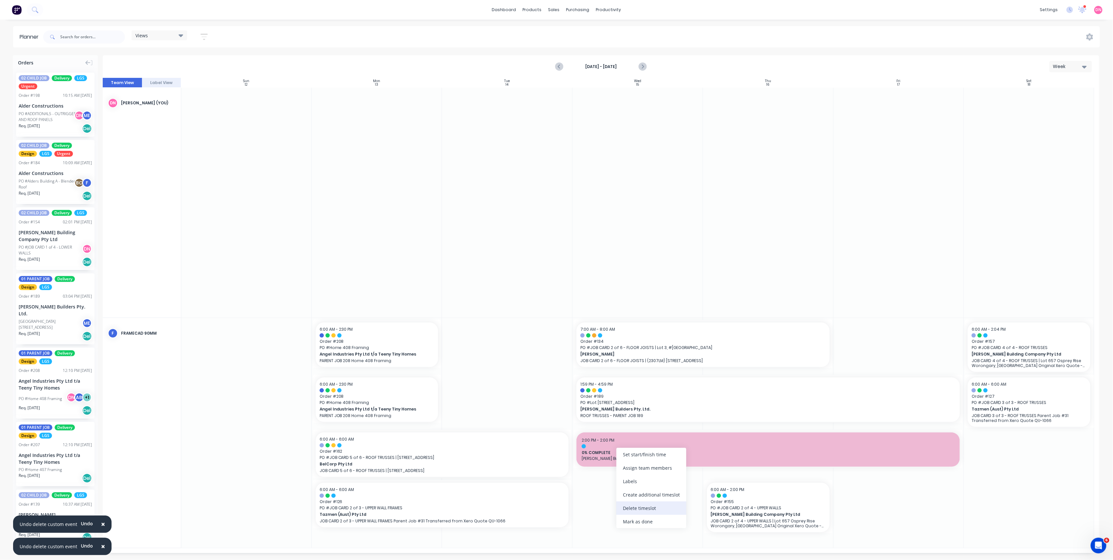
click at [641, 513] on div "Delete timeslot" at bounding box center [651, 507] width 70 height 13
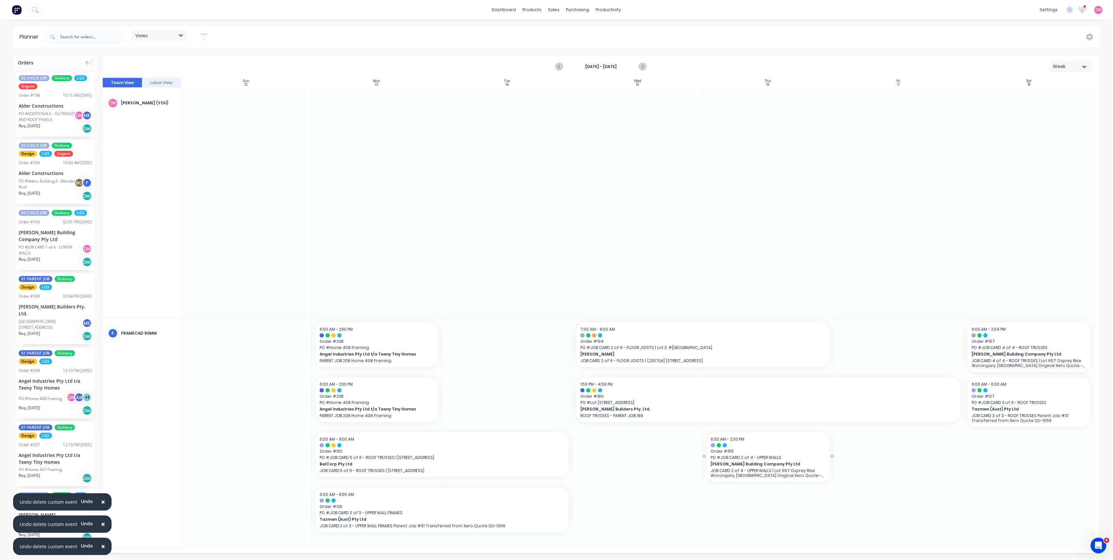
click at [806, 455] on span "PO # JOB CARD 2 of 4 - UPPER WALLS" at bounding box center [768, 458] width 115 height 6
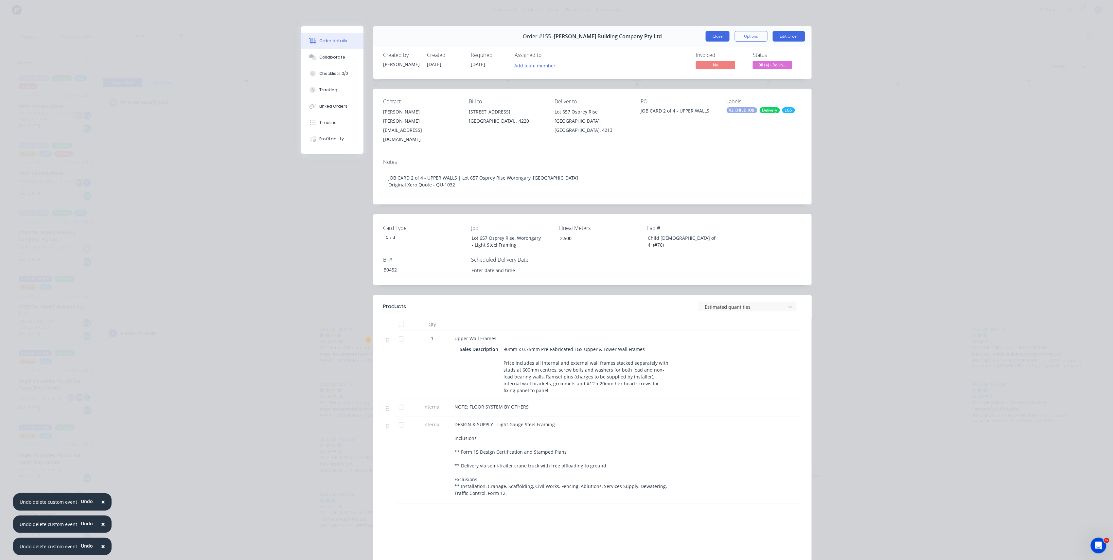
click at [721, 35] on button "Close" at bounding box center [717, 36] width 24 height 10
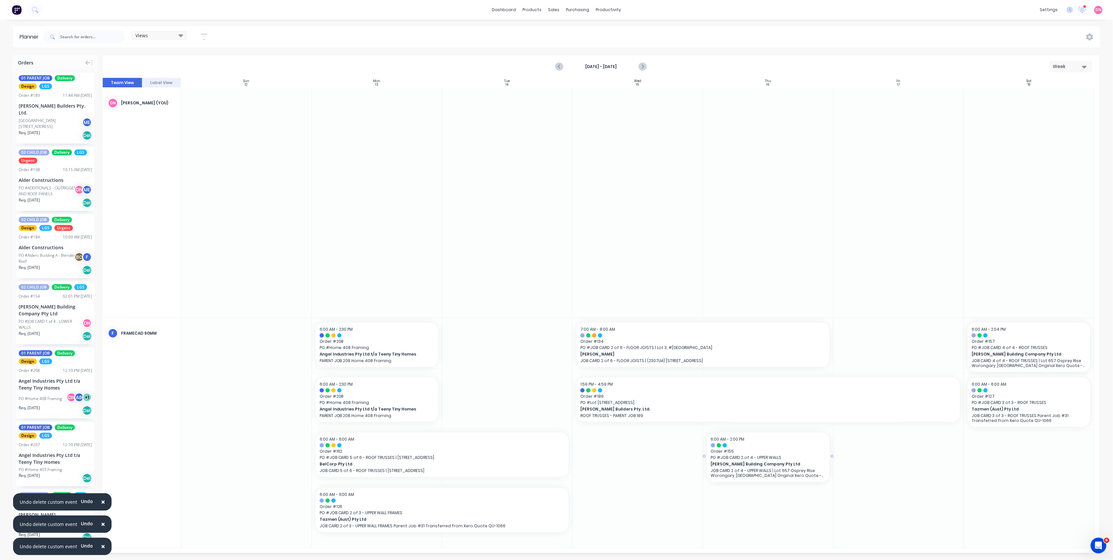
drag, startPoint x: 704, startPoint y: 454, endPoint x: 580, endPoint y: 450, distance: 123.7
click at [688, 356] on span "[PERSON_NAME]" at bounding box center [690, 354] width 220 height 6
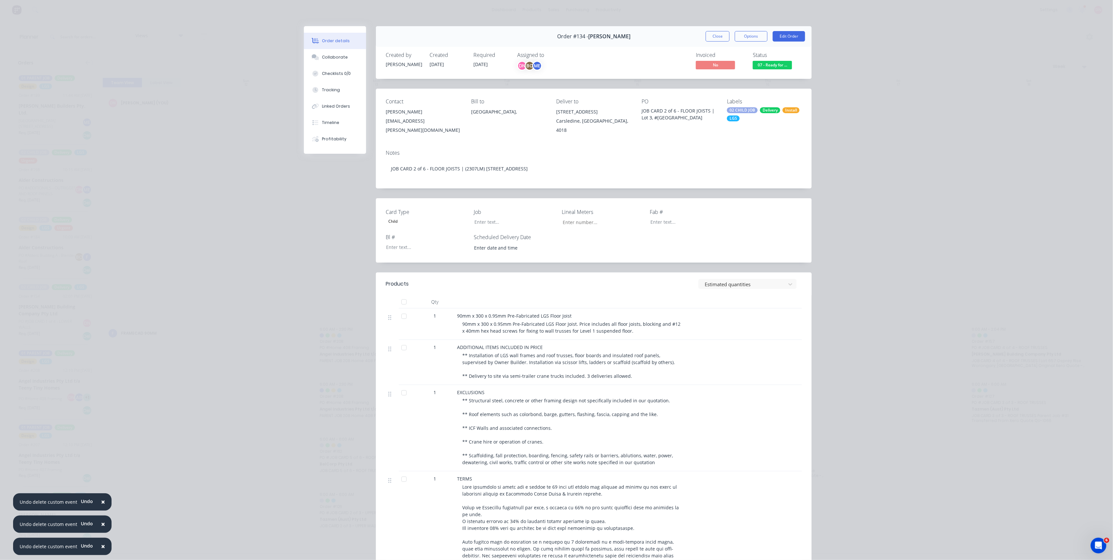
type input "2,307"
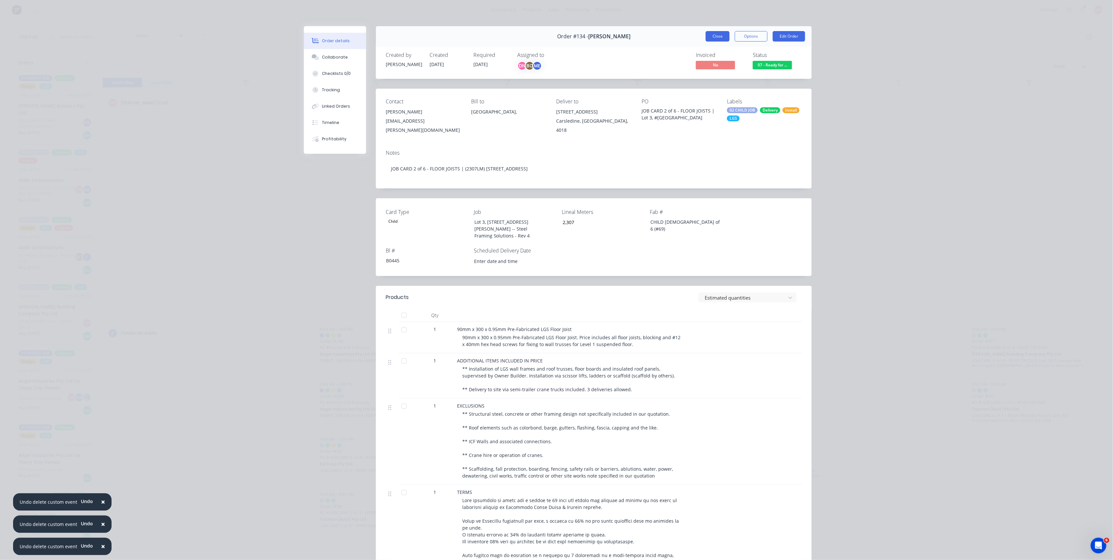
click at [710, 37] on button "Close" at bounding box center [717, 36] width 24 height 10
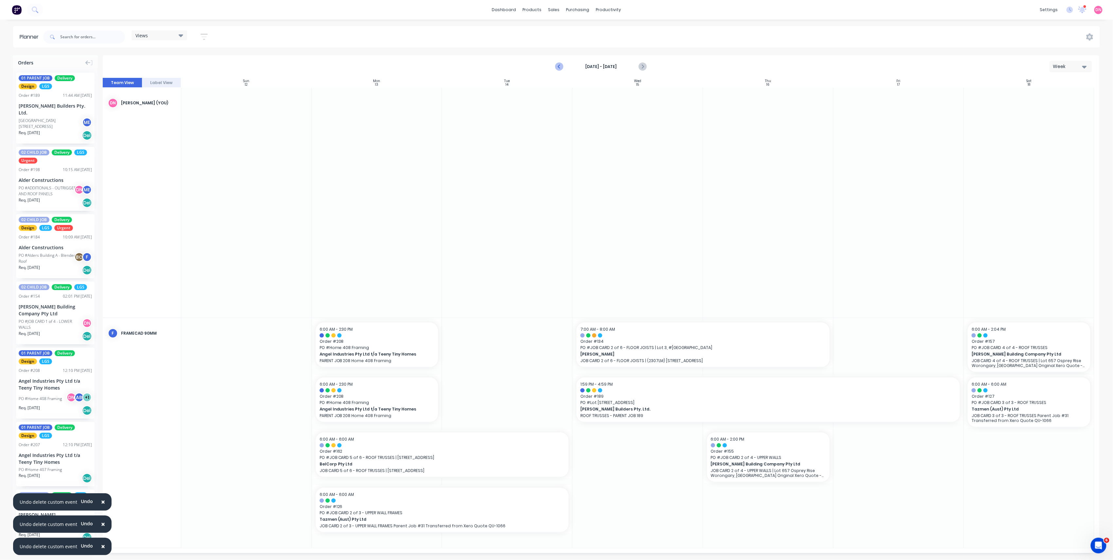
click at [558, 68] on icon "Previous page" at bounding box center [559, 67] width 8 height 8
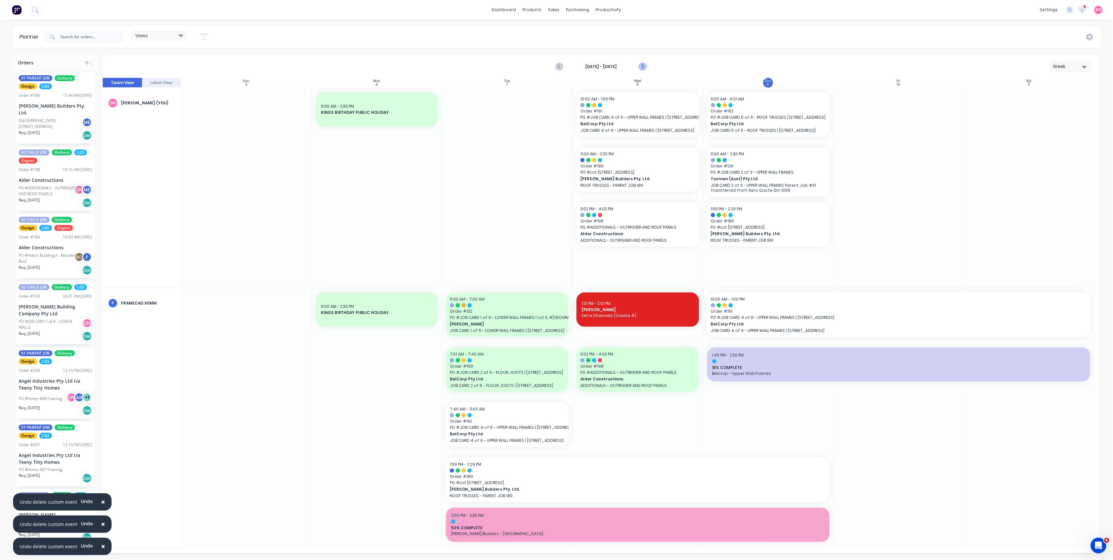
click at [648, 68] on button "Next page" at bounding box center [641, 66] width 13 height 13
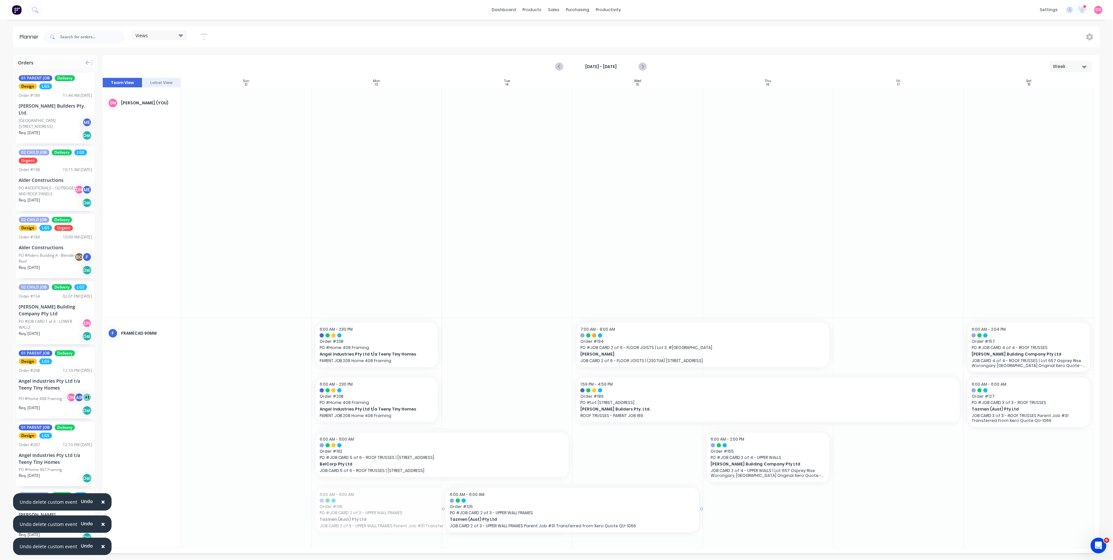
drag, startPoint x: 445, startPoint y: 514, endPoint x: 622, endPoint y: 519, distance: 176.7
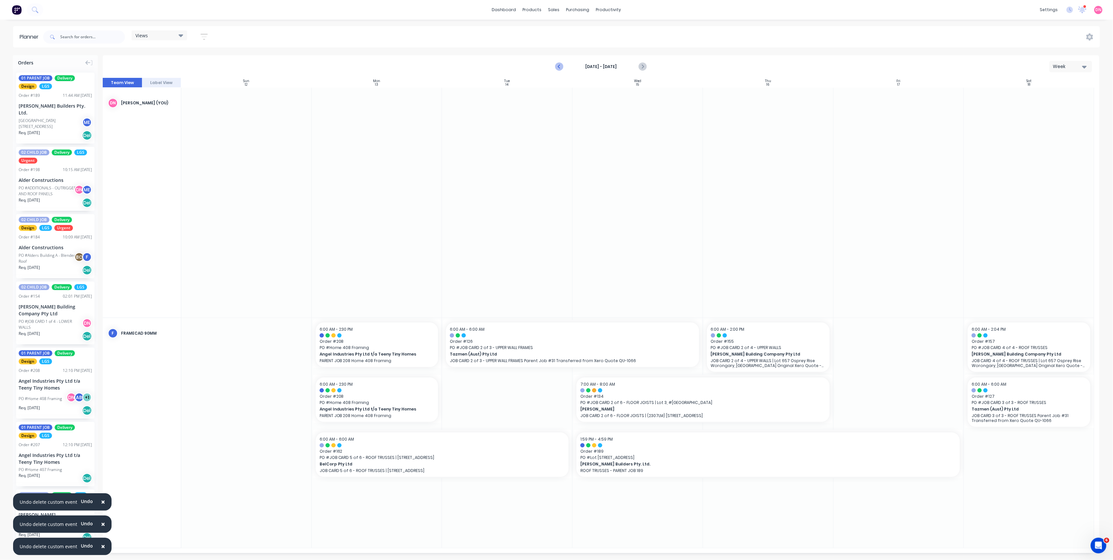
click at [556, 67] on icon "Previous page" at bounding box center [559, 67] width 8 height 8
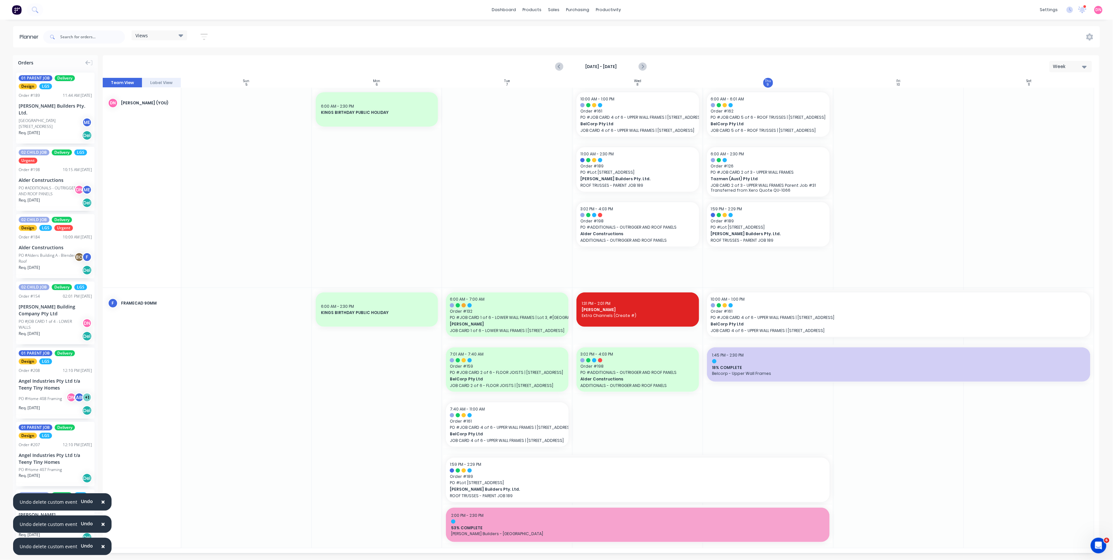
click at [644, 73] on div "[DATE] - [DATE] Week" at bounding box center [600, 66] width 995 height 21
click at [644, 70] on icon "Next page" at bounding box center [642, 67] width 8 height 8
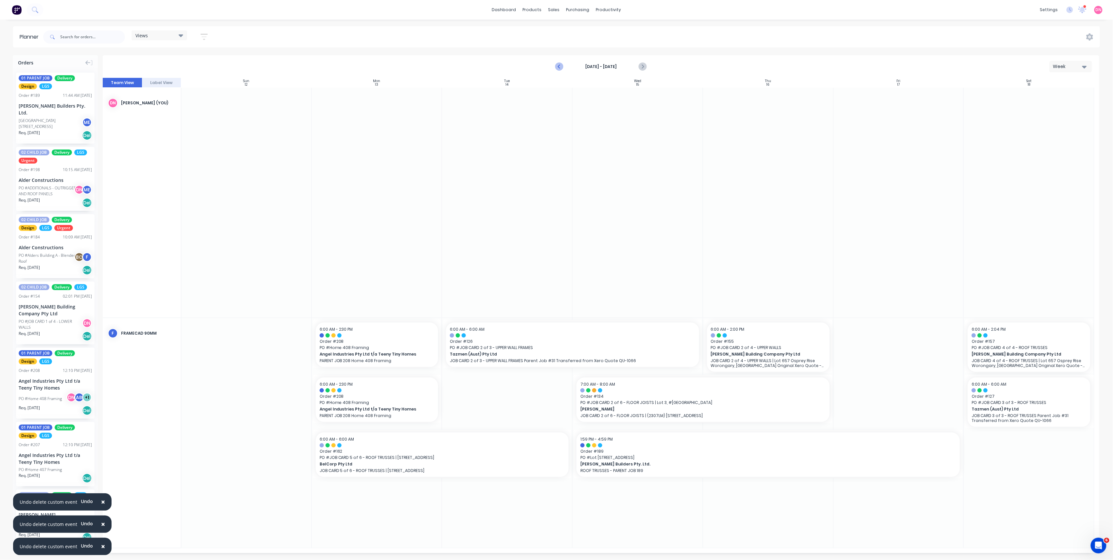
click at [554, 66] on button "Previous page" at bounding box center [559, 66] width 13 height 13
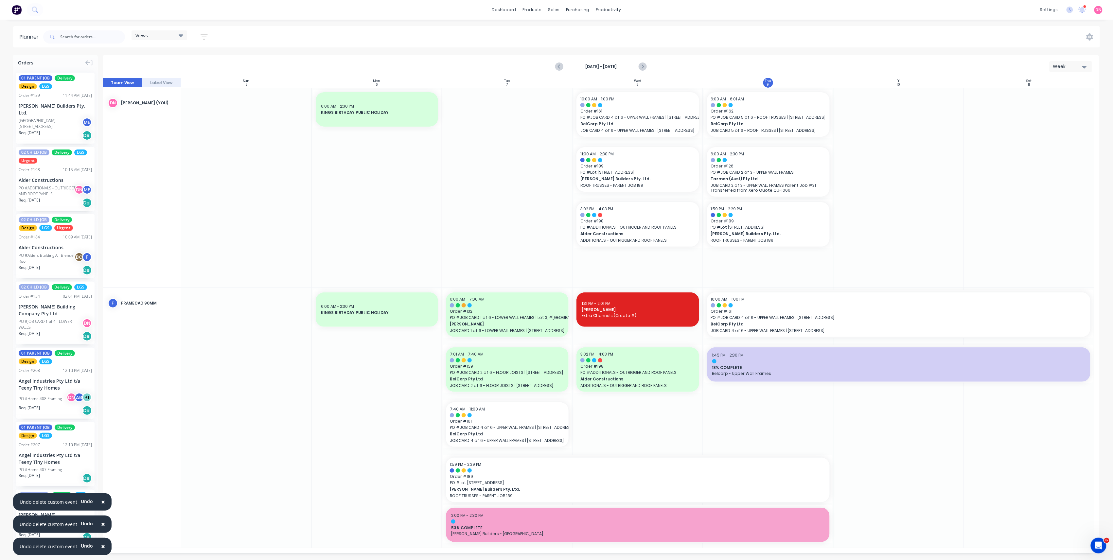
click at [176, 35] on div "Views" at bounding box center [159, 35] width 48 height 6
click at [175, 131] on button "PRODUCTION - DEMI" at bounding box center [171, 135] width 70 height 8
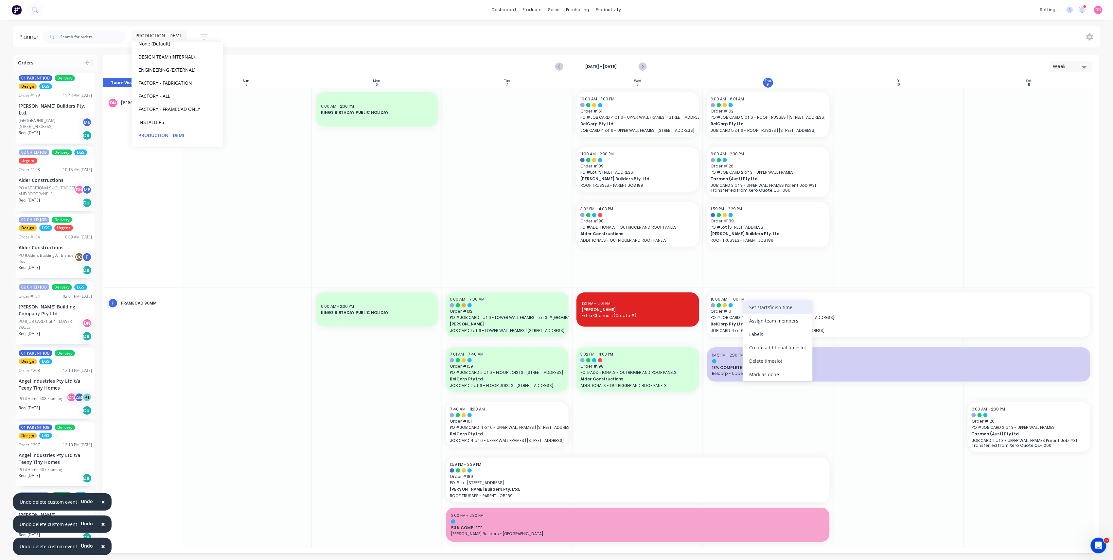
click at [753, 310] on div "Set start/finish time" at bounding box center [777, 307] width 70 height 13
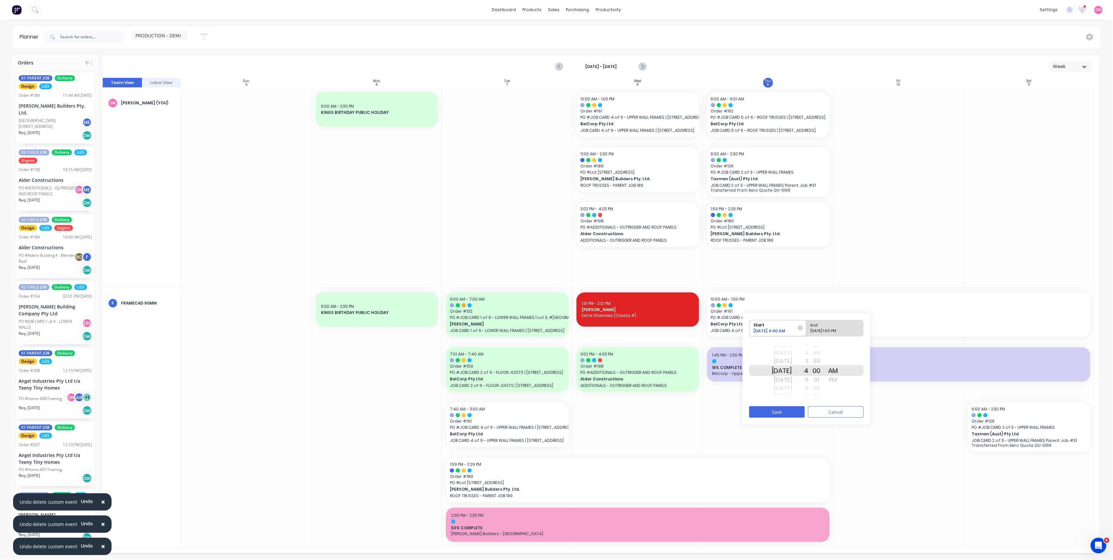
click at [841, 377] on div "PM" at bounding box center [833, 380] width 16 height 10
click at [808, 361] on div "2" at bounding box center [800, 361] width 16 height 10
click at [840, 331] on div "[DATE] 1:00 PM" at bounding box center [831, 332] width 47 height 8
click at [806, 331] on input "End [DATE] 1:00 PM" at bounding box center [806, 328] width 0 height 16
radio input "true"
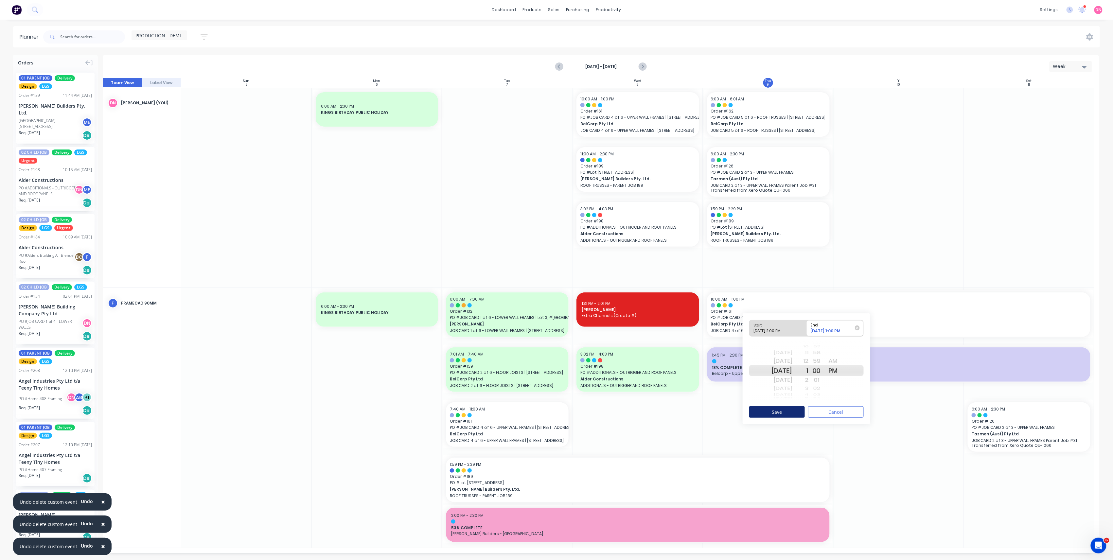
click at [793, 408] on button "Save" at bounding box center [777, 411] width 56 height 11
